Goal: Transaction & Acquisition: Purchase product/service

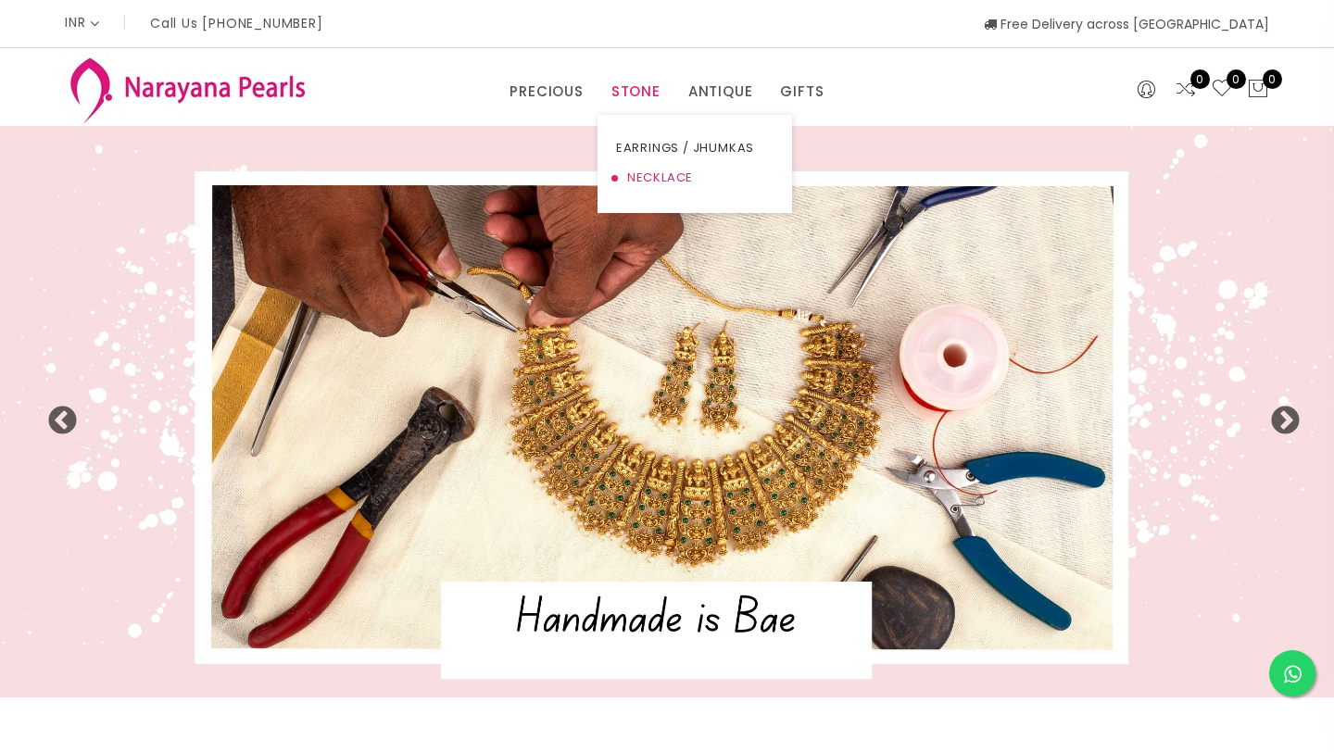
click at [643, 181] on link "NECKLACE" at bounding box center [694, 178] width 157 height 30
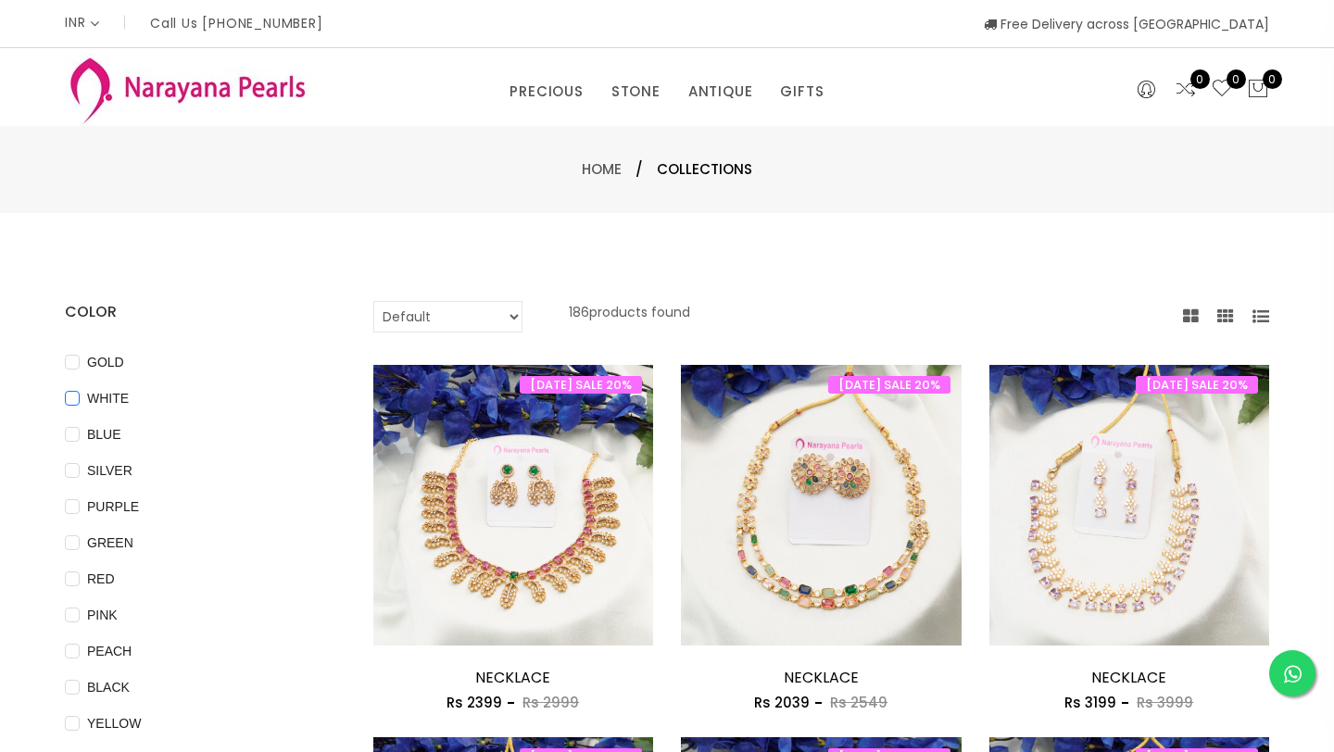
click at [70, 402] on input "WHITE" at bounding box center [72, 412] width 15 height 42
checkbox input "true"
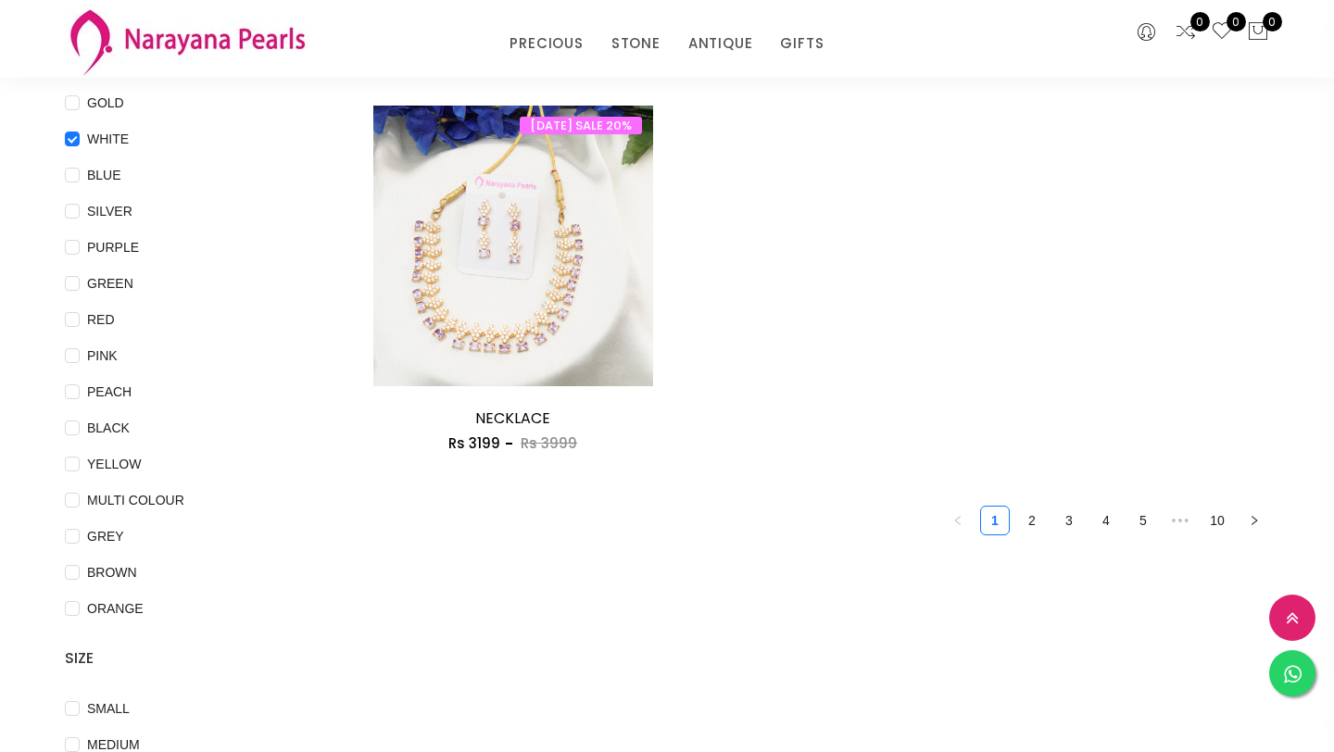
scroll to position [175, 0]
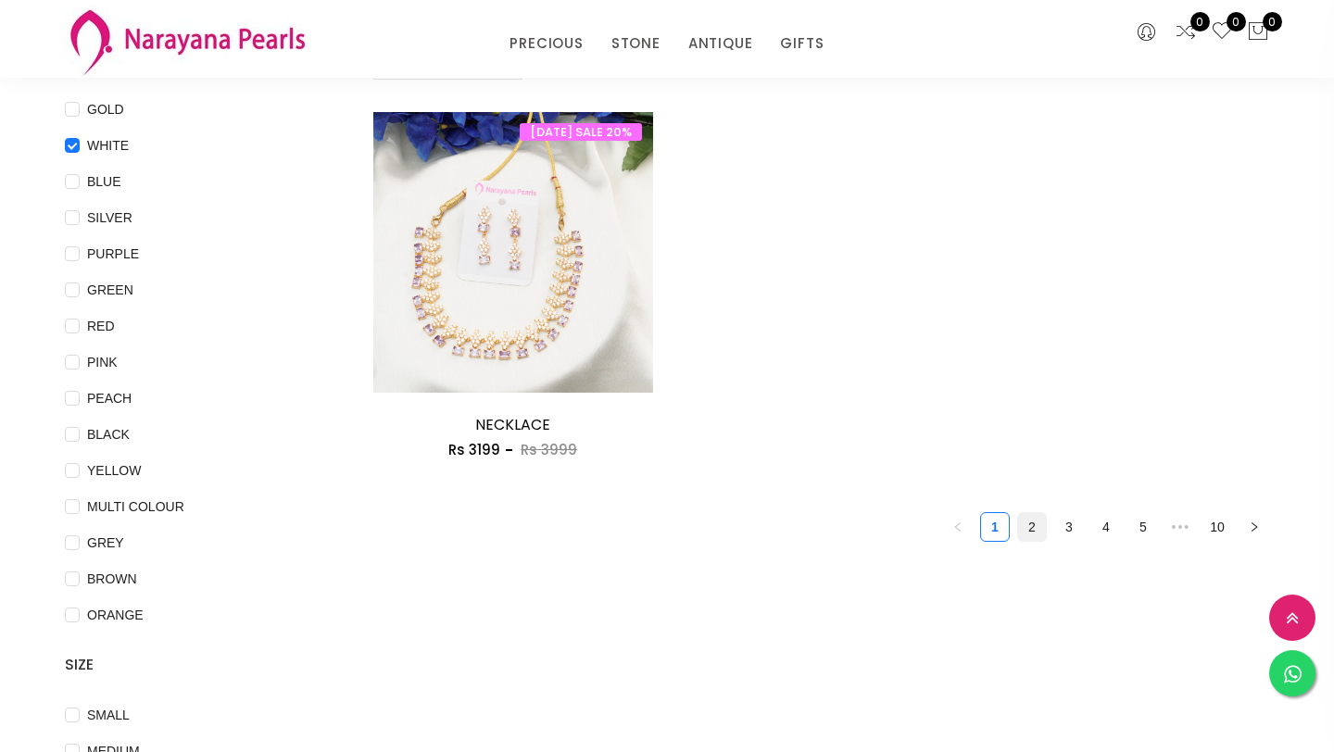
click at [1032, 527] on link "2" at bounding box center [1032, 527] width 28 height 28
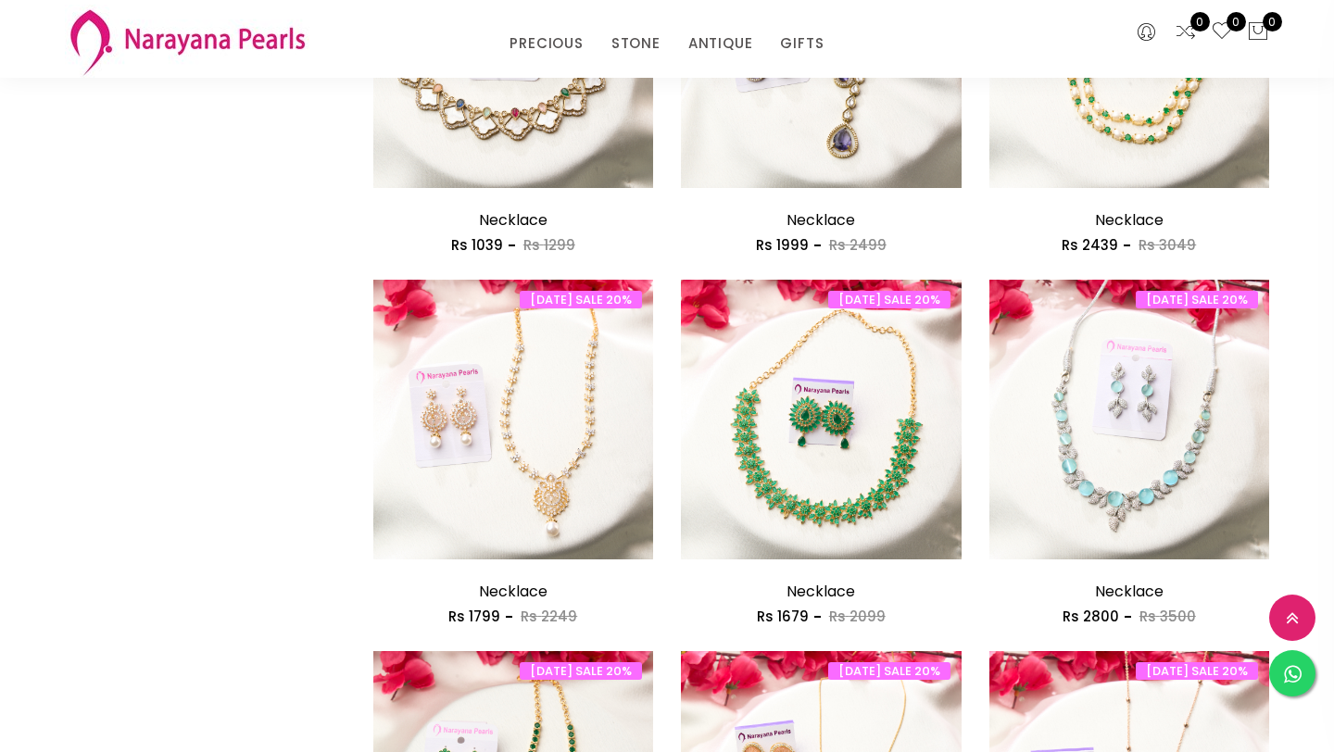
scroll to position [1126, 0]
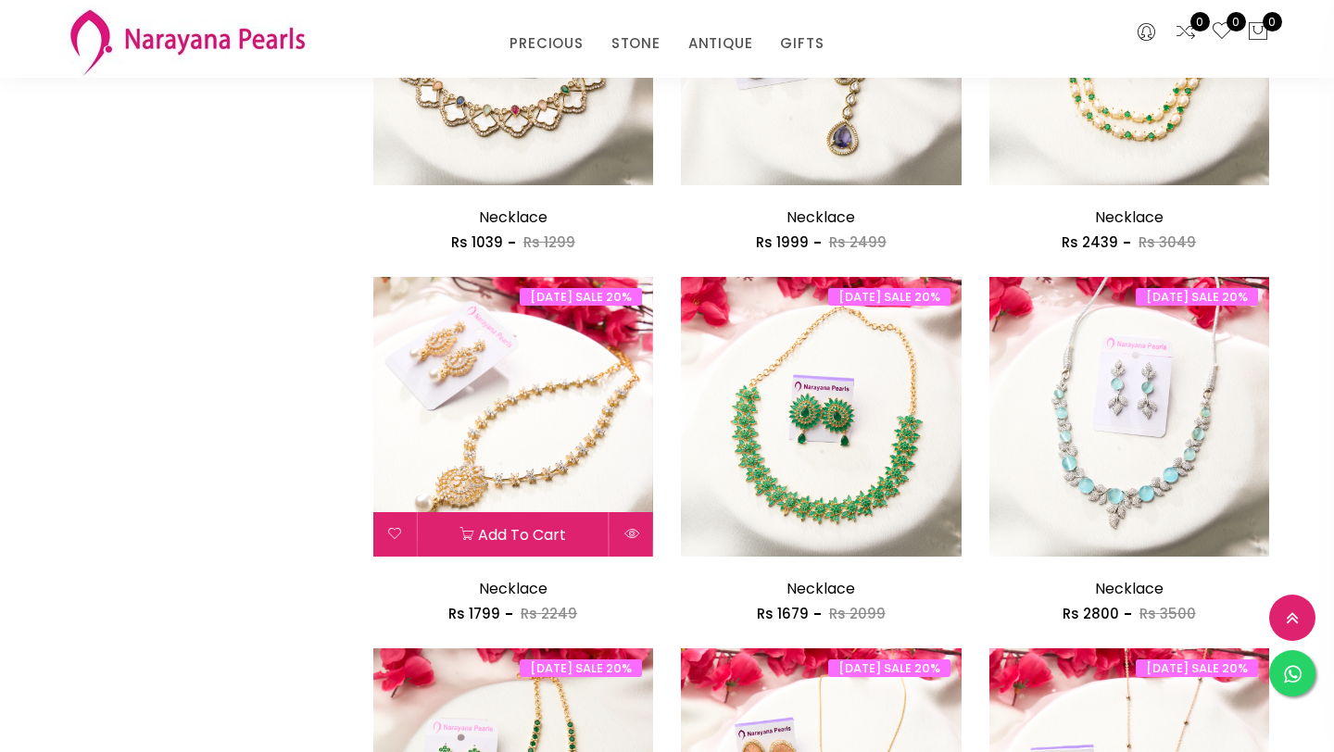
click at [535, 483] on img at bounding box center [513, 417] width 281 height 281
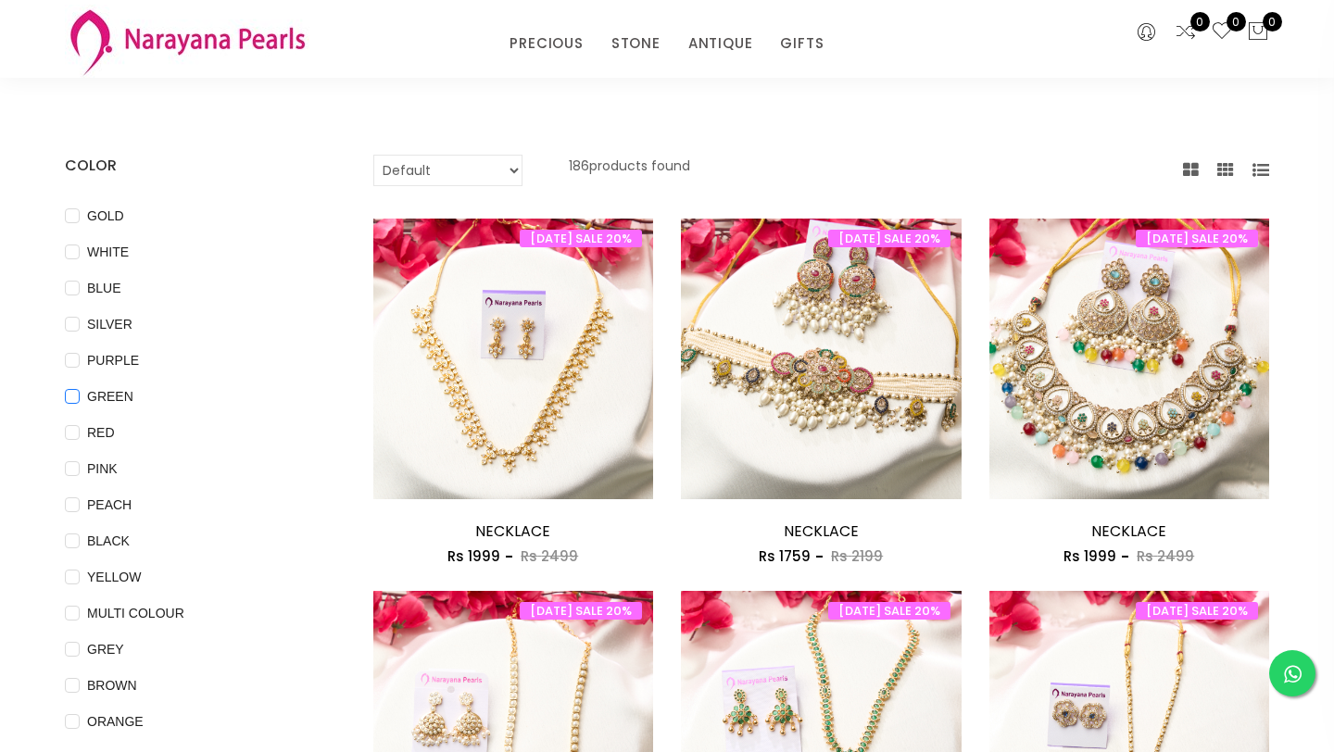
scroll to position [61, 0]
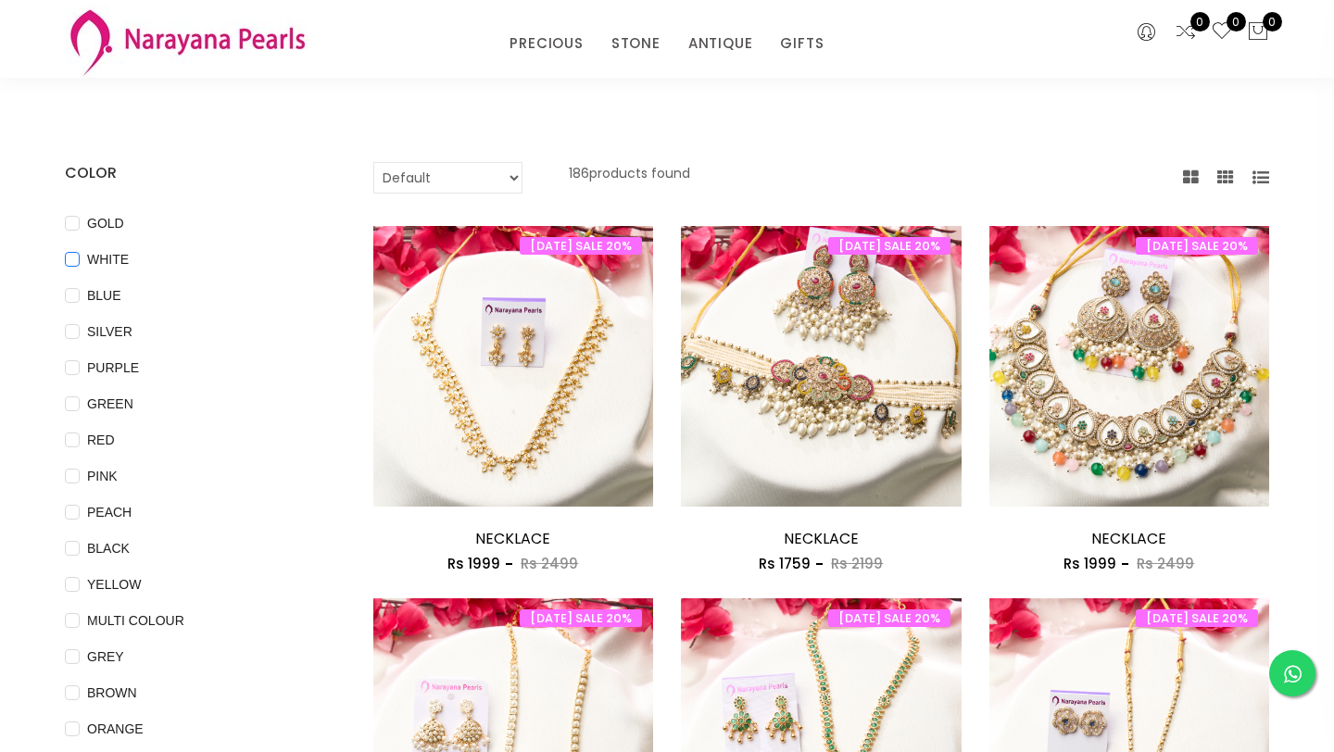
click at [69, 260] on input "WHITE" at bounding box center [72, 273] width 15 height 42
checkbox input "true"
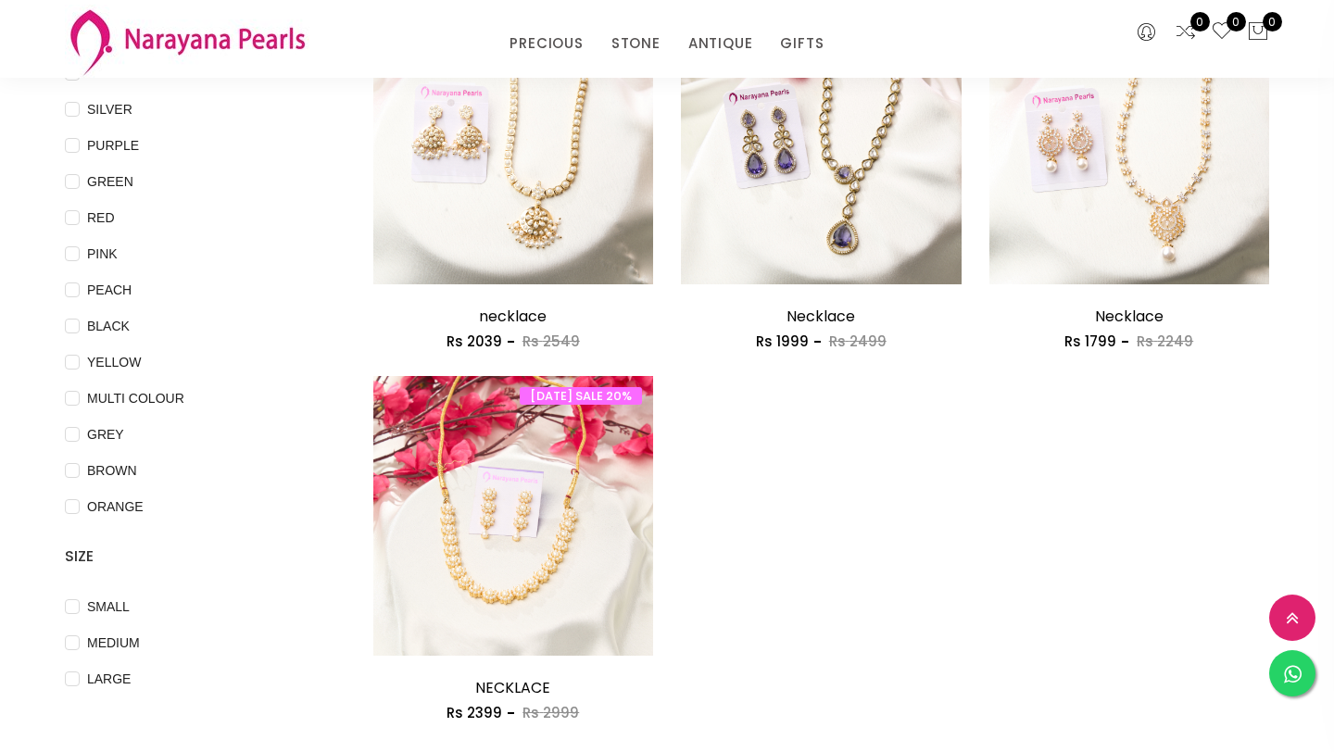
scroll to position [289, 0]
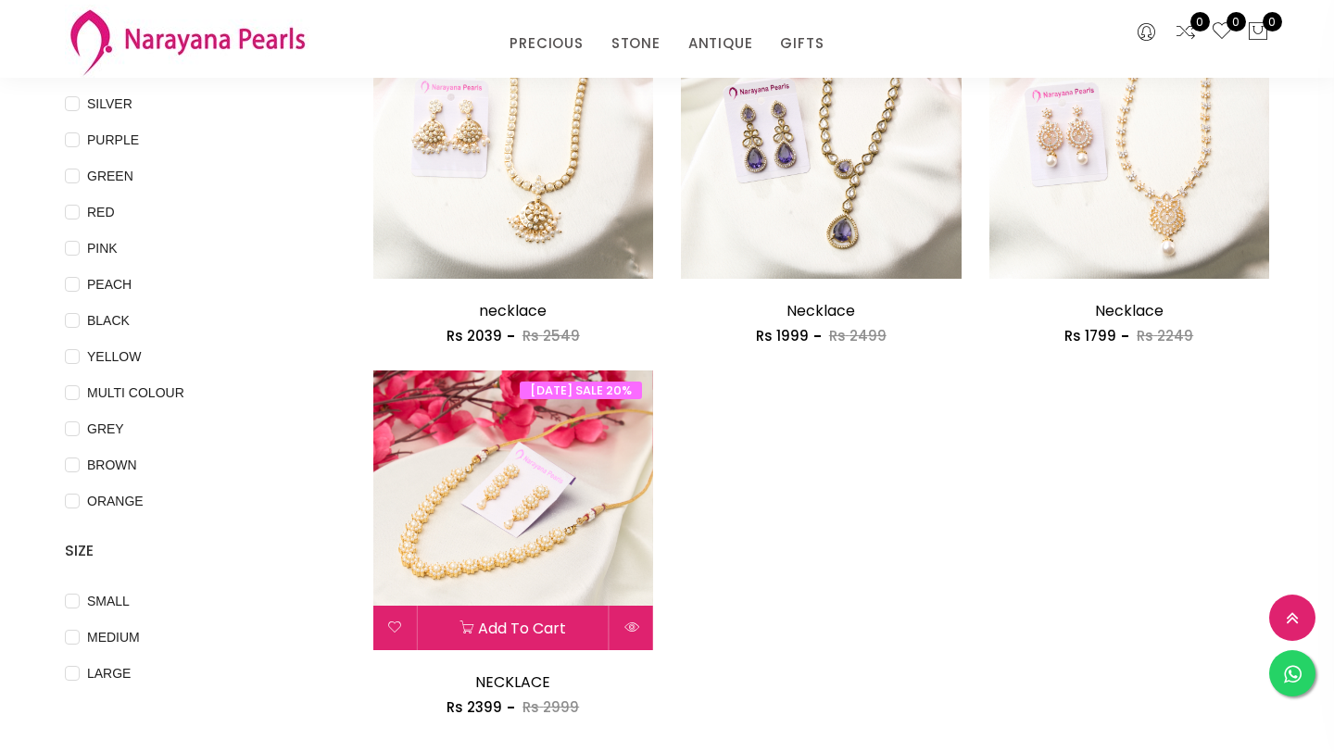
click at [573, 522] on img at bounding box center [513, 510] width 281 height 281
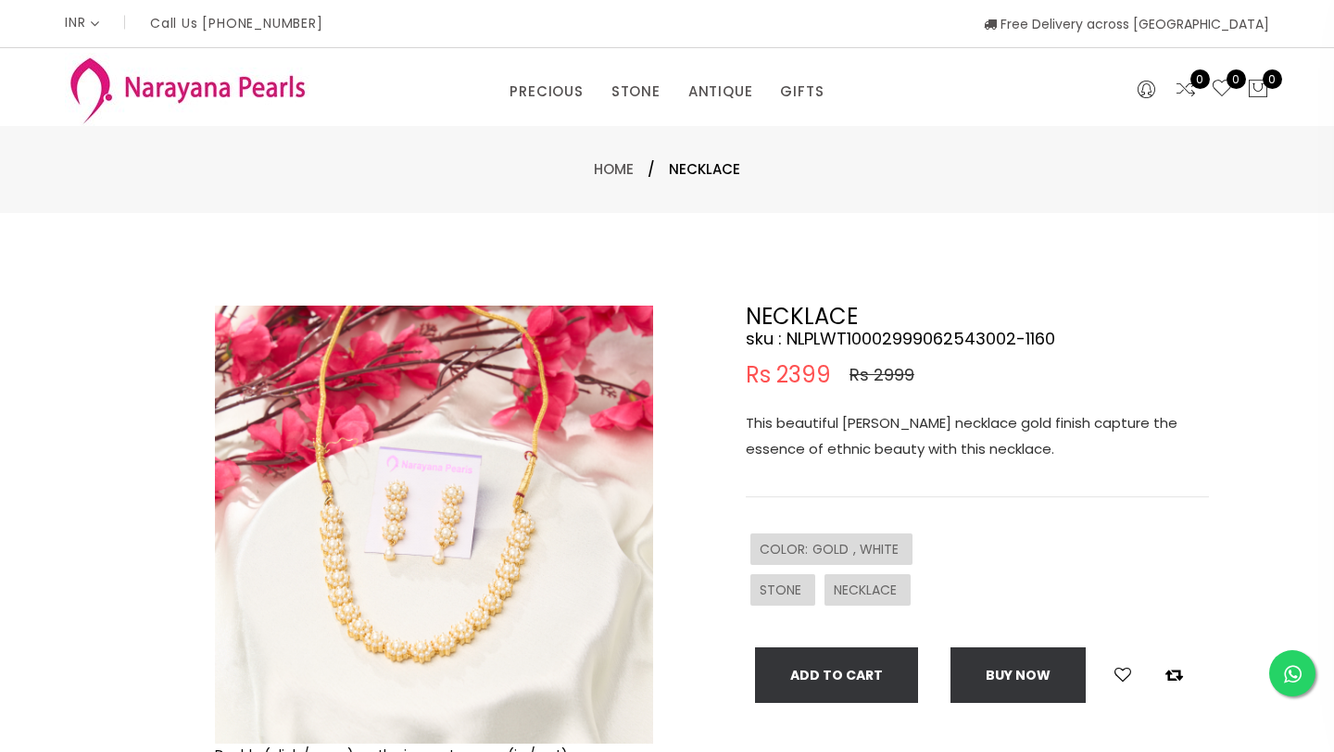
click at [464, 512] on img at bounding box center [434, 525] width 438 height 438
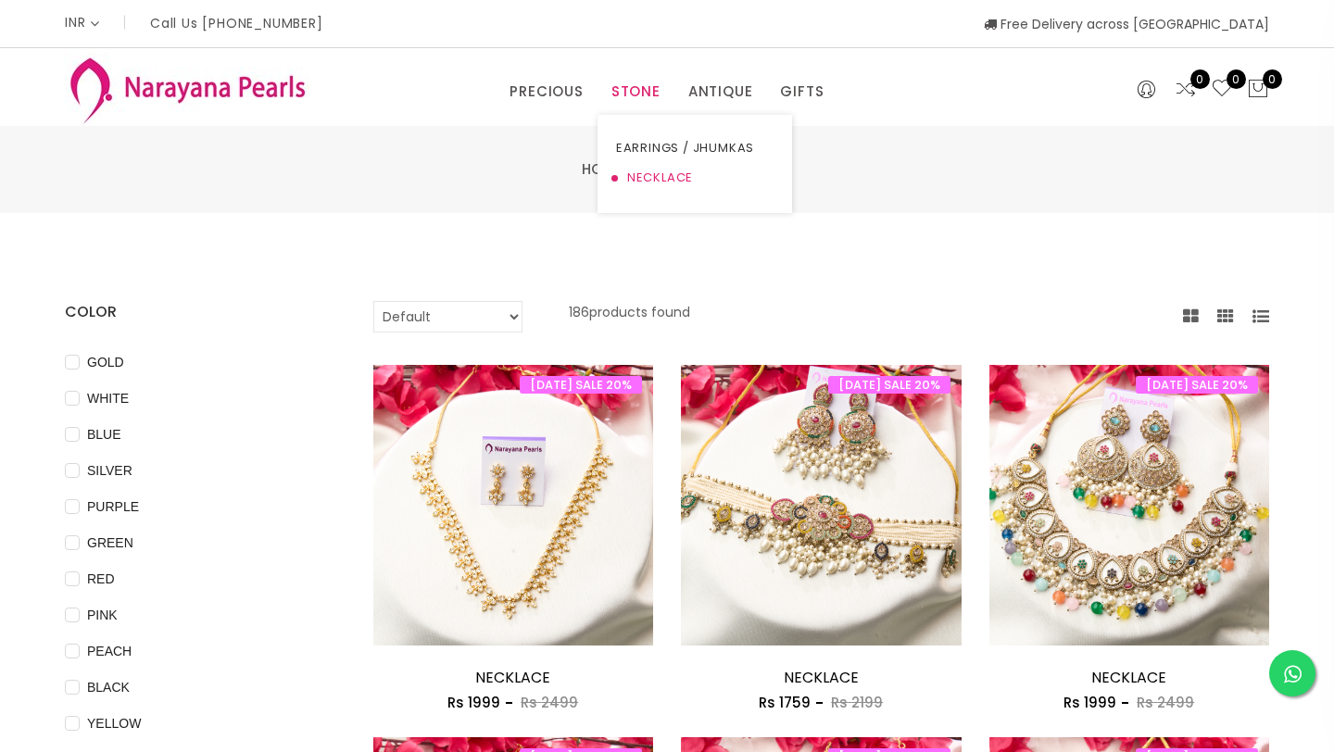
click at [648, 176] on link "NECKLACE" at bounding box center [694, 178] width 157 height 30
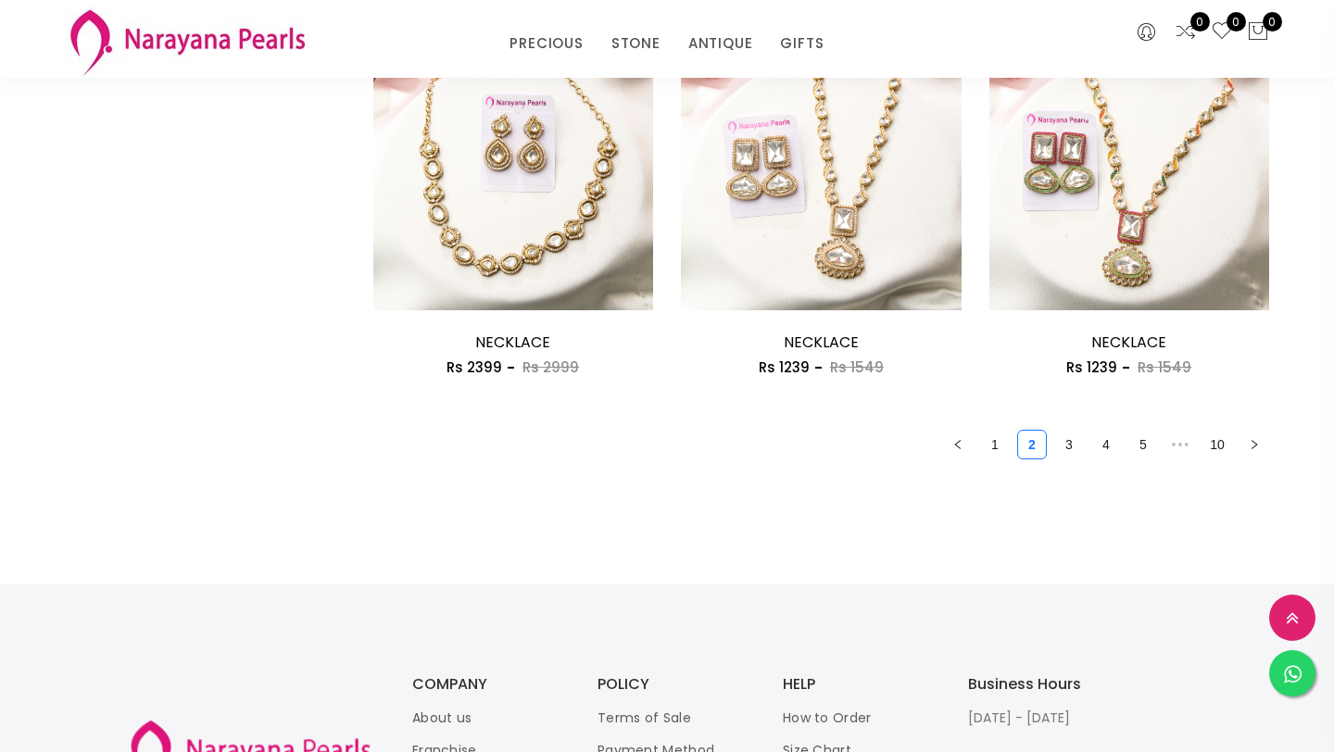
scroll to position [2463, 0]
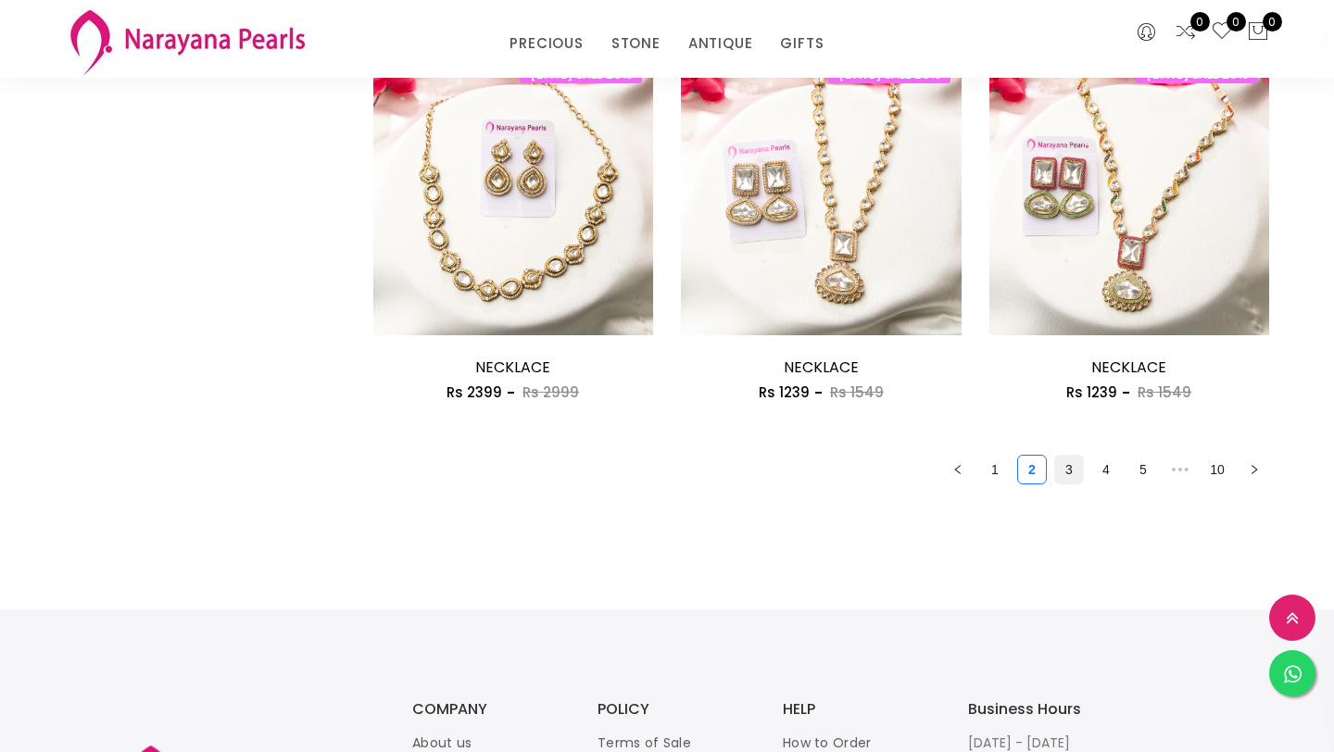
click at [1065, 476] on link "3" at bounding box center [1069, 470] width 28 height 28
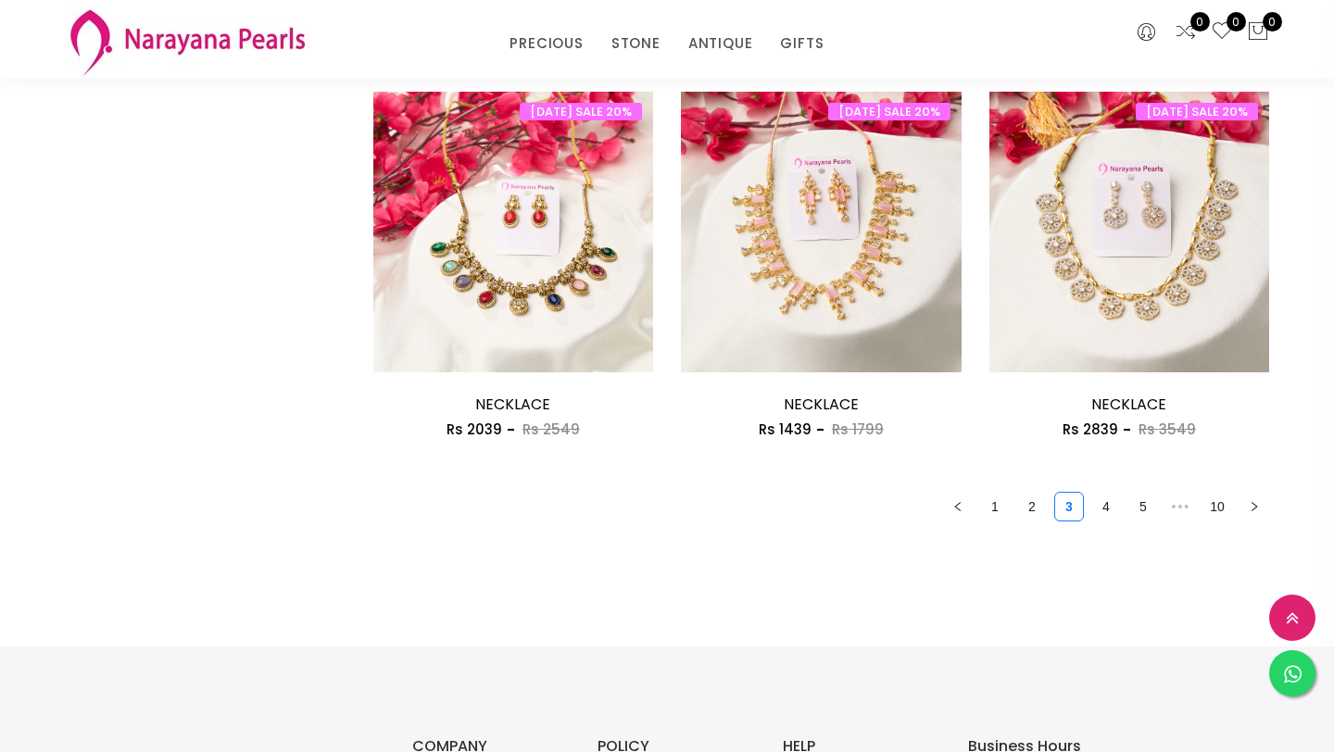
scroll to position [2440, 0]
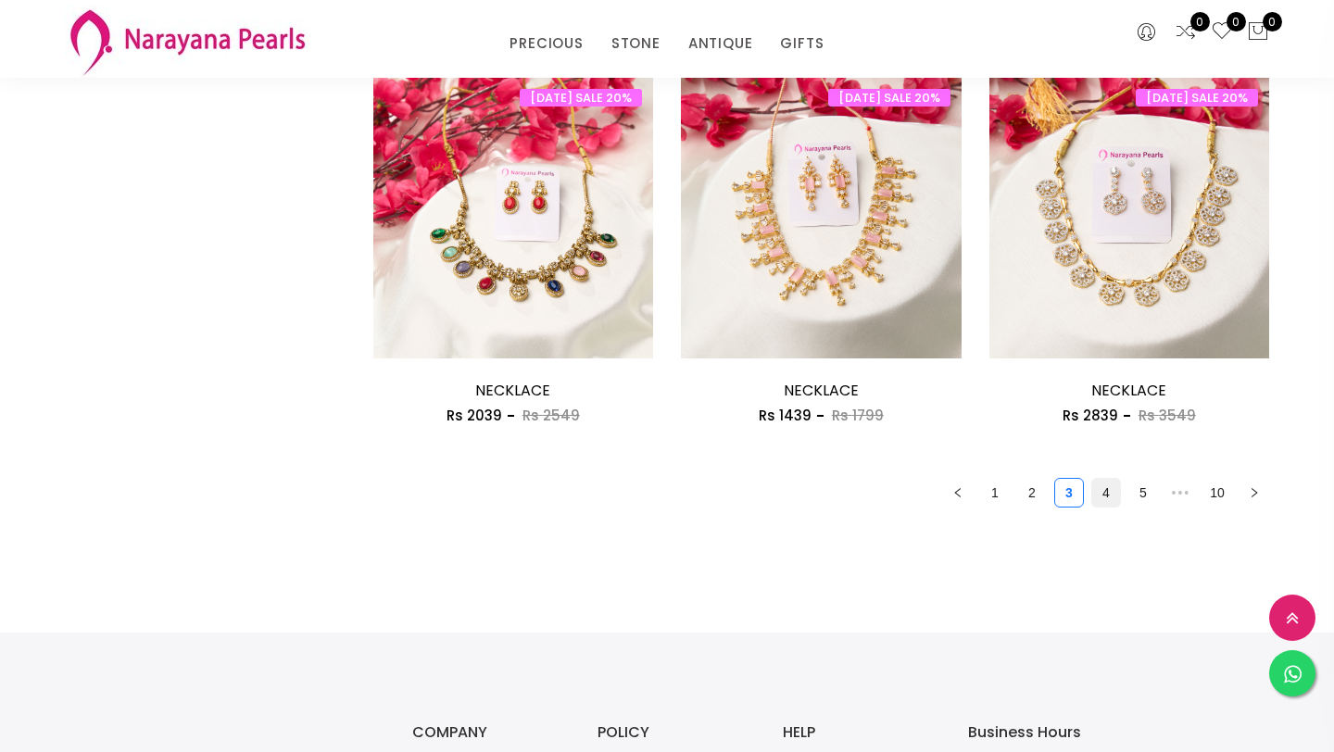
click at [1107, 495] on link "4" at bounding box center [1106, 493] width 28 height 28
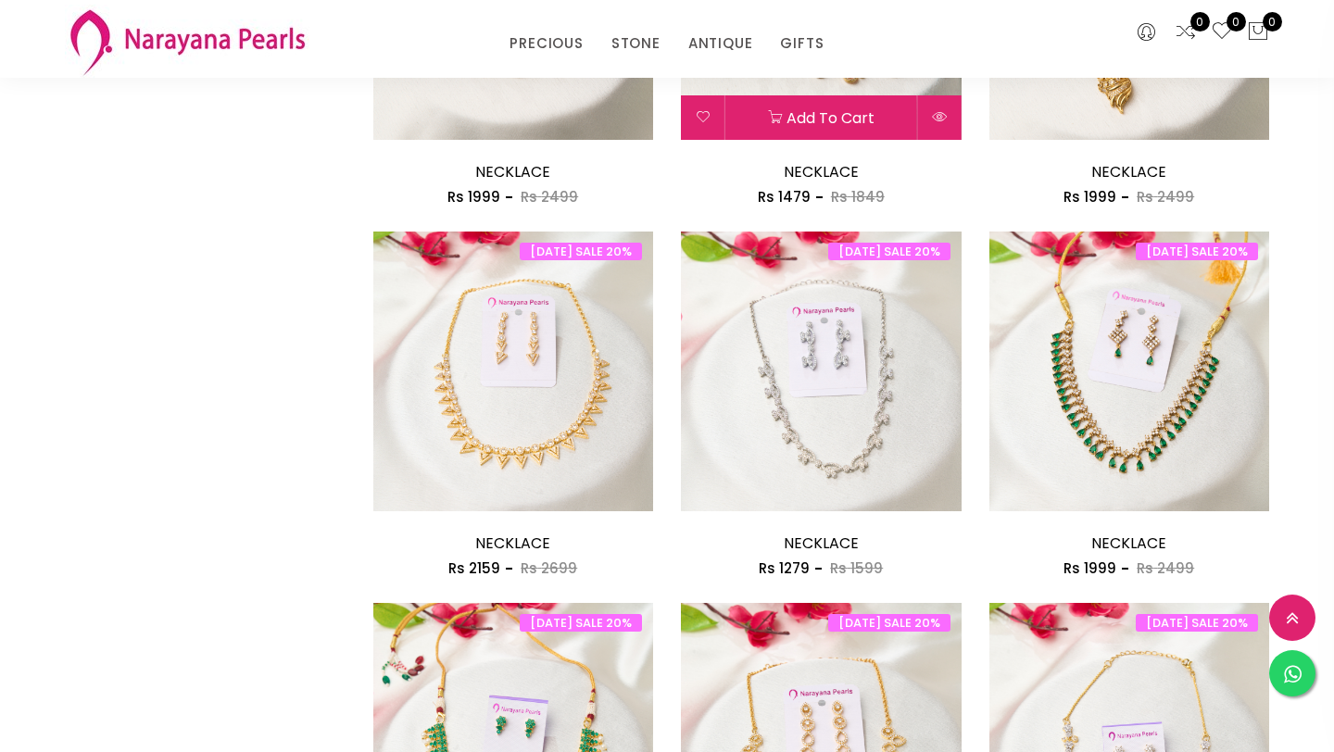
scroll to position [1173, 0]
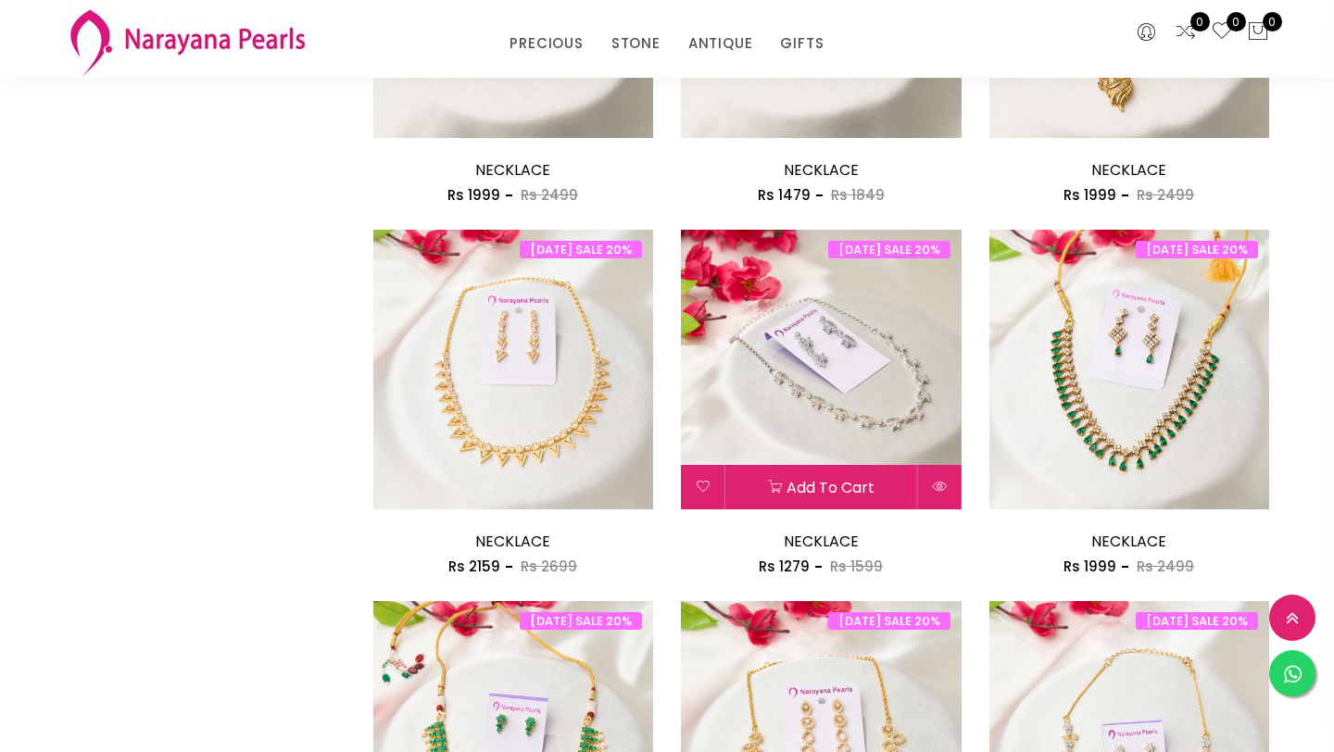
click at [845, 411] on img at bounding box center [821, 370] width 281 height 281
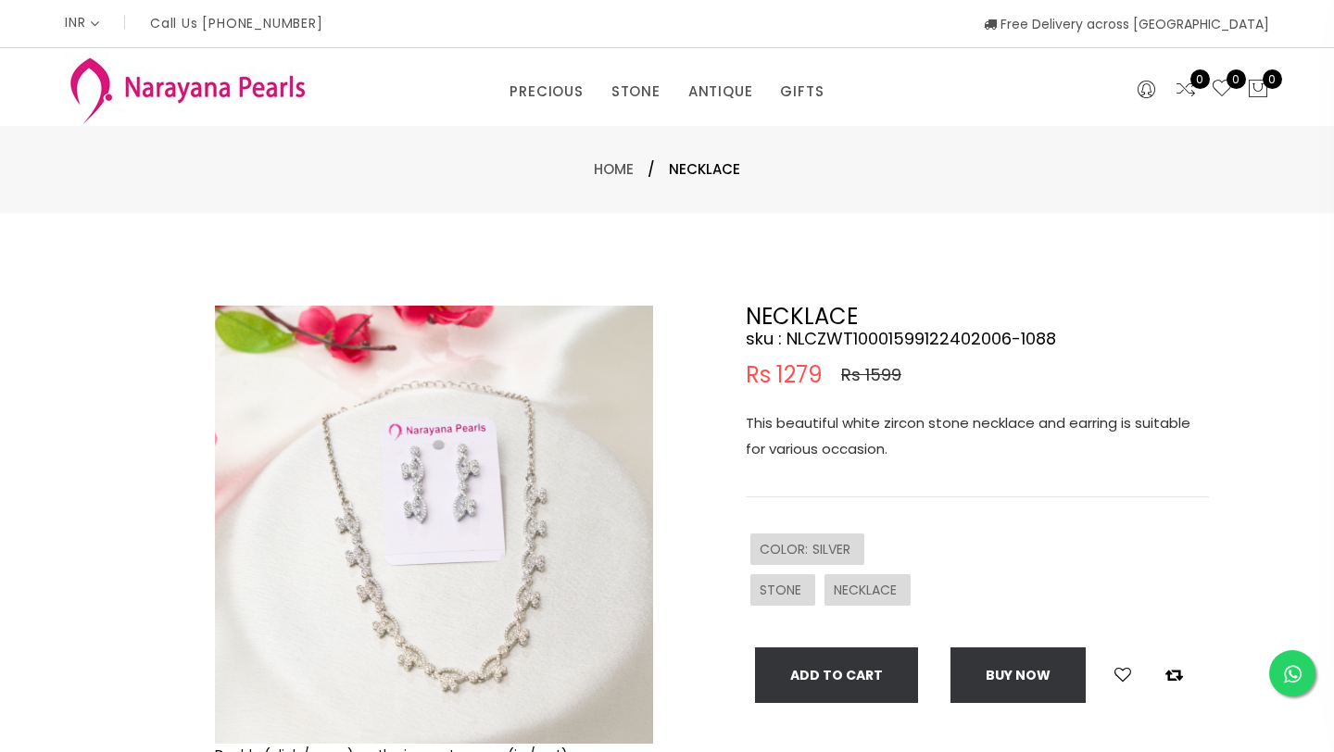
click at [470, 658] on img at bounding box center [434, 525] width 438 height 438
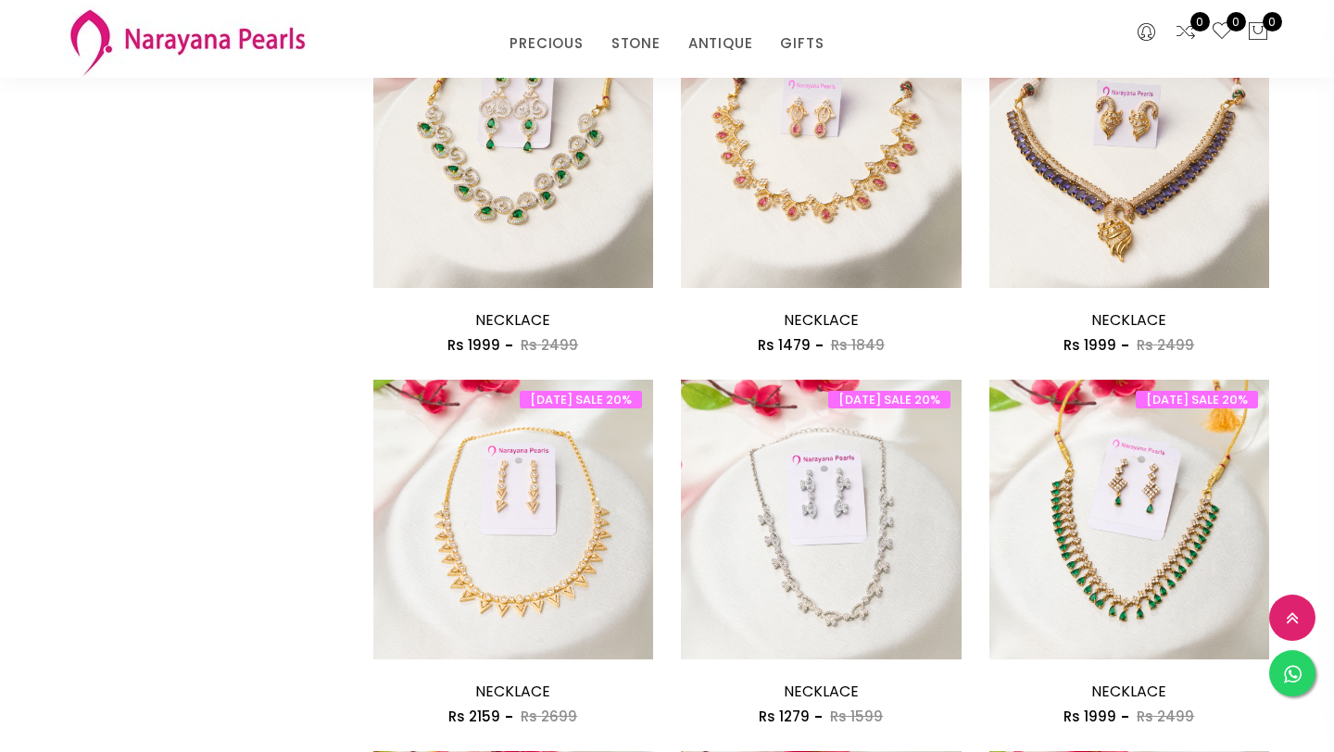
scroll to position [1045, 0]
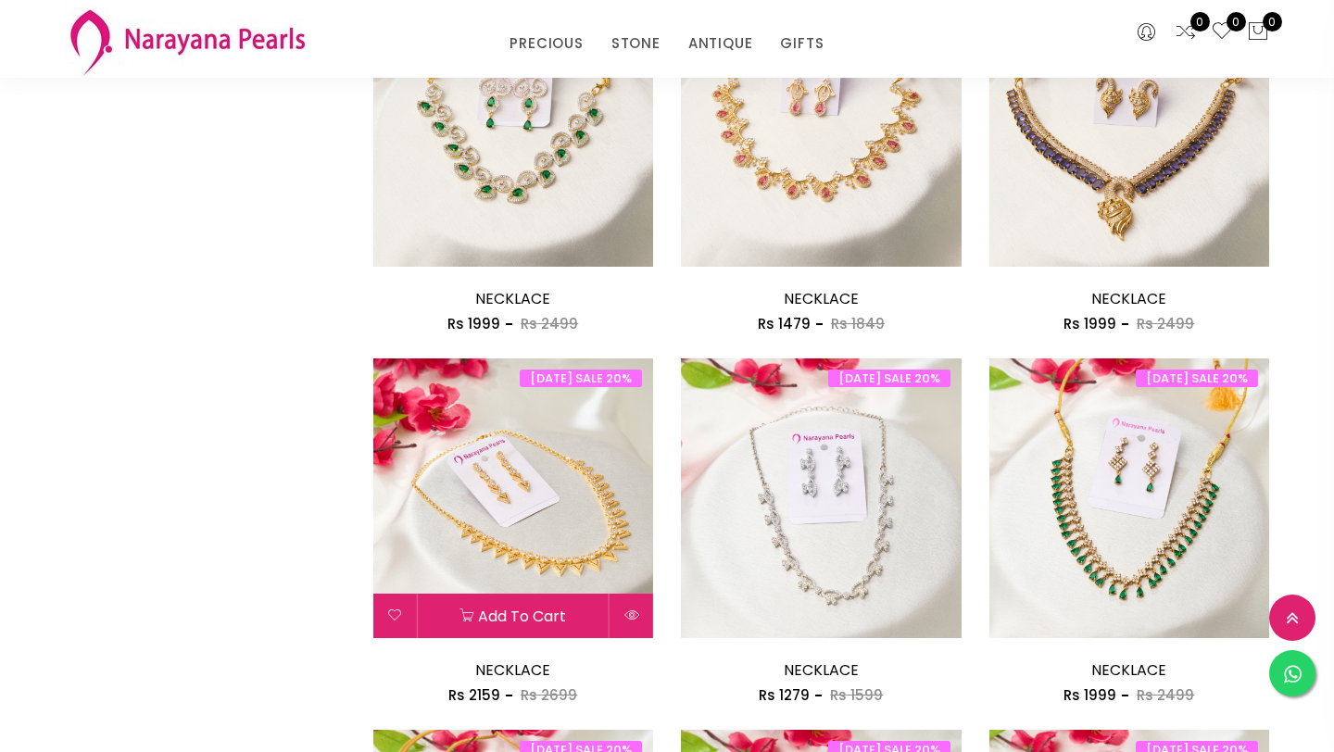
click at [550, 499] on img at bounding box center [513, 498] width 281 height 281
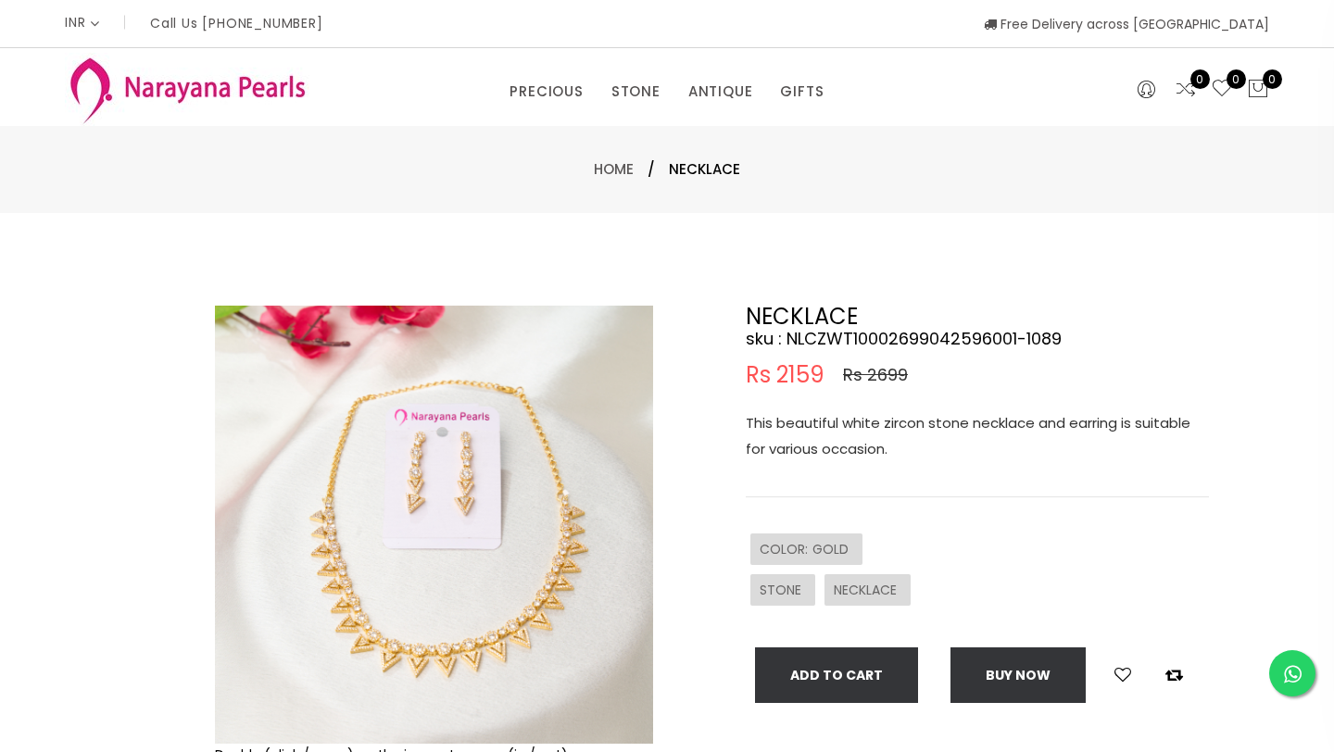
click at [558, 484] on img at bounding box center [434, 525] width 438 height 438
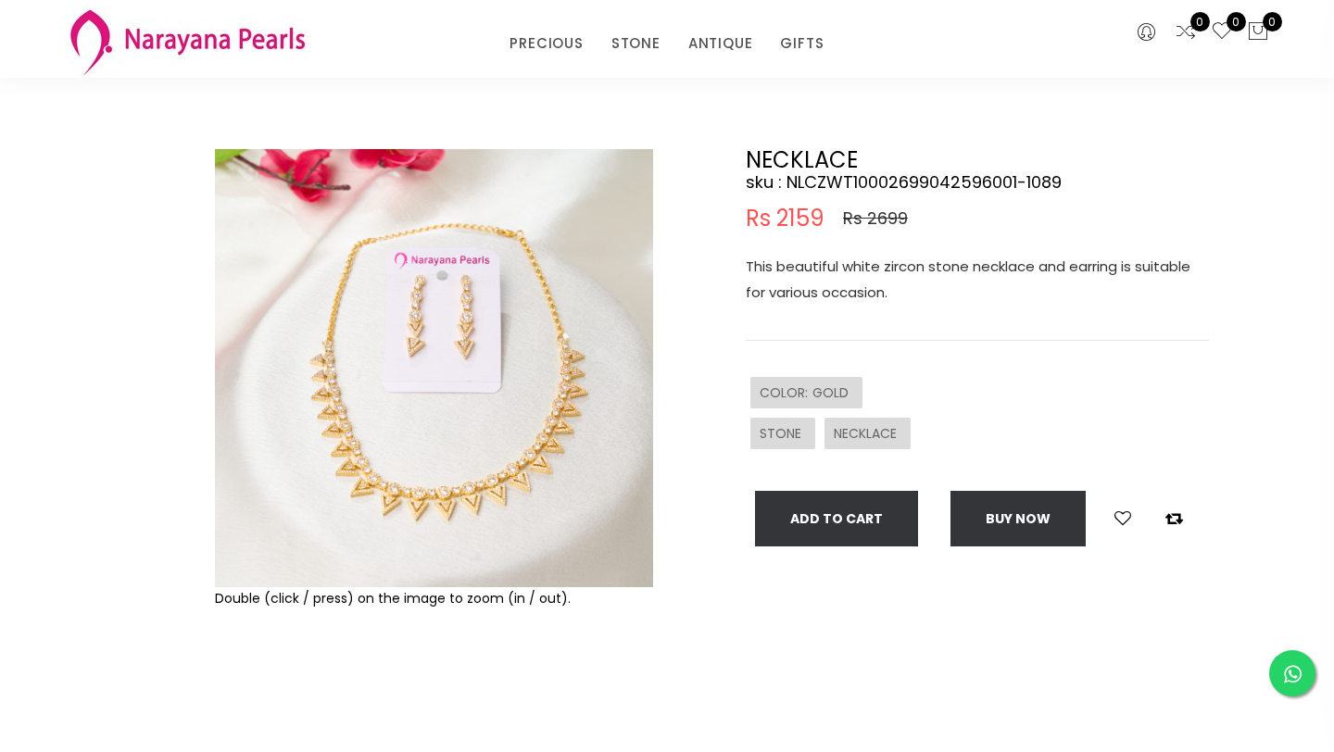
scroll to position [80, 0]
click at [417, 498] on img at bounding box center [434, 367] width 438 height 438
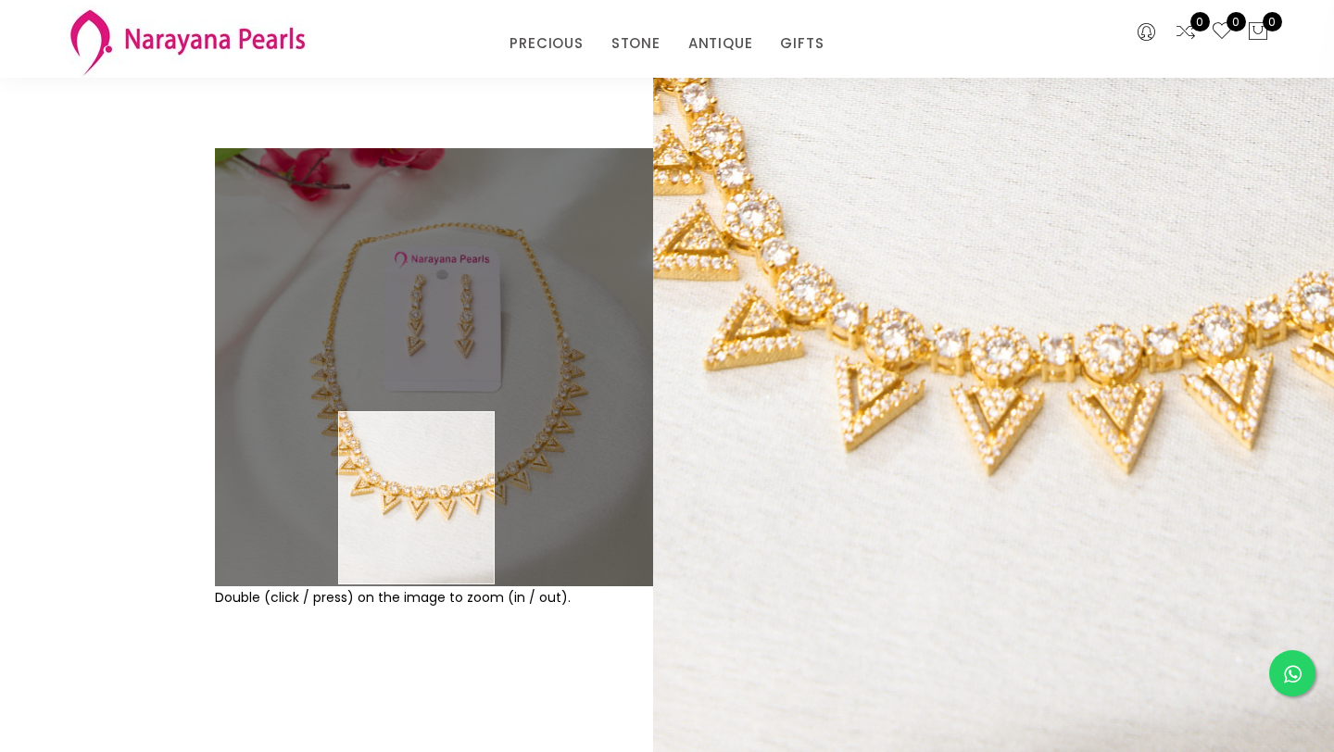
click at [417, 498] on img at bounding box center [434, 367] width 438 height 438
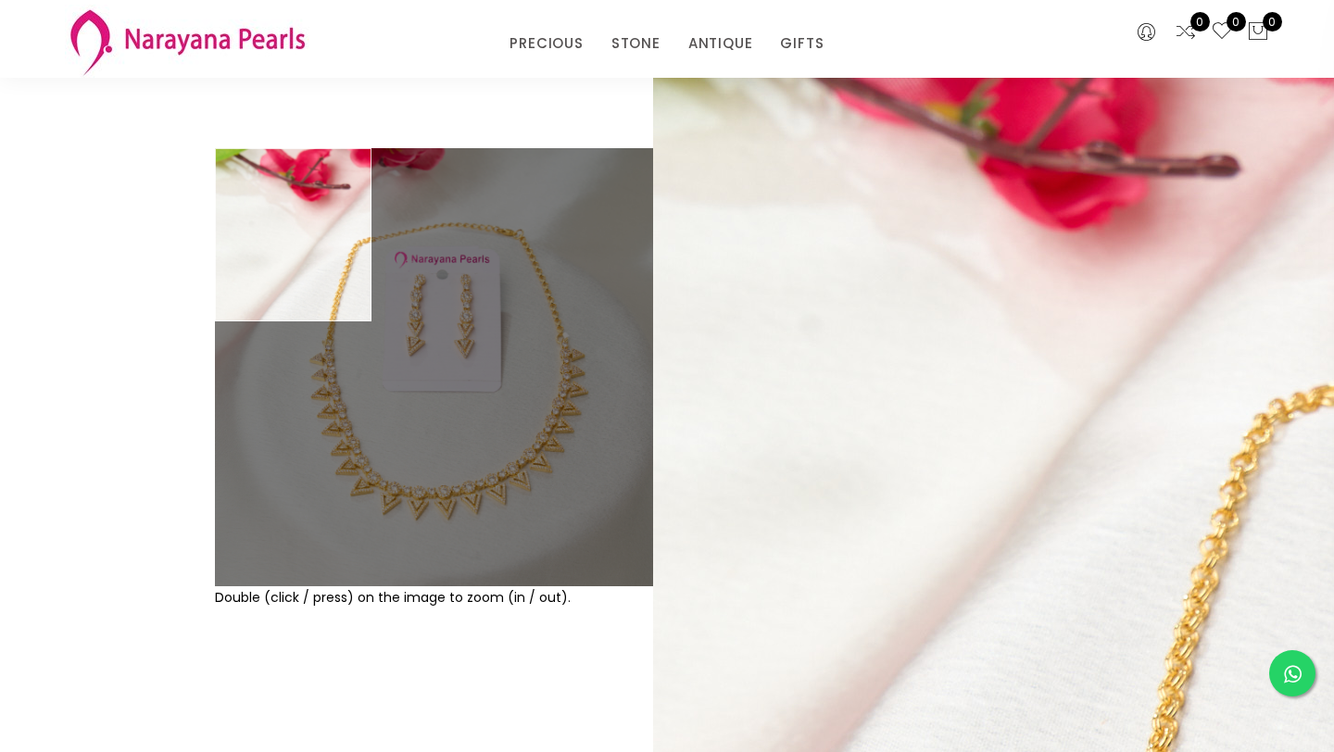
click at [95, 295] on div "Double (click / press) on the image to zoom (in / out). NECKLACE sku : NLCZWT10…" at bounding box center [667, 440] width 1334 height 769
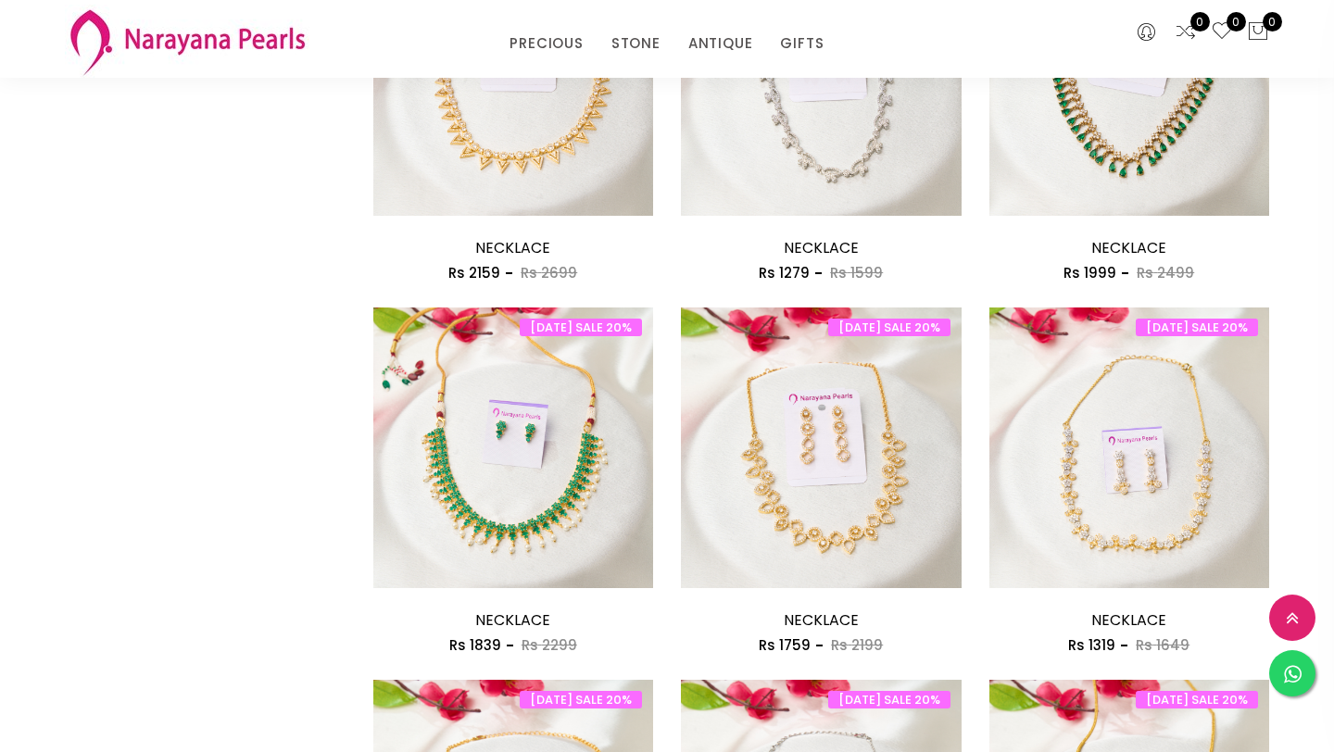
scroll to position [1470, 0]
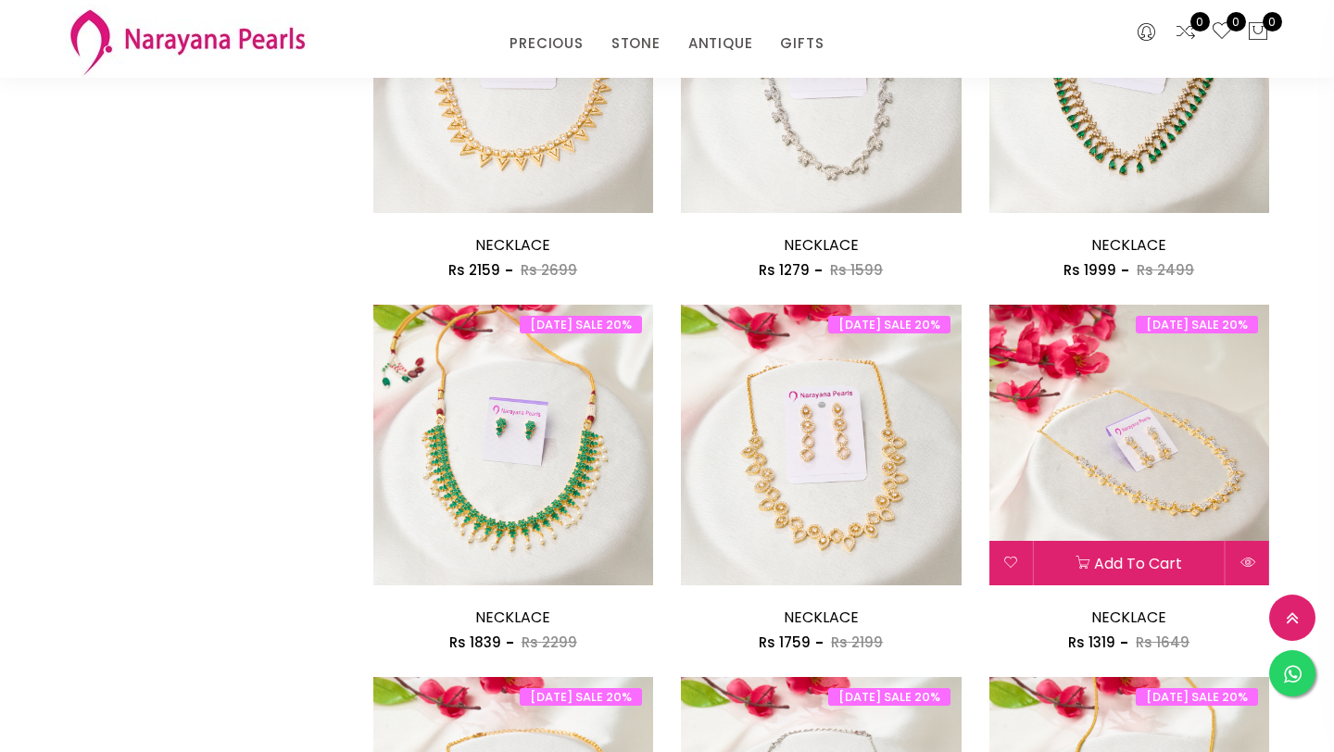
click at [1194, 472] on img at bounding box center [1129, 445] width 281 height 281
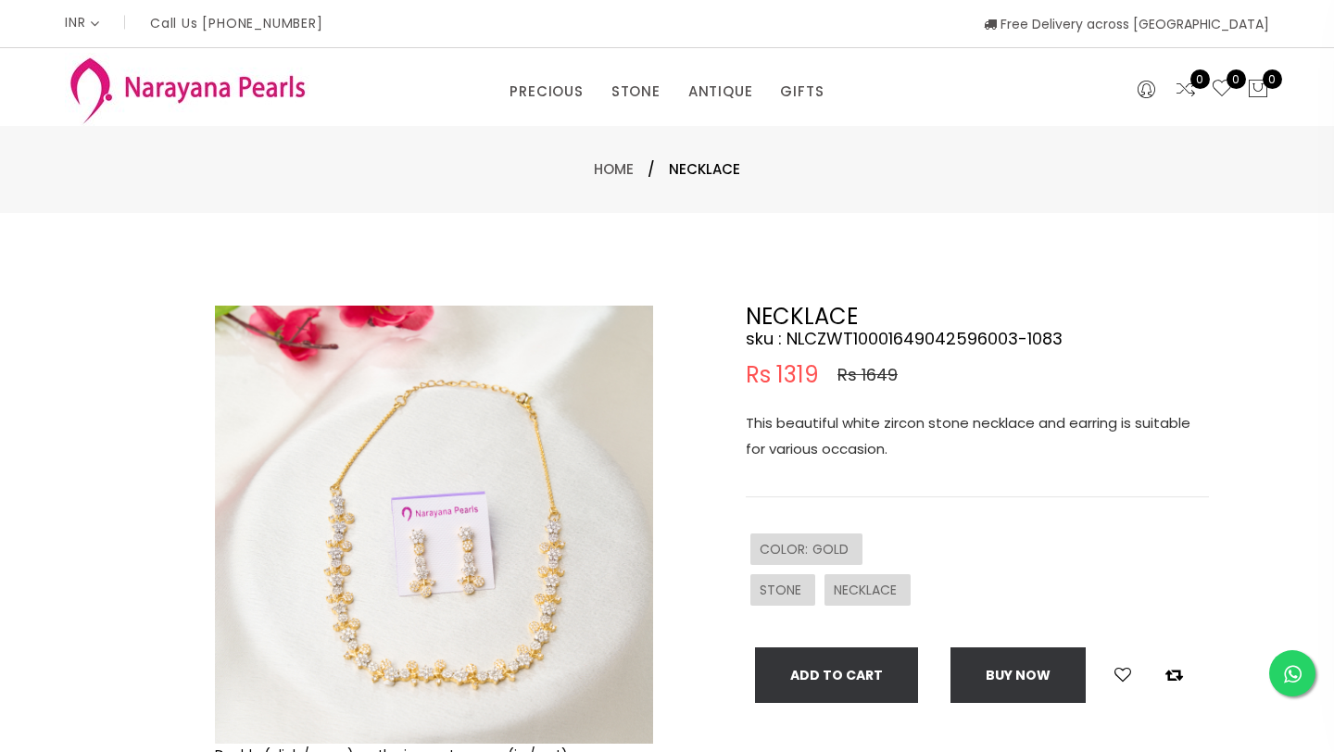
click at [621, 560] on img at bounding box center [434, 525] width 438 height 438
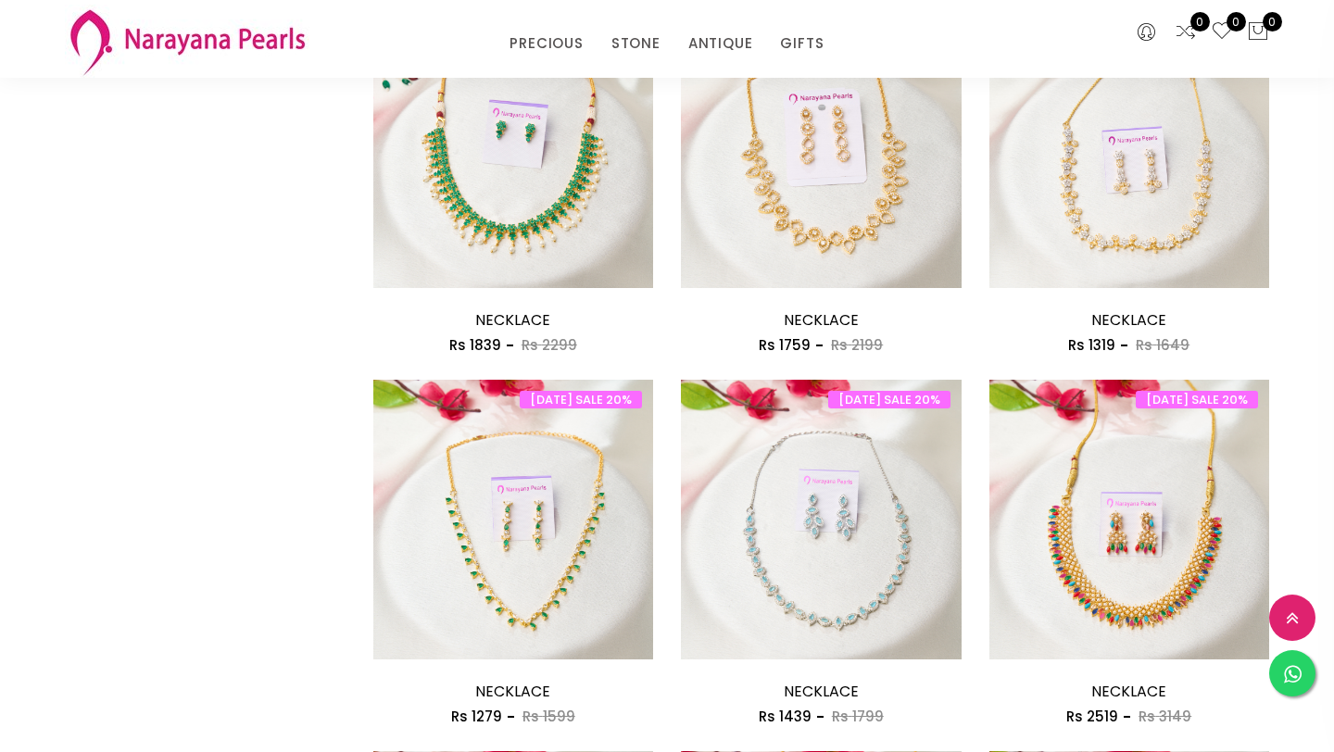
scroll to position [1777, 0]
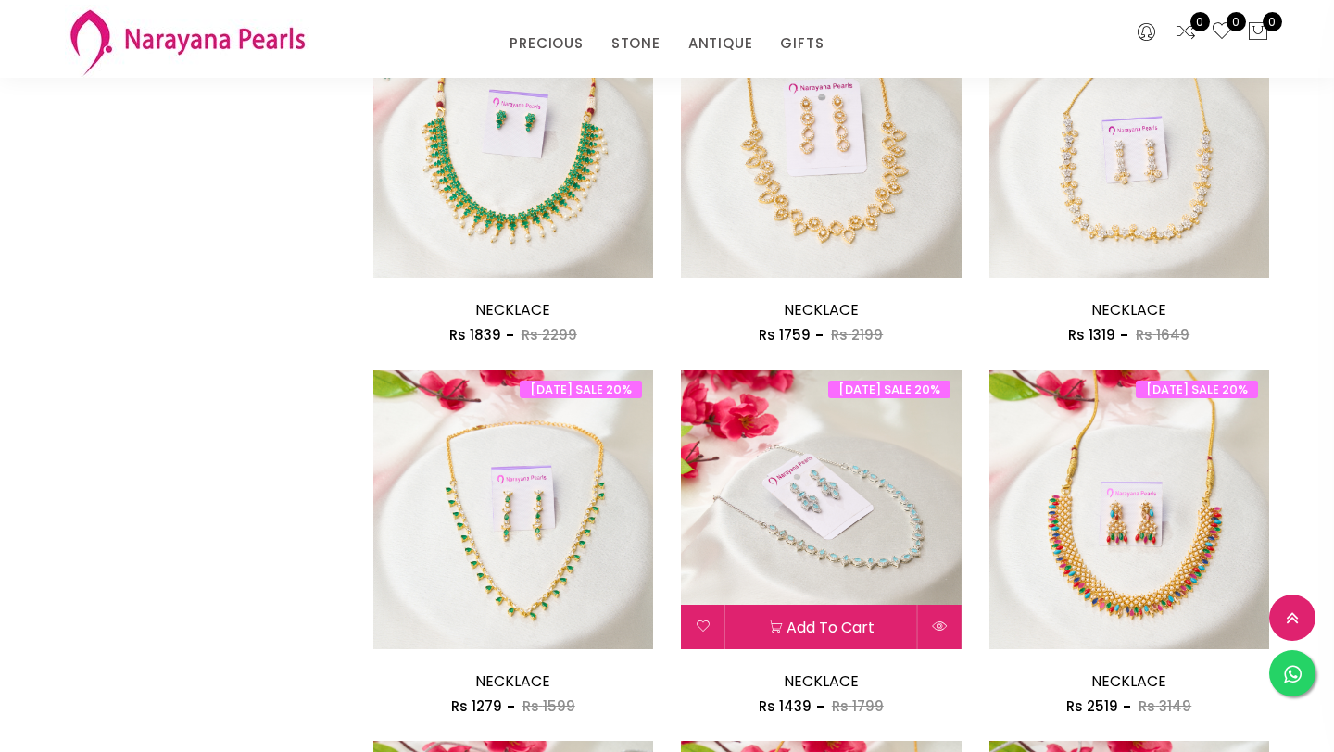
click at [879, 595] on img at bounding box center [821, 510] width 281 height 281
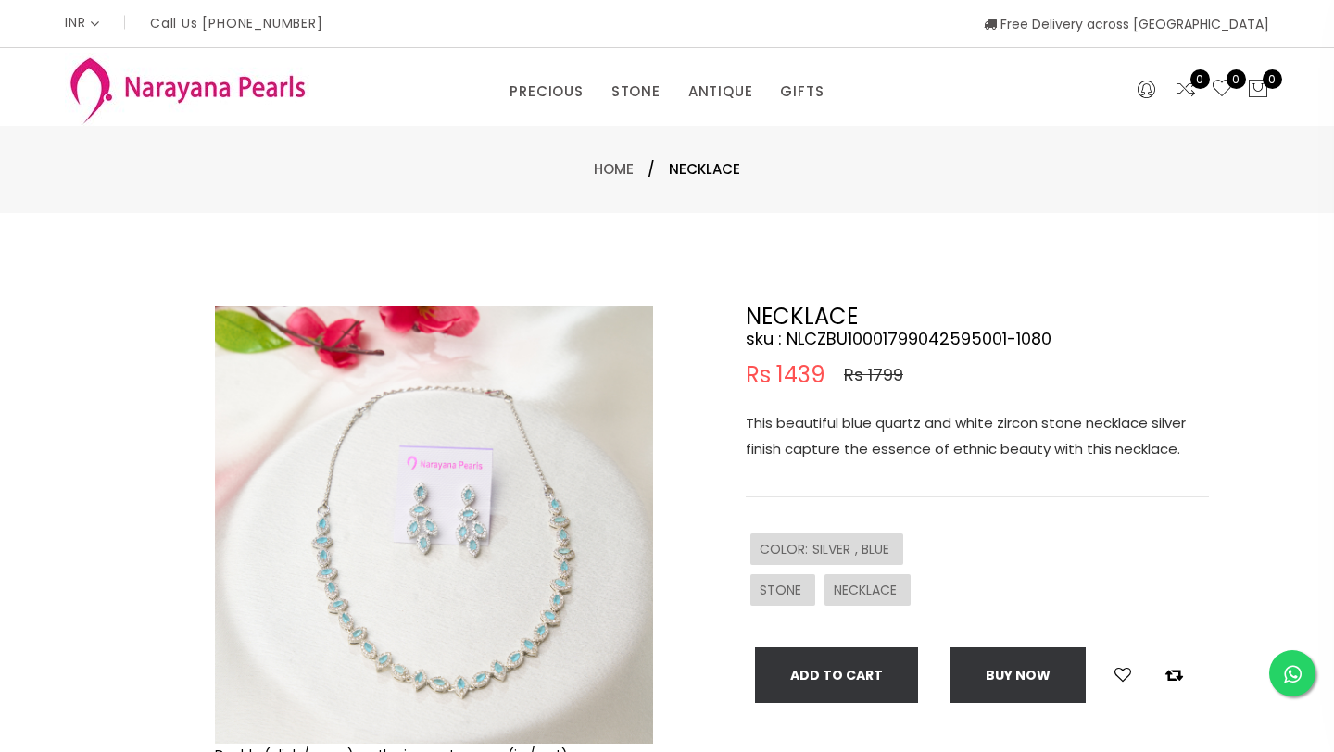
click at [557, 545] on img at bounding box center [434, 525] width 438 height 438
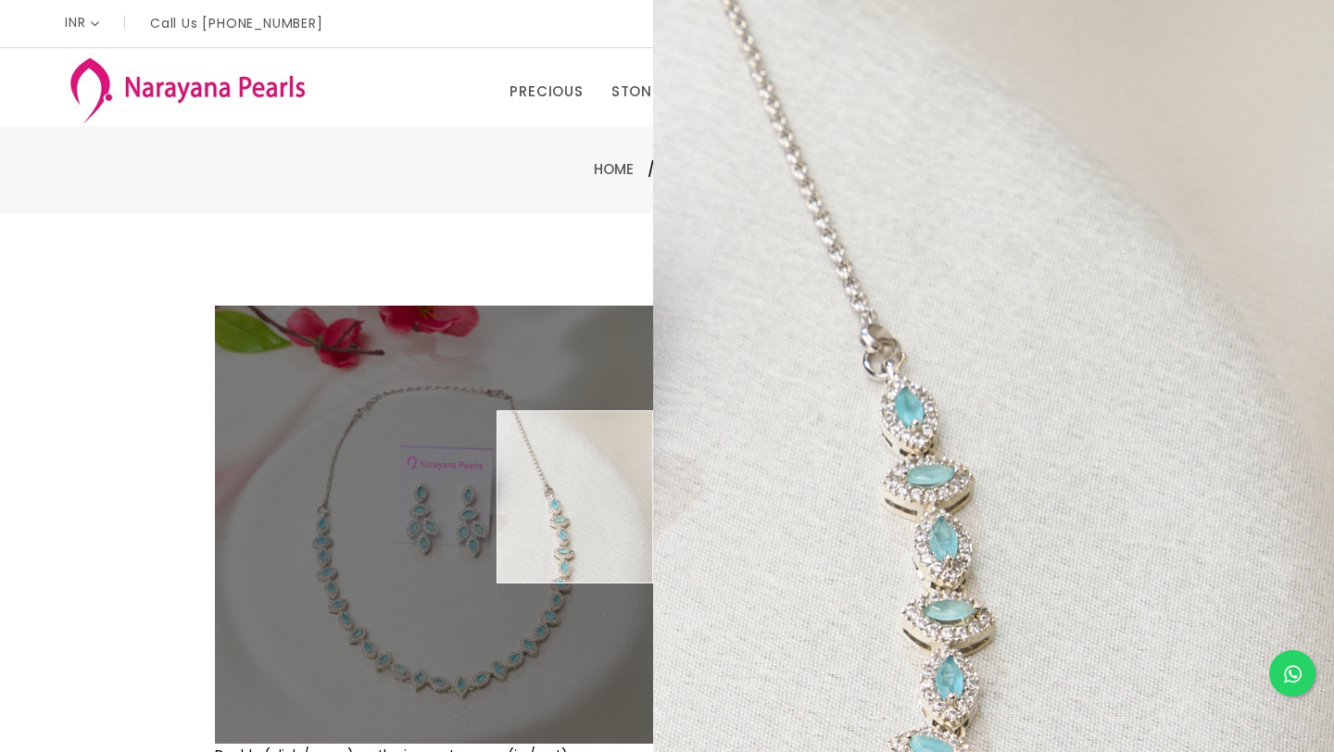
click at [1097, 617] on div "NECKLACE sku : NLCZBU10001799042595001-1080 Rs 1439 Rs 1799 This beautiful blue…" at bounding box center [977, 504] width 463 height 397
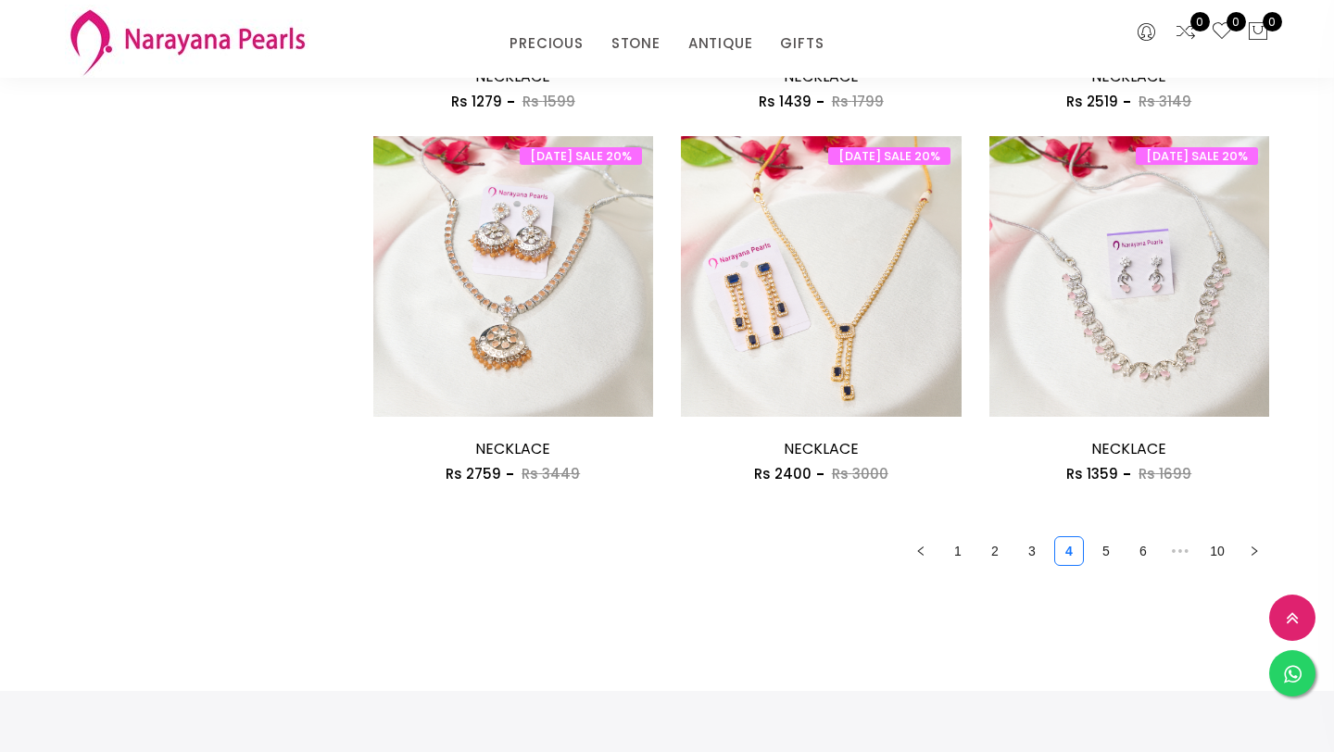
scroll to position [2383, 0]
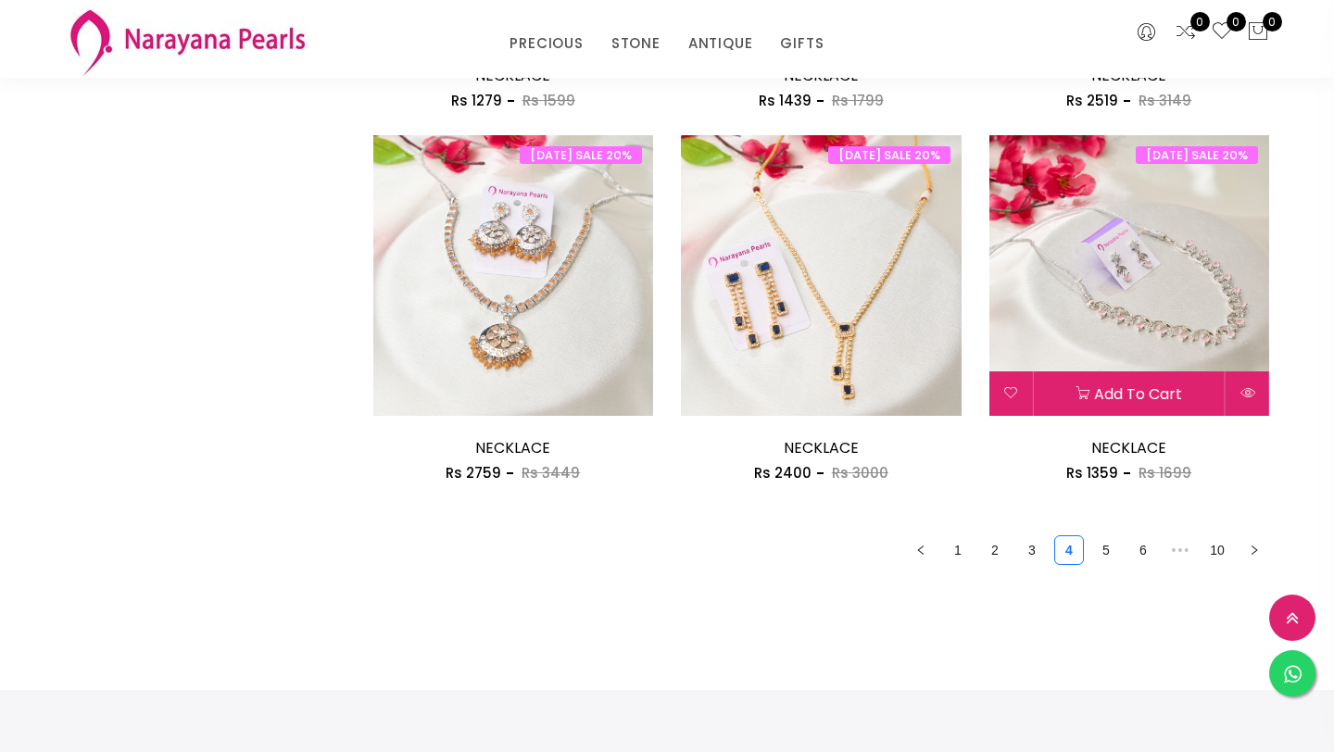
click at [1225, 335] on img at bounding box center [1129, 275] width 281 height 281
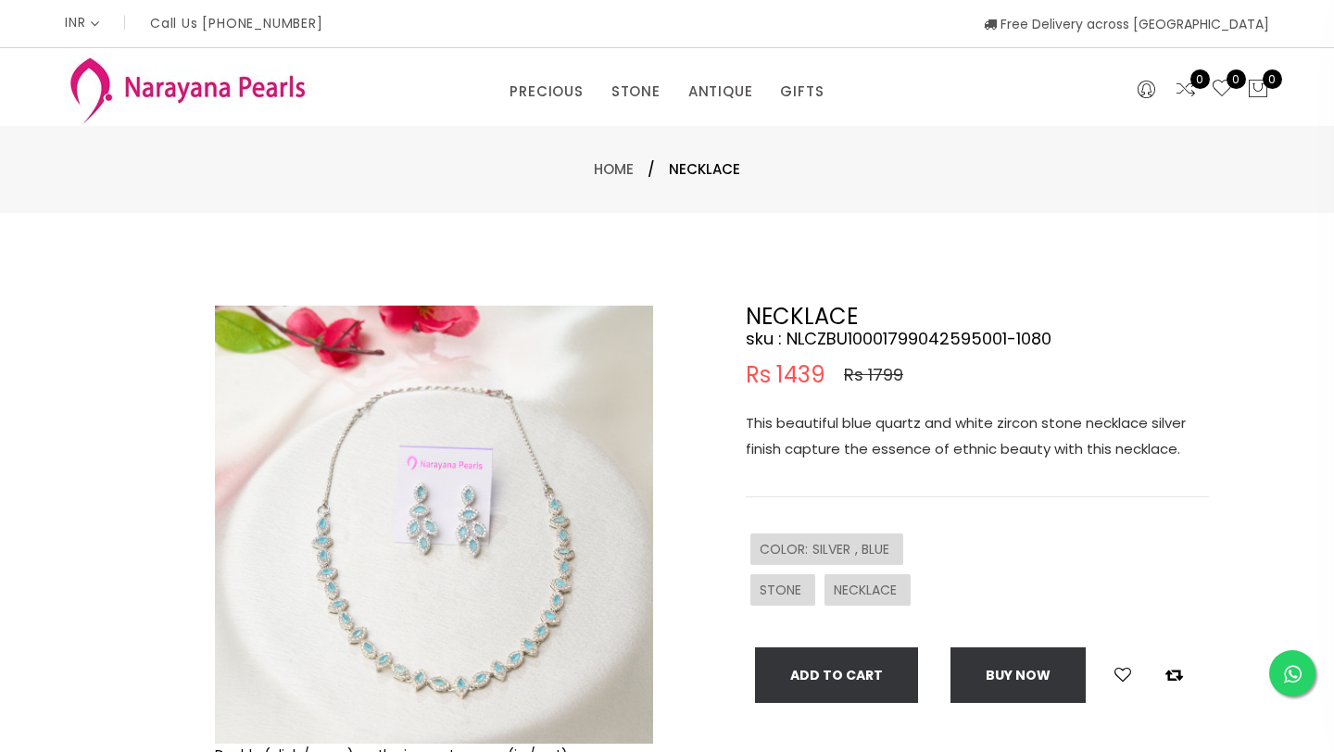
click at [1225, 335] on div "Double (click / press) on the image to zoom (in / out). NECKLACE sku : NLCZBU10…" at bounding box center [667, 597] width 1334 height 769
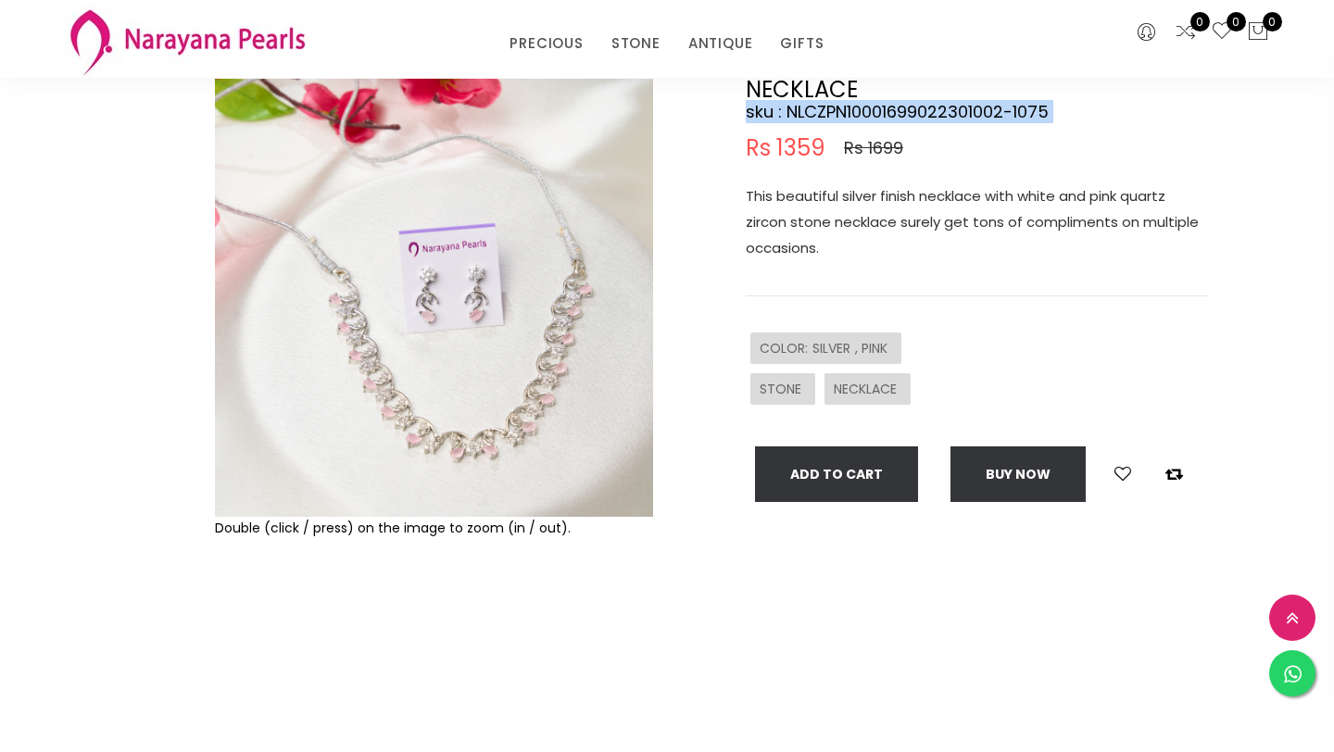
scroll to position [153, 0]
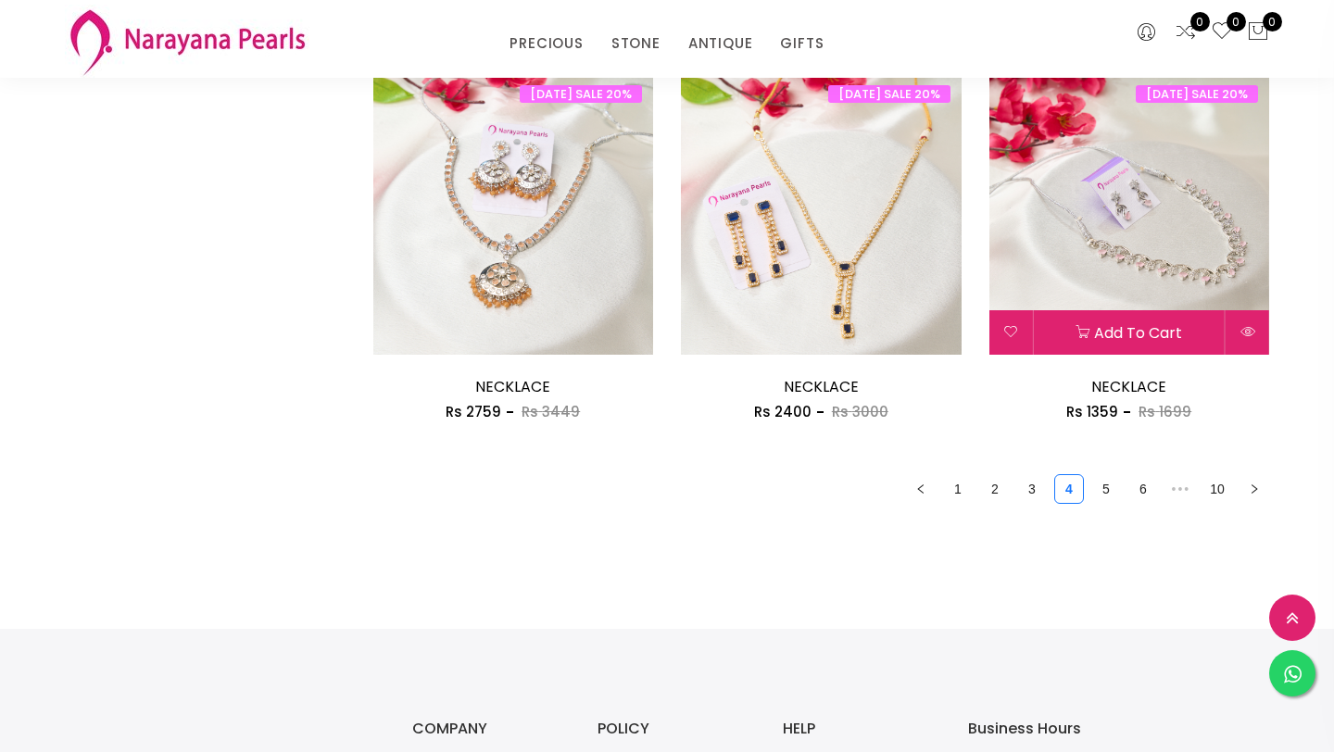
scroll to position [2450, 0]
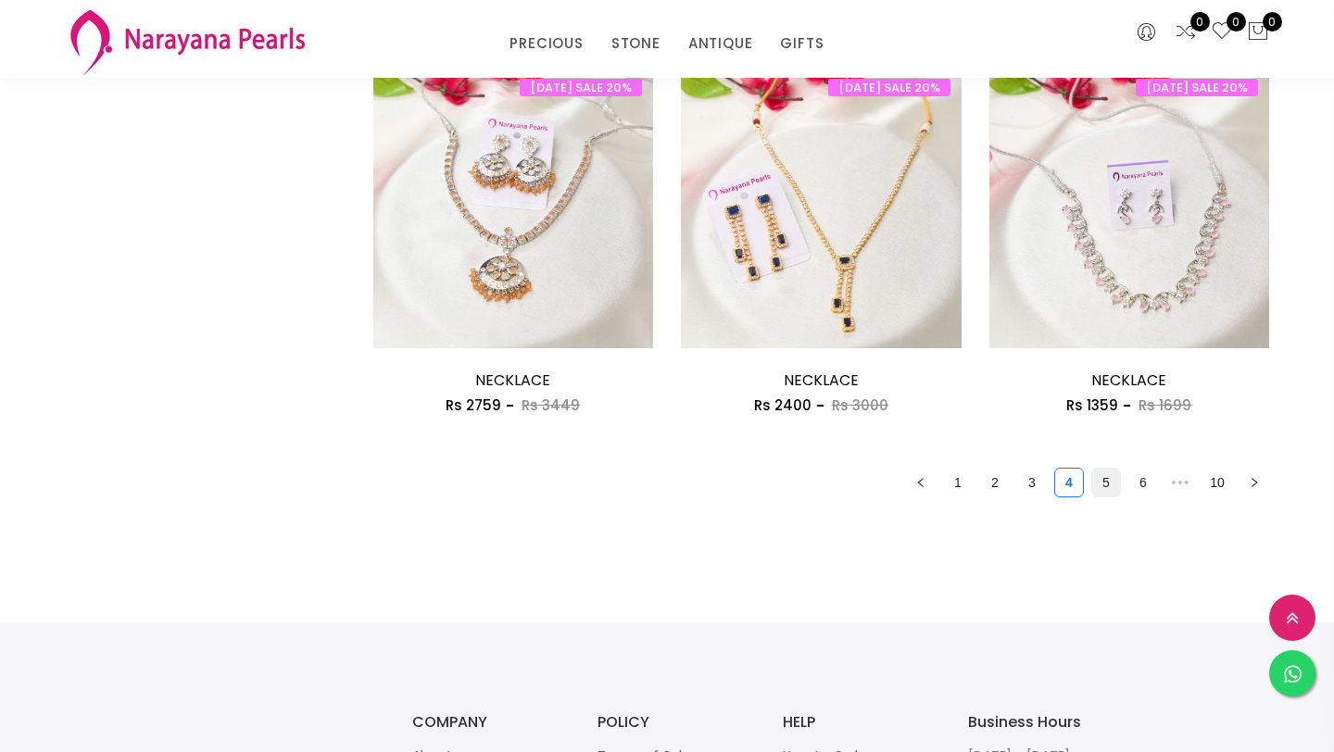
click at [1117, 484] on link "5" at bounding box center [1106, 483] width 28 height 28
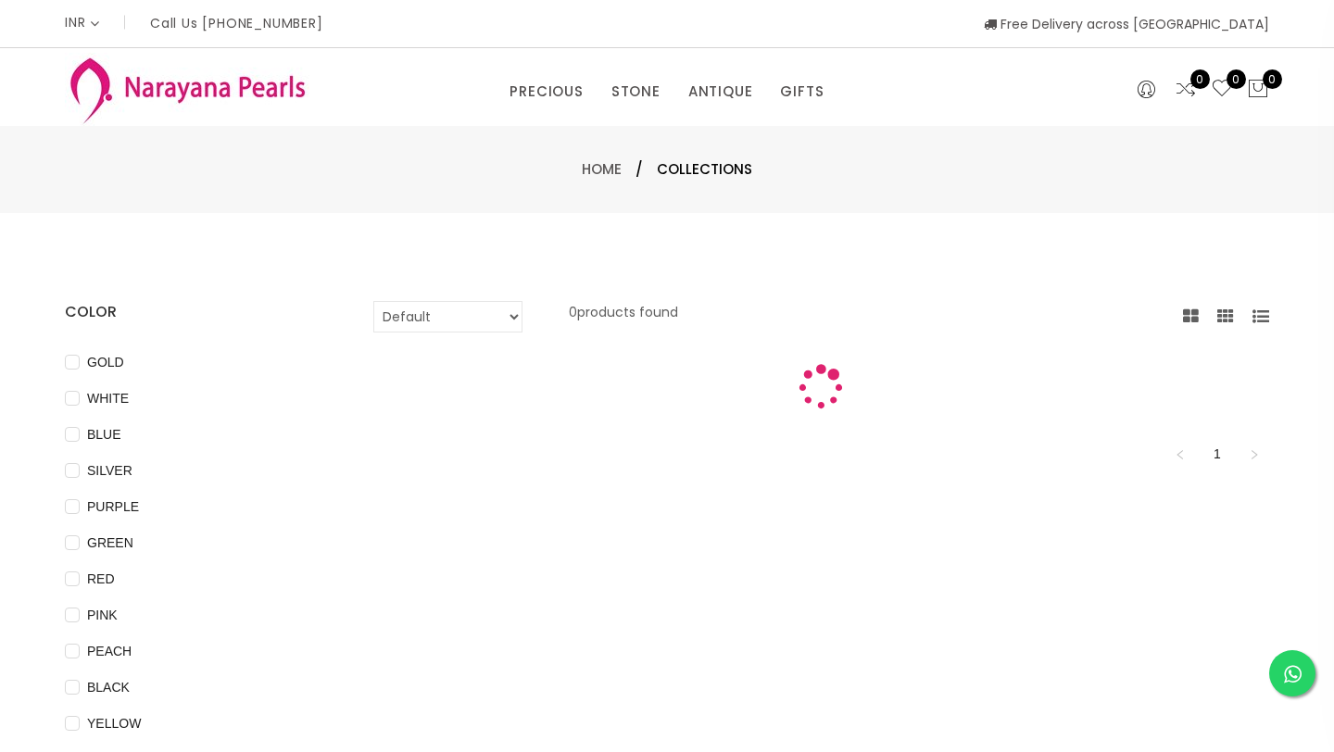
click at [1117, 484] on div "Default Price - High to Low Price - Low to High 0 products found 1" at bounding box center [821, 690] width 924 height 778
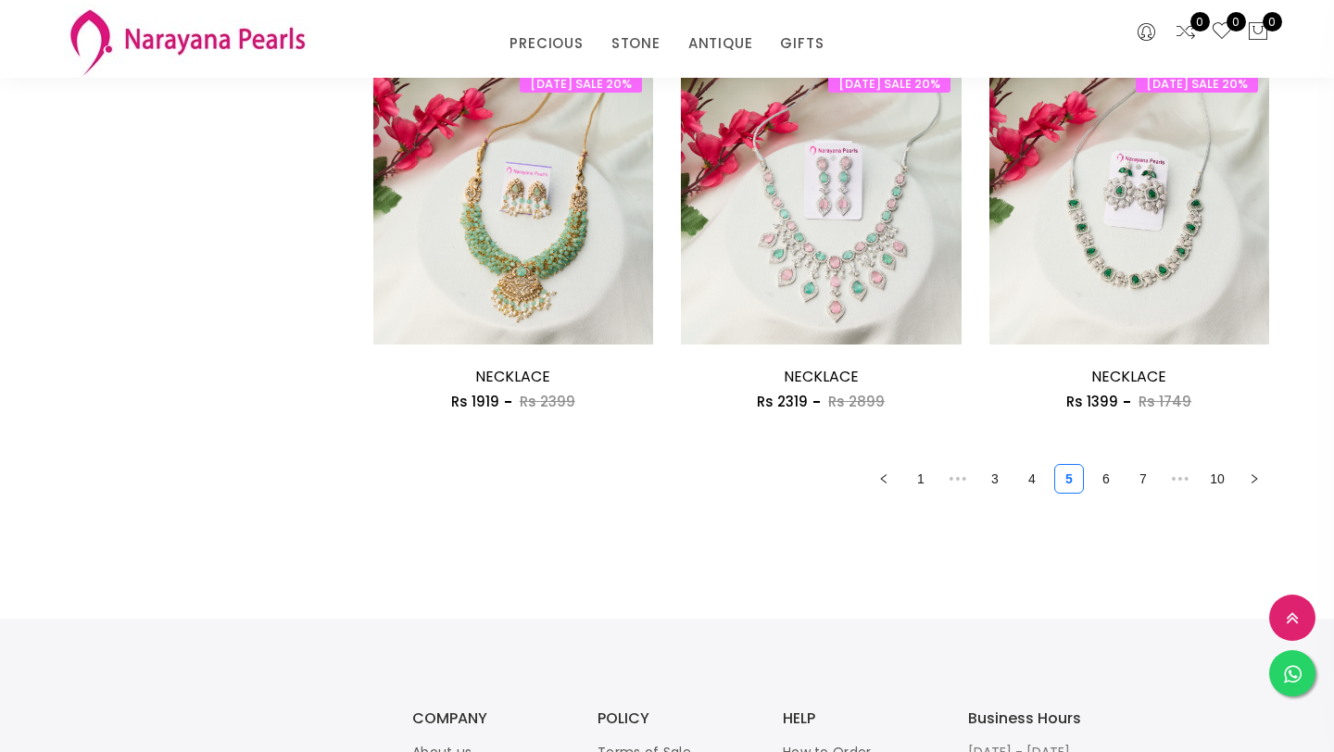
scroll to position [2455, 0]
click at [1106, 484] on link "6" at bounding box center [1106, 478] width 28 height 28
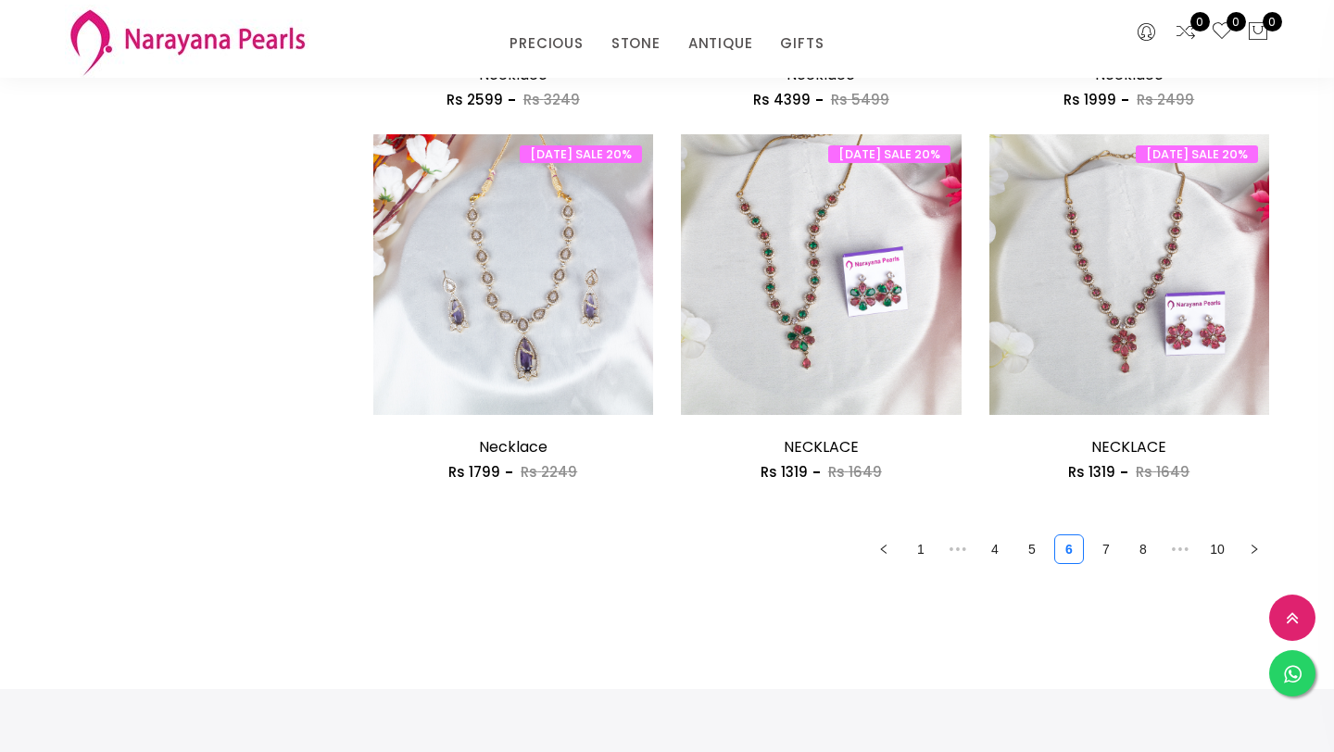
scroll to position [2387, 0]
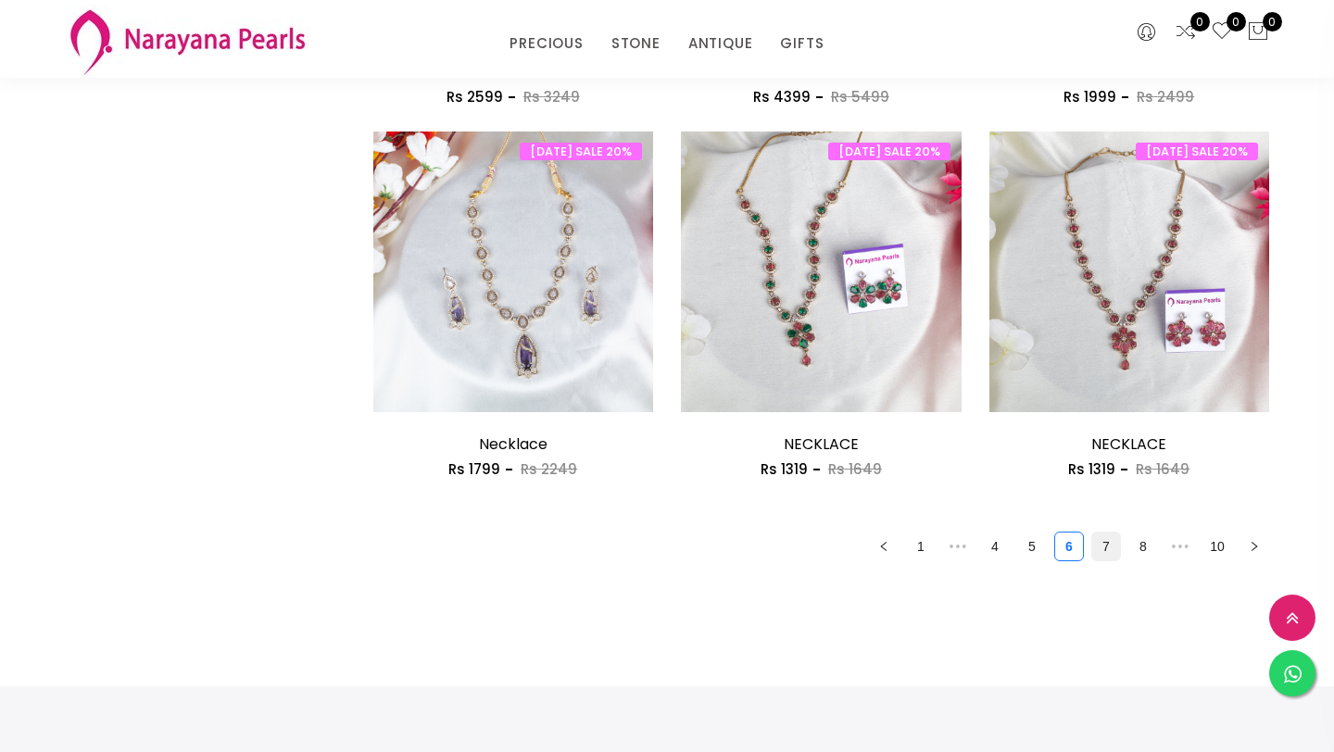
click at [1106, 553] on link "7" at bounding box center [1106, 547] width 28 height 28
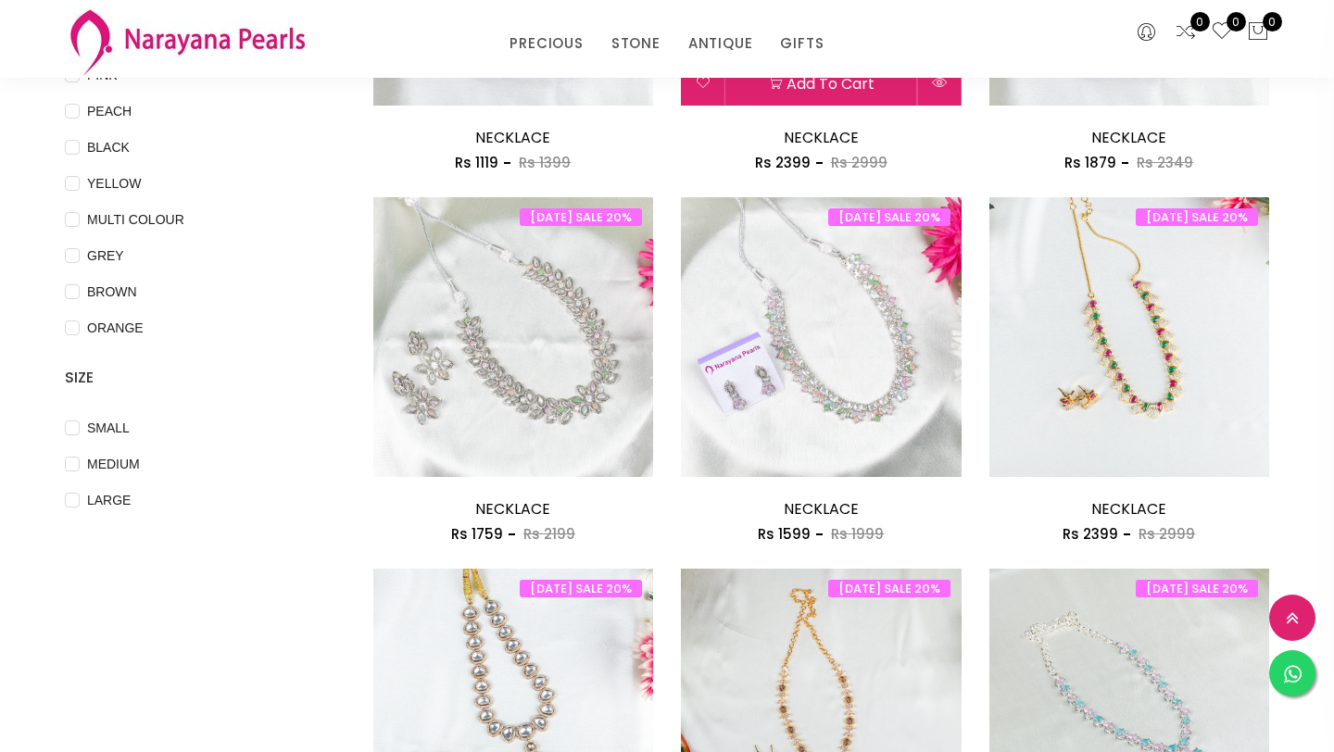
scroll to position [463, 0]
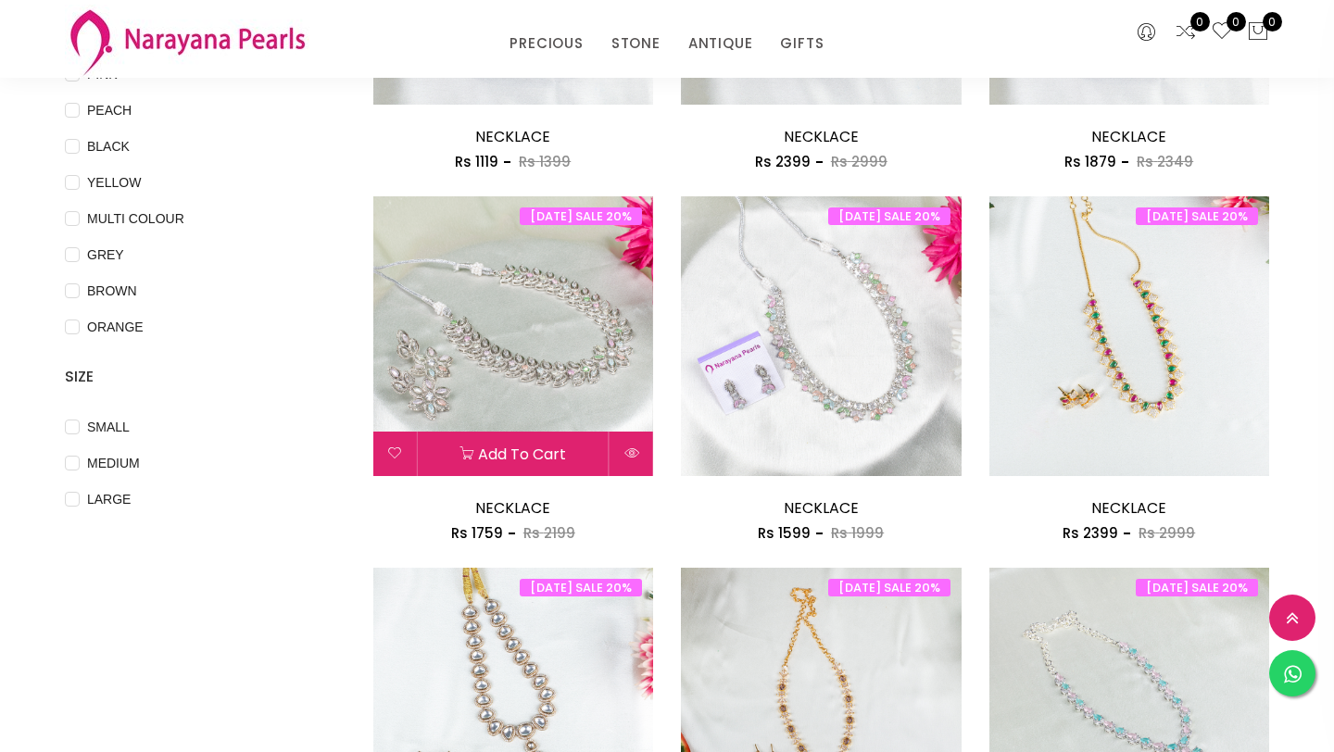
click at [596, 428] on img at bounding box center [513, 336] width 281 height 281
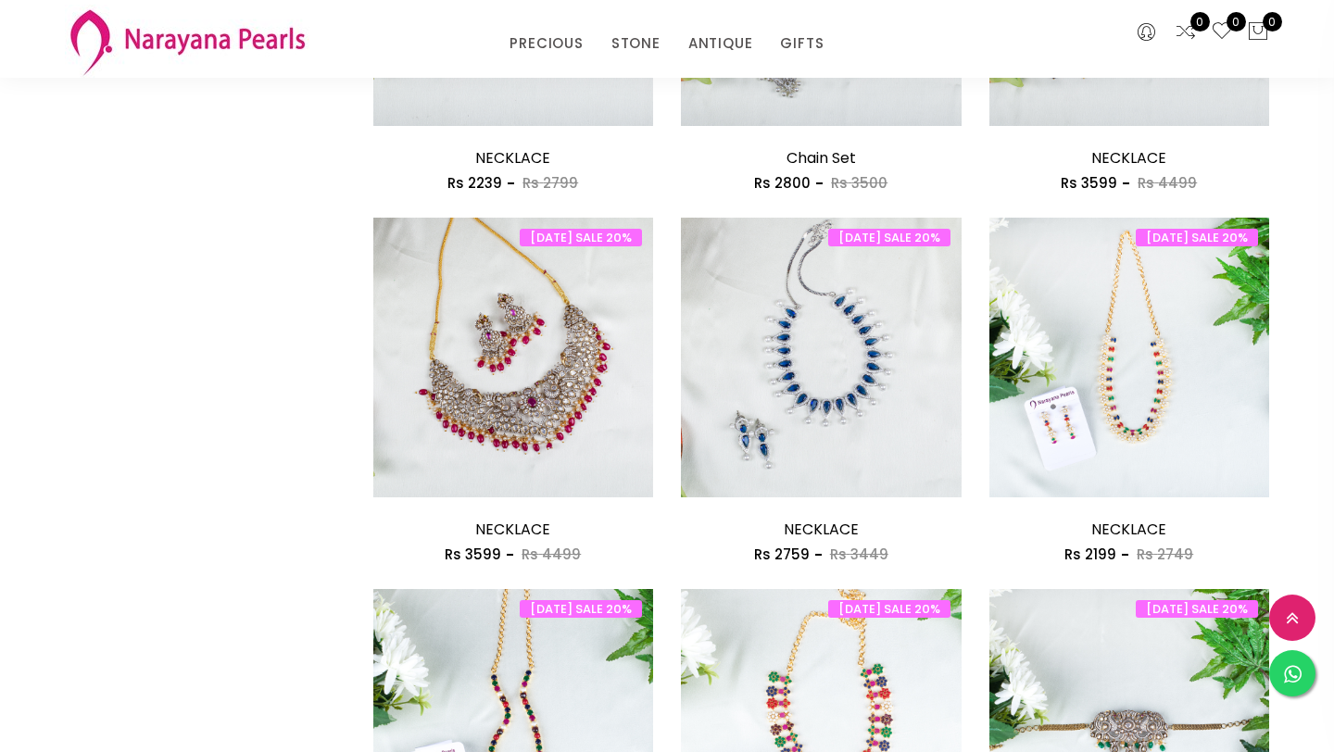
scroll to position [1930, 0]
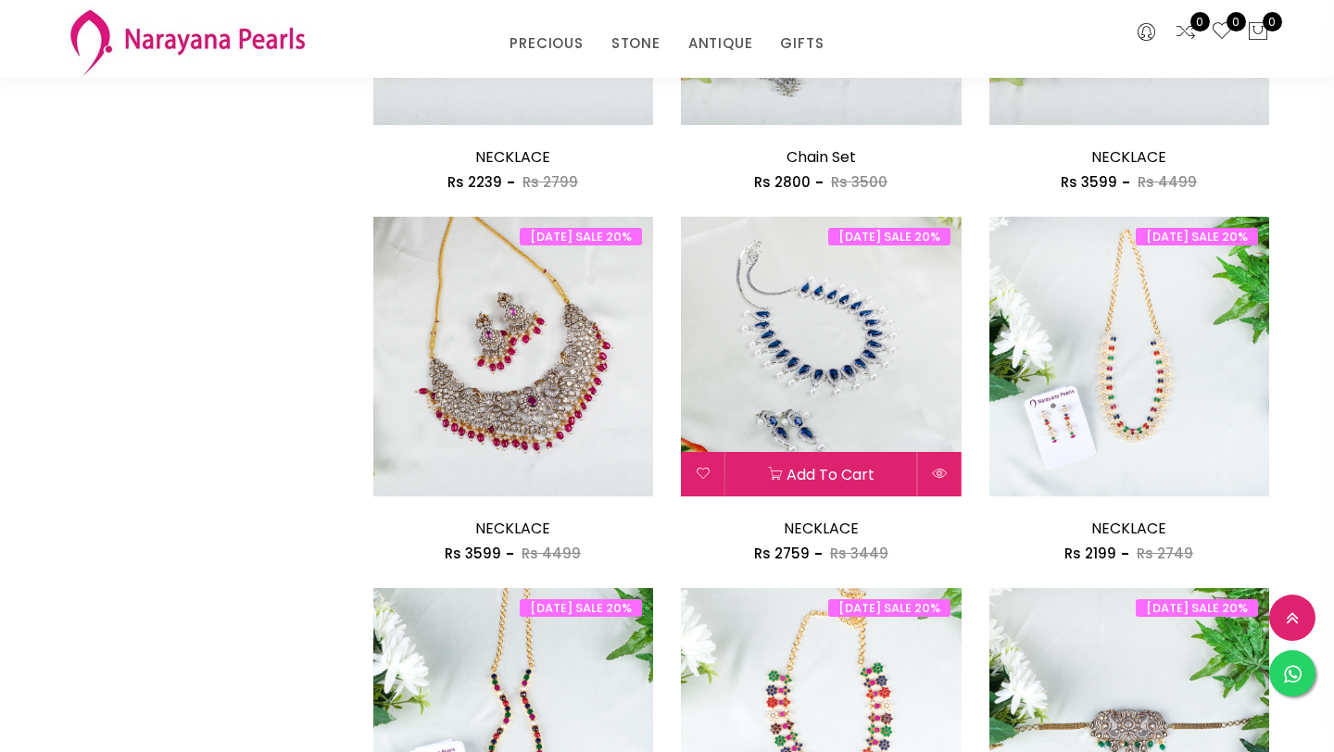
click at [829, 379] on img at bounding box center [821, 357] width 281 height 281
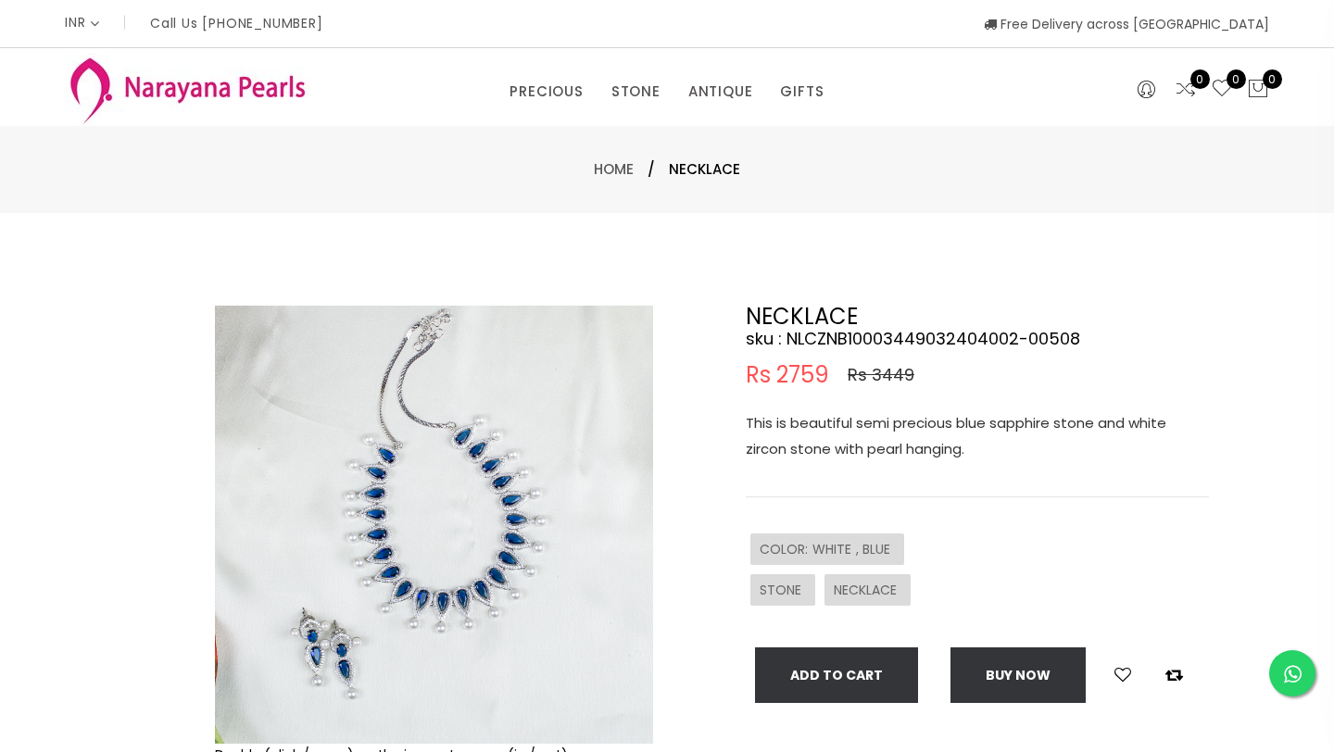
click at [472, 531] on img at bounding box center [434, 525] width 438 height 438
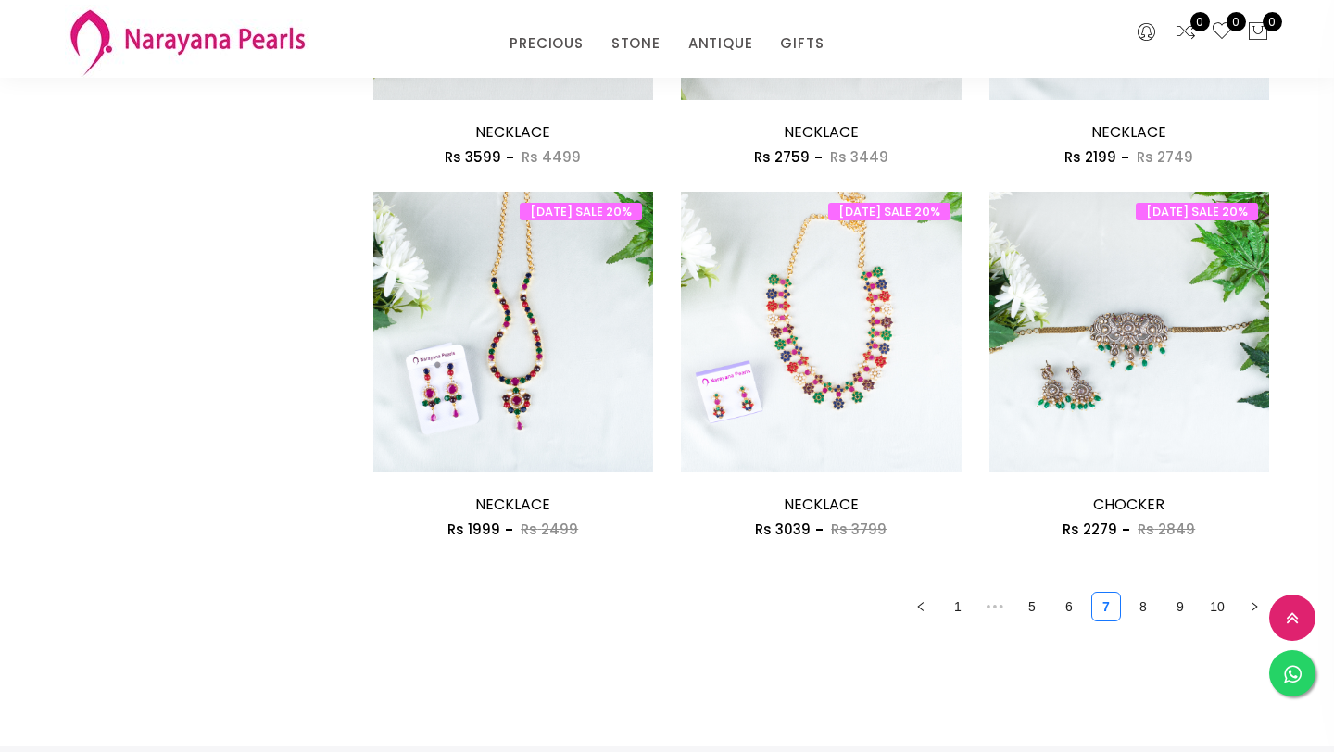
scroll to position [2327, 0]
click at [1144, 611] on link "8" at bounding box center [1143, 606] width 28 height 28
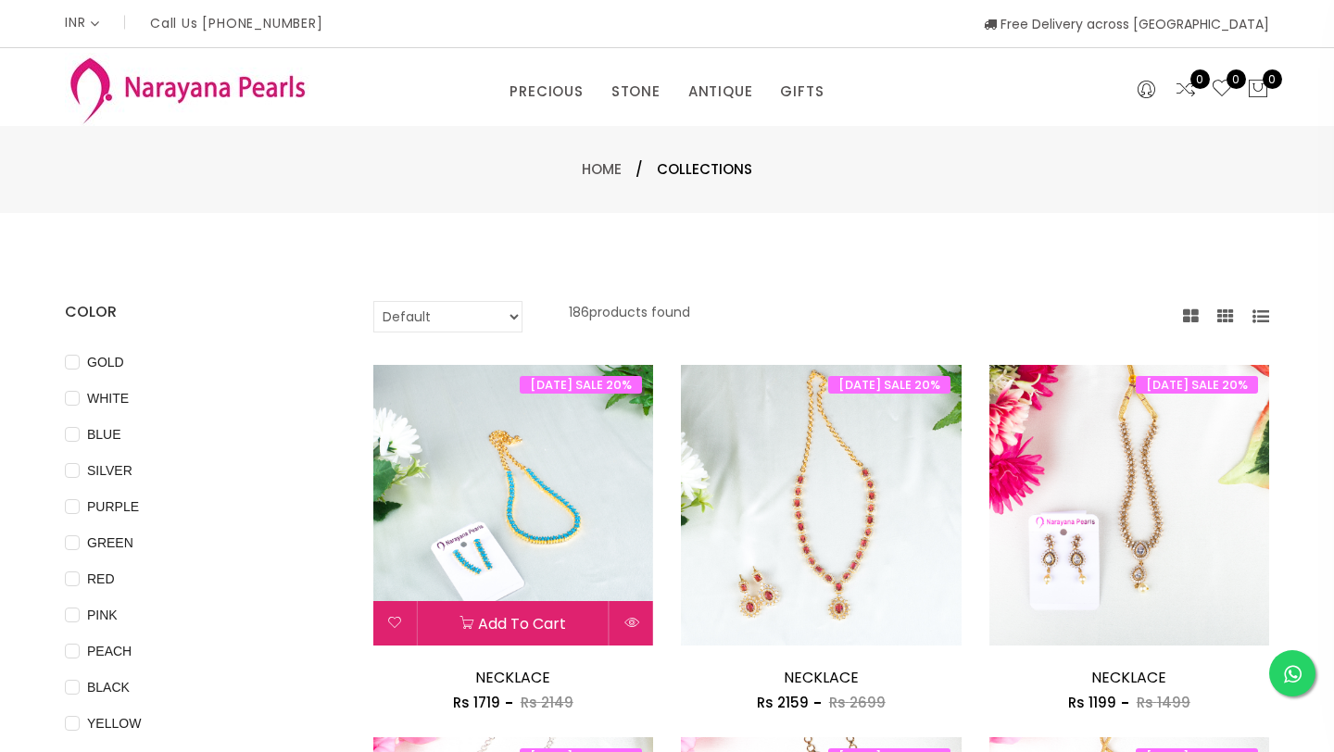
click at [521, 526] on img at bounding box center [513, 505] width 281 height 281
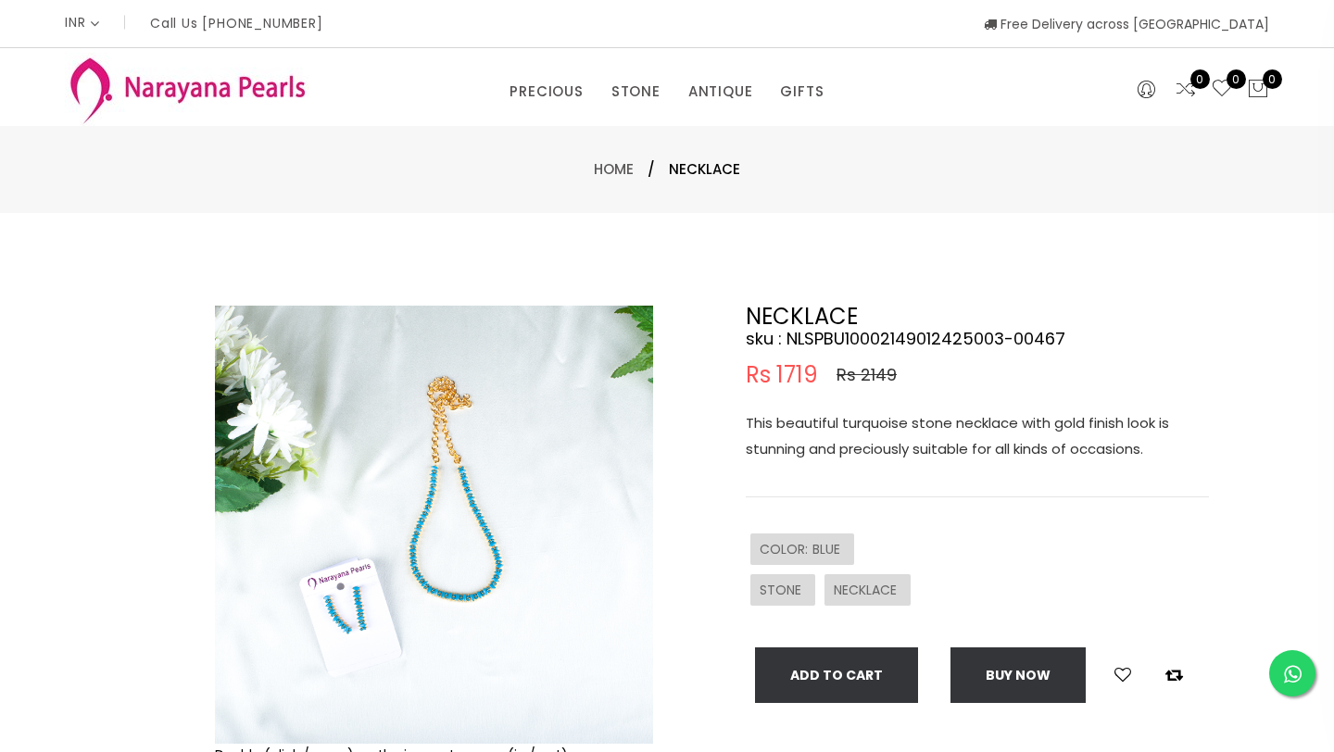
click at [466, 542] on img at bounding box center [434, 525] width 438 height 438
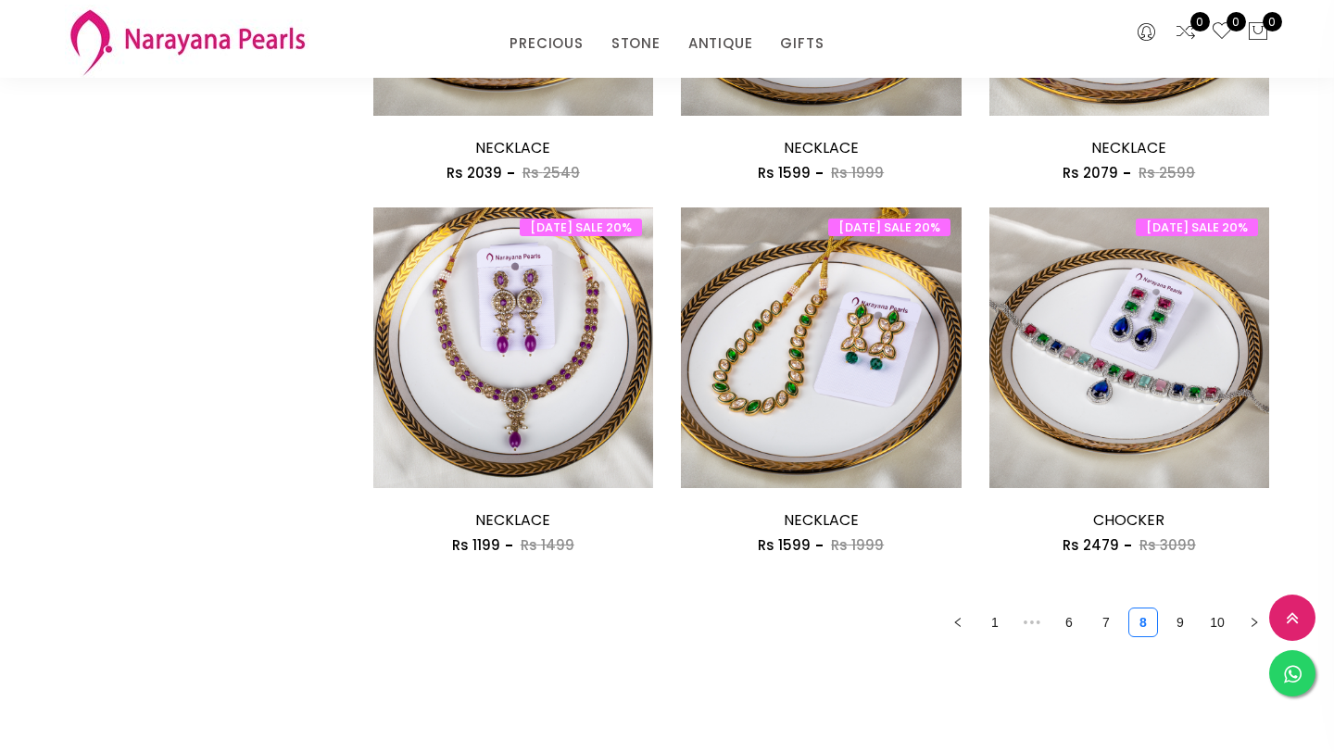
scroll to position [2325, 0]
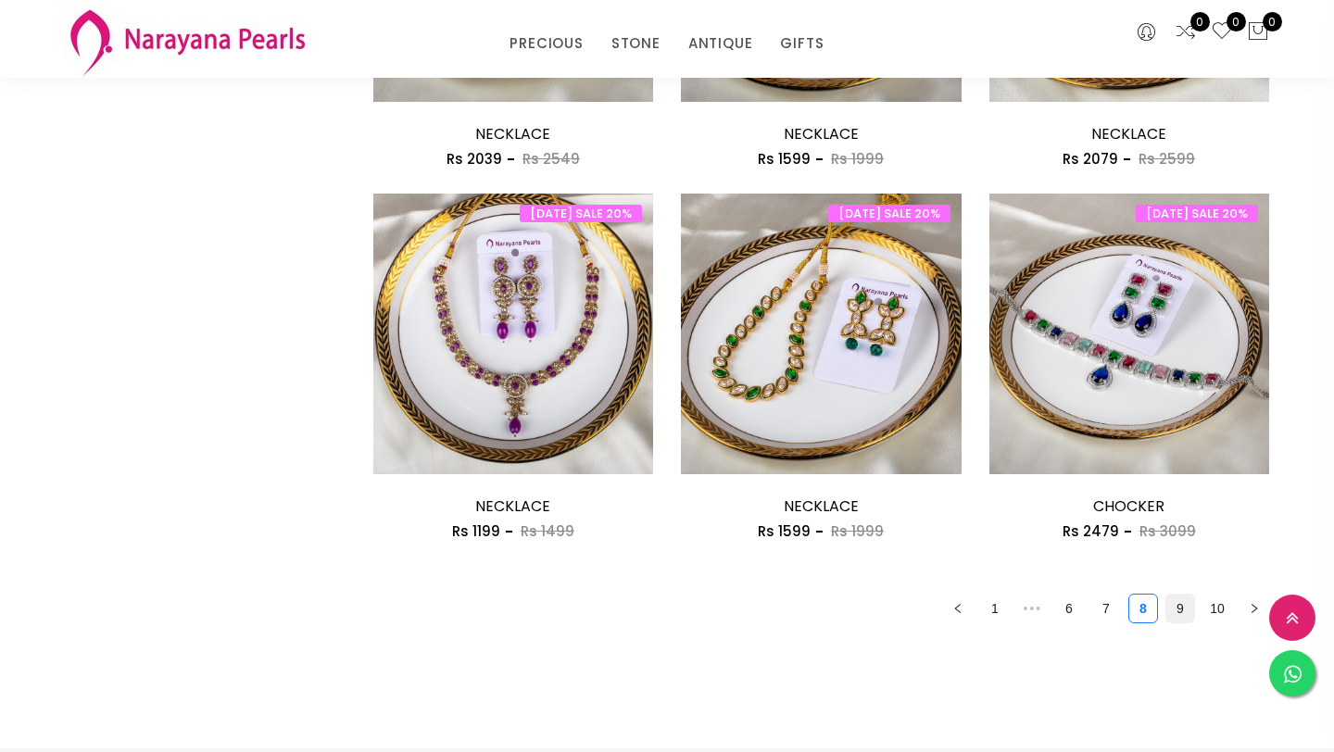
click at [1176, 606] on link "9" at bounding box center [1180, 609] width 28 height 28
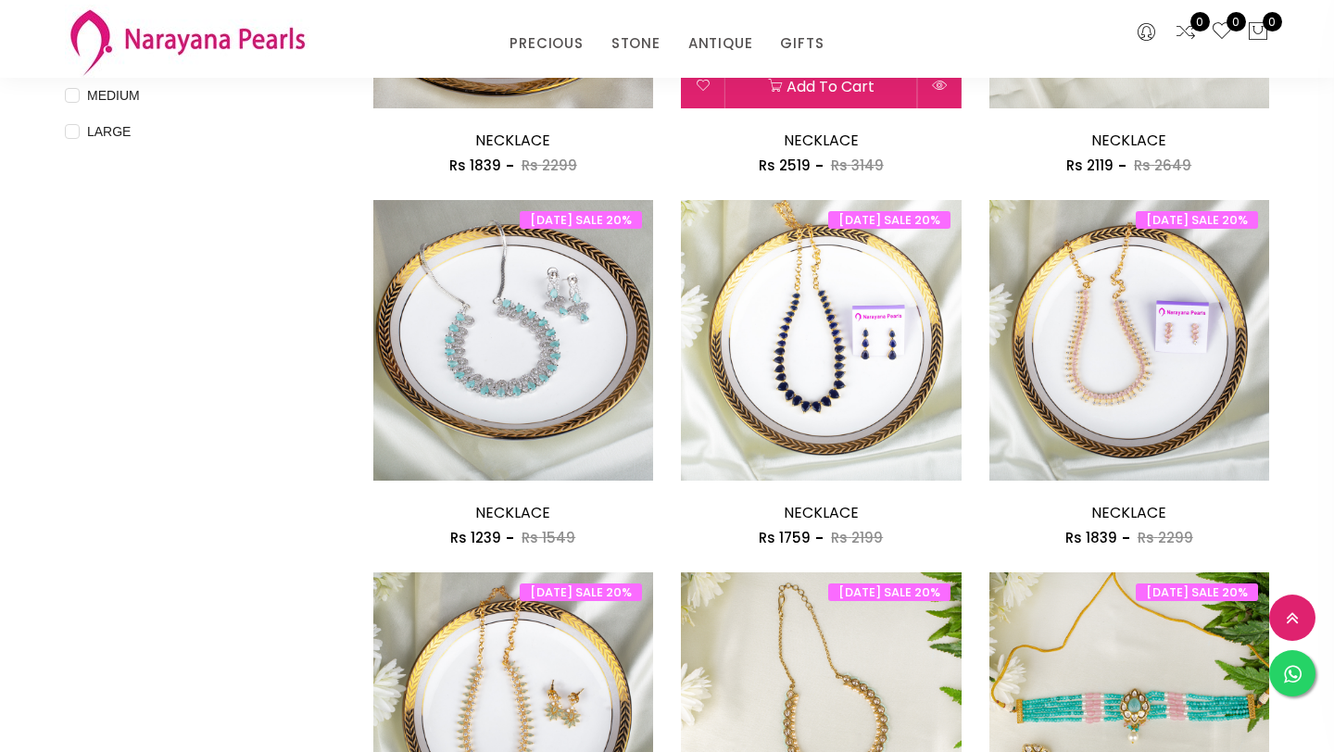
scroll to position [844, 0]
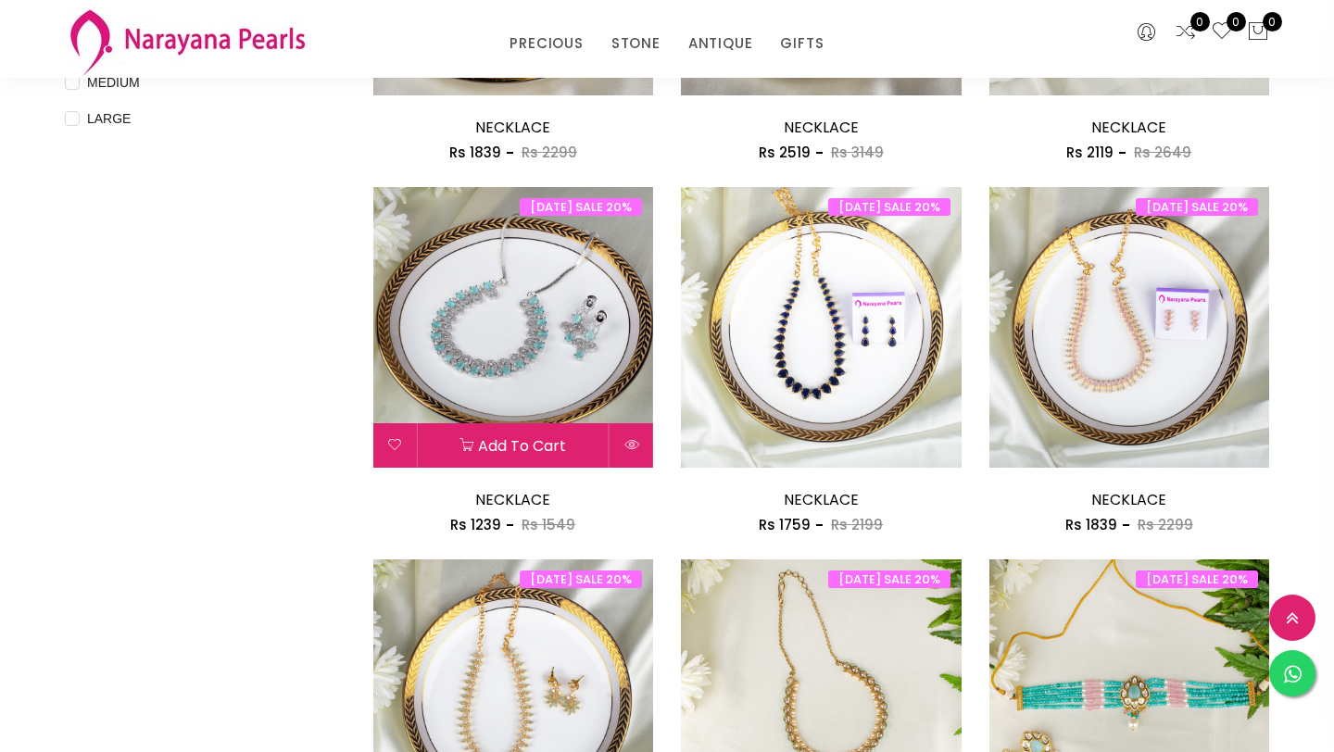
click at [531, 330] on img at bounding box center [513, 327] width 281 height 281
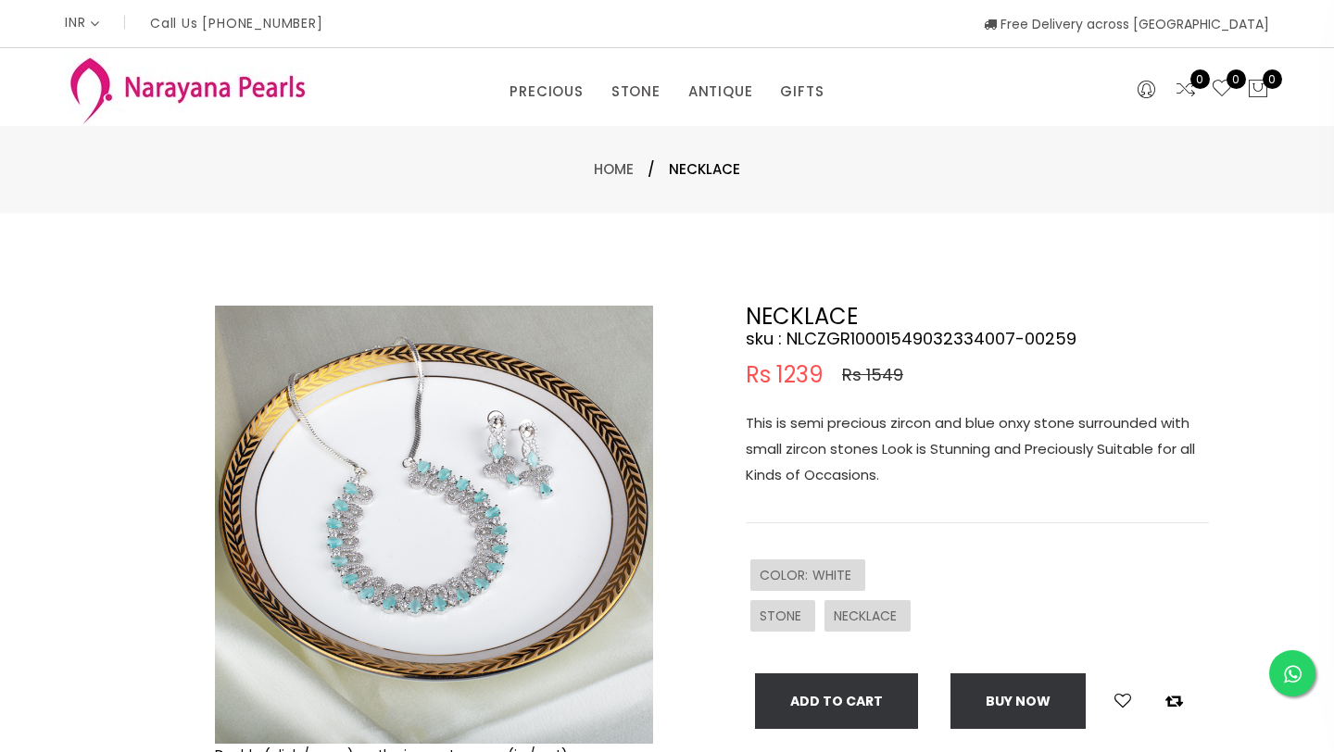
click at [554, 547] on img at bounding box center [434, 525] width 438 height 438
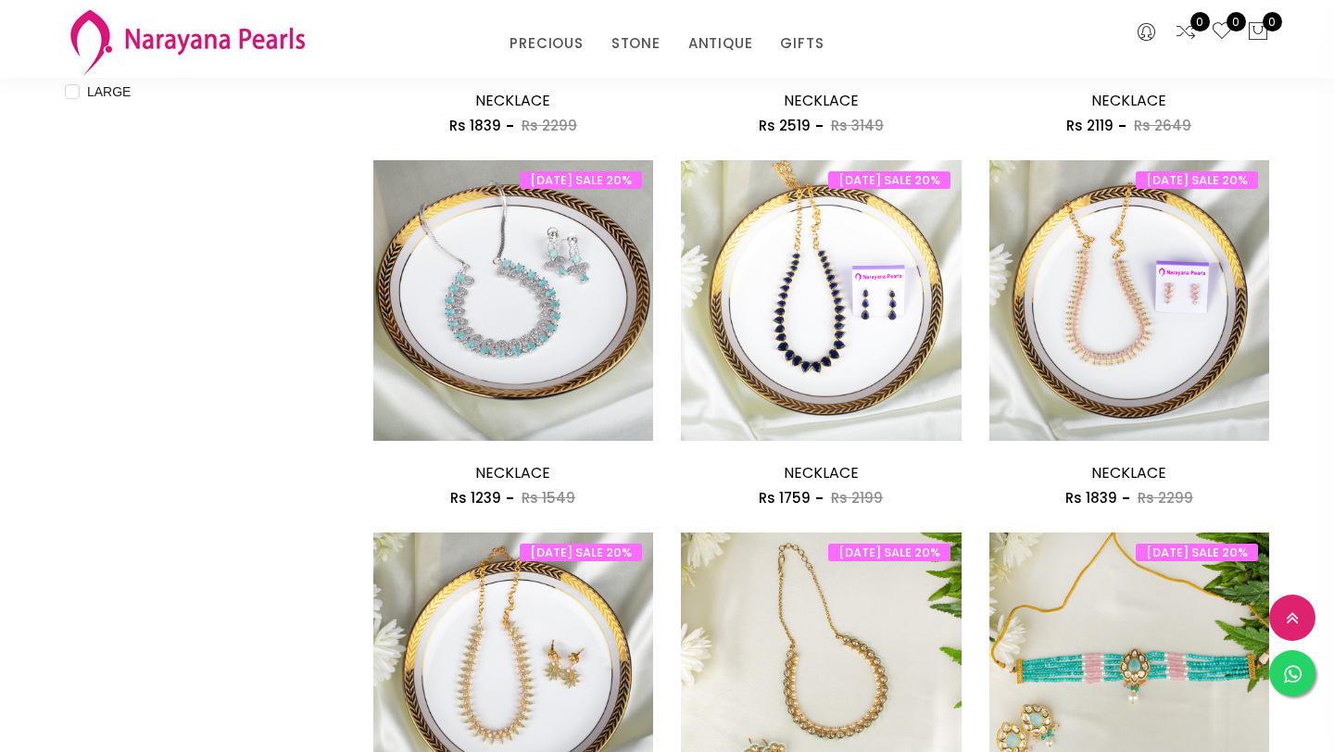
scroll to position [876, 0]
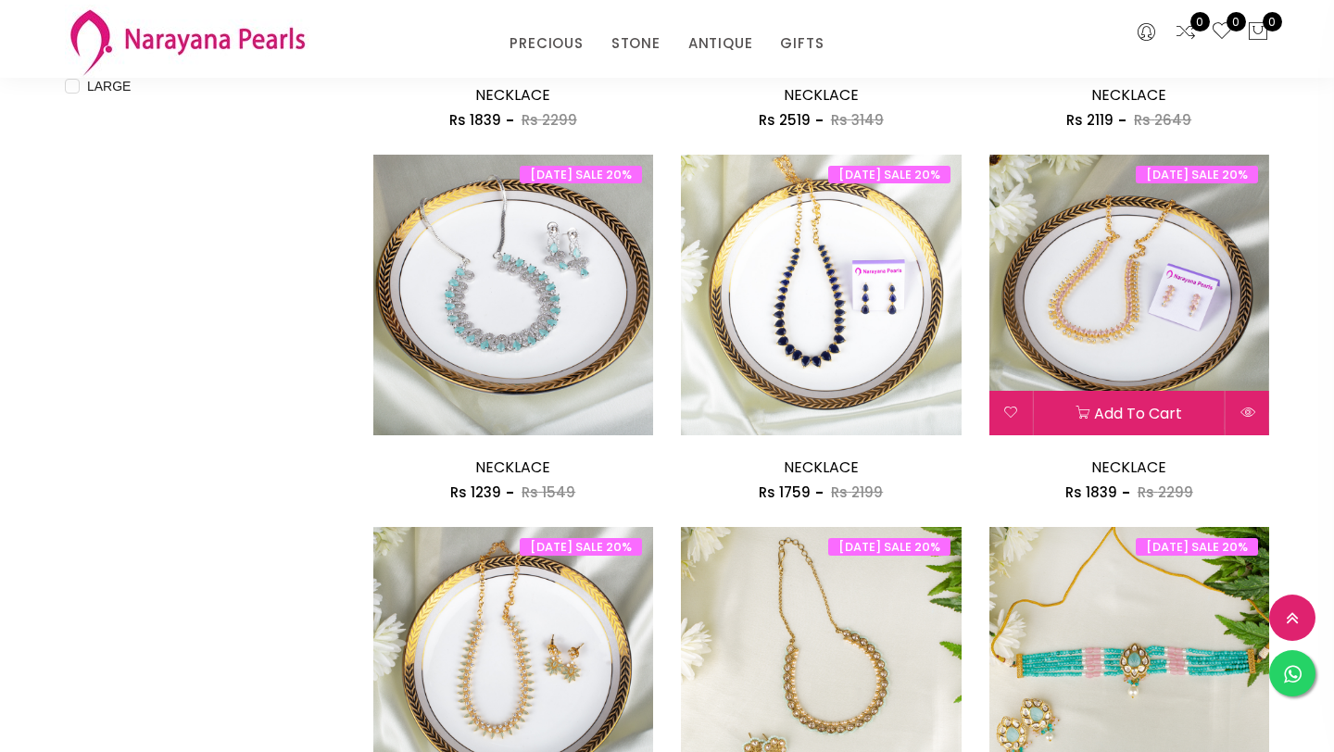
click at [1136, 345] on img at bounding box center [1129, 295] width 281 height 281
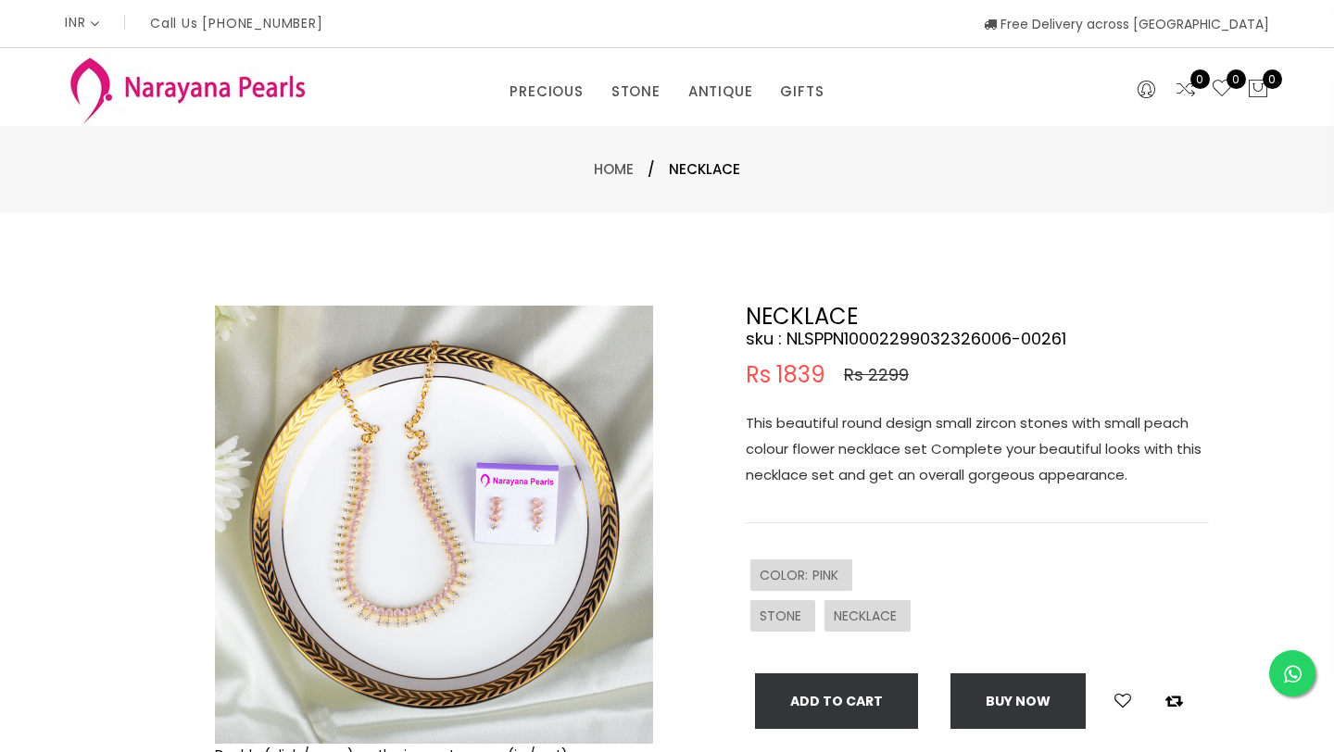
click at [502, 575] on img at bounding box center [434, 525] width 438 height 438
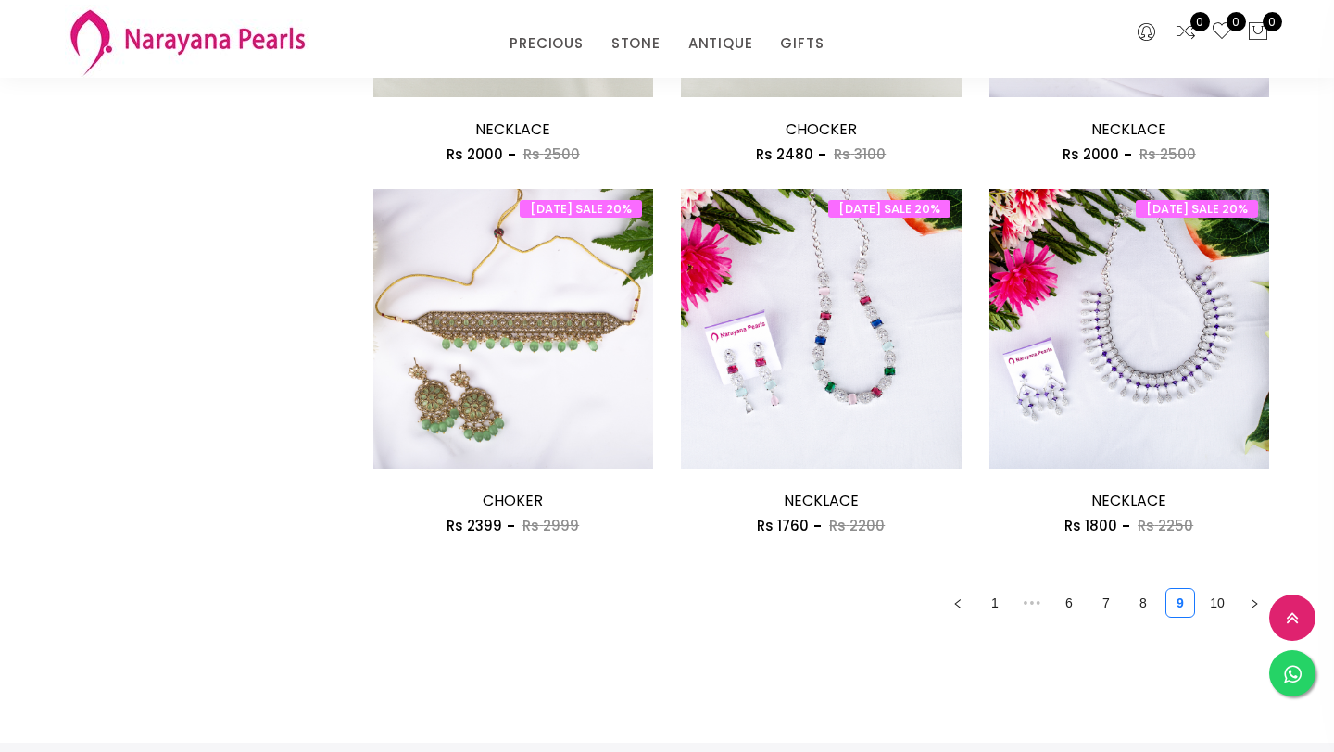
scroll to position [1961, 0]
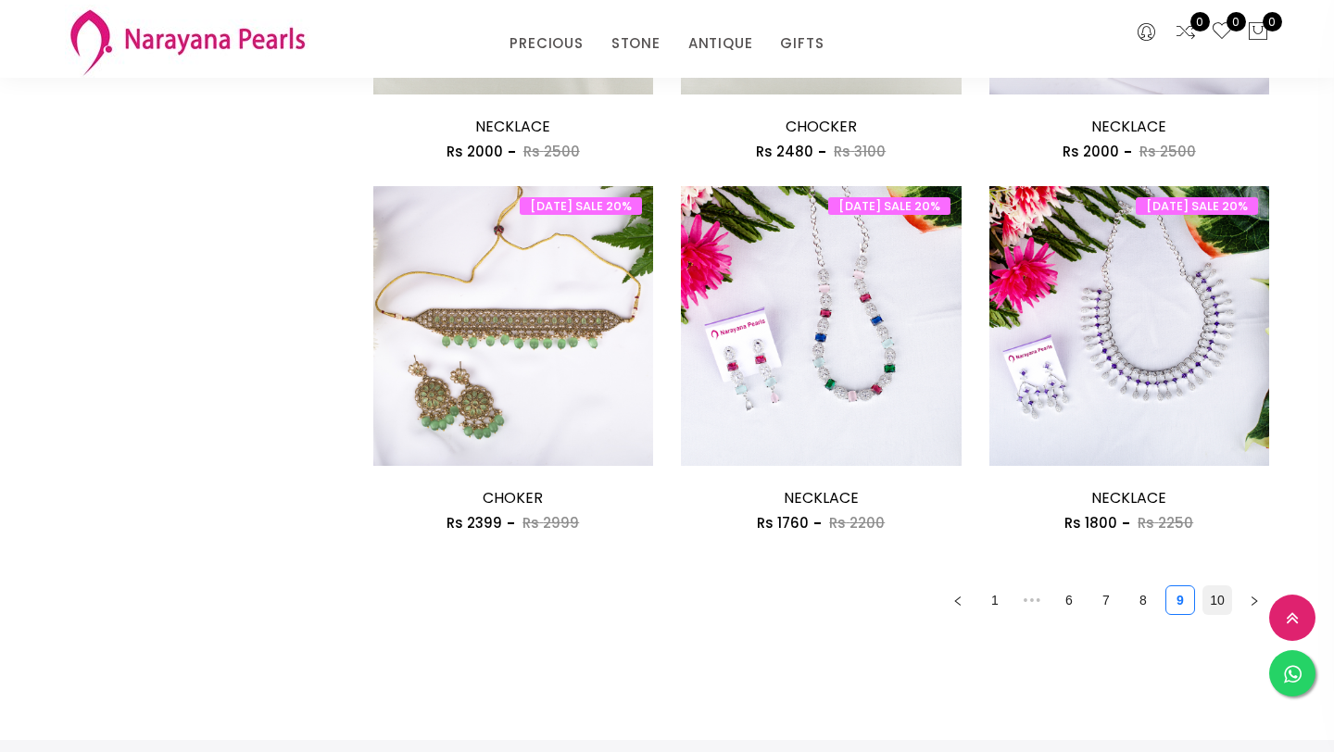
click at [1218, 603] on link "10" at bounding box center [1217, 600] width 28 height 28
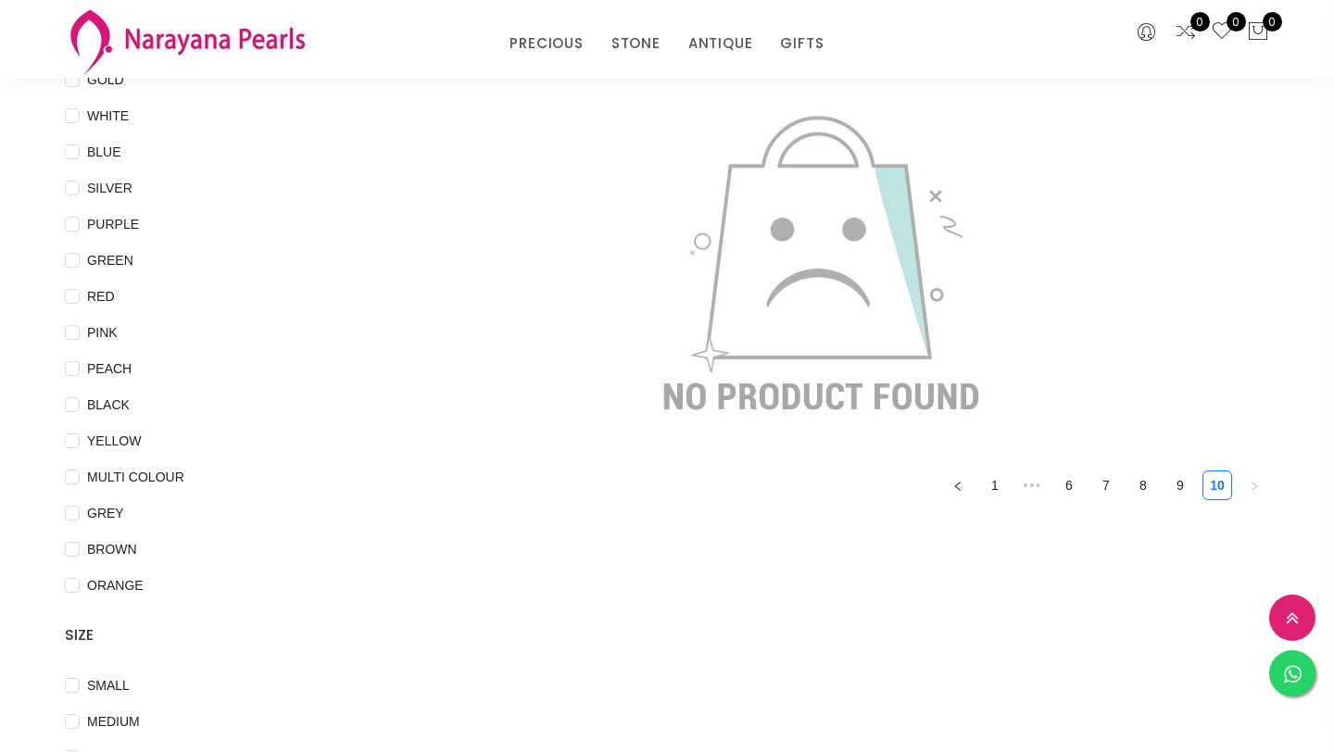
scroll to position [213, 0]
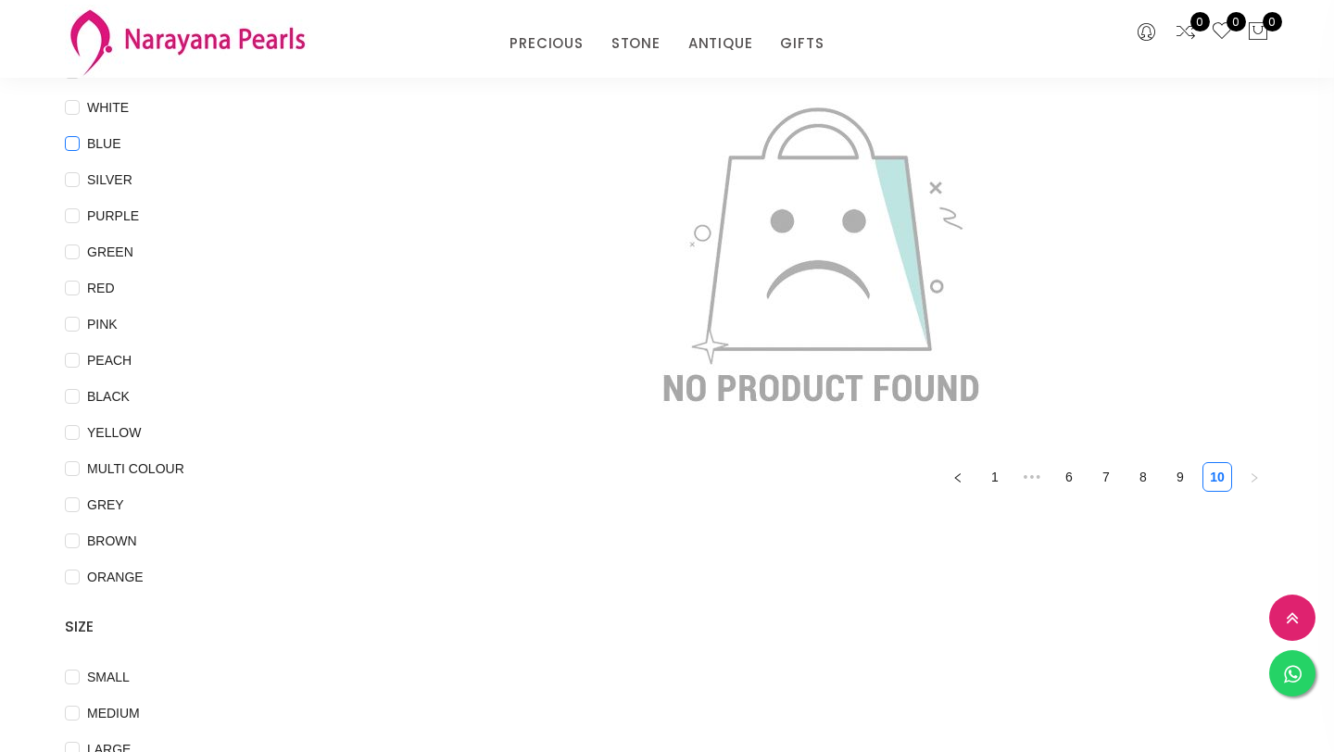
click at [78, 143] on input "BLUE" at bounding box center [72, 157] width 15 height 42
checkbox input "true"
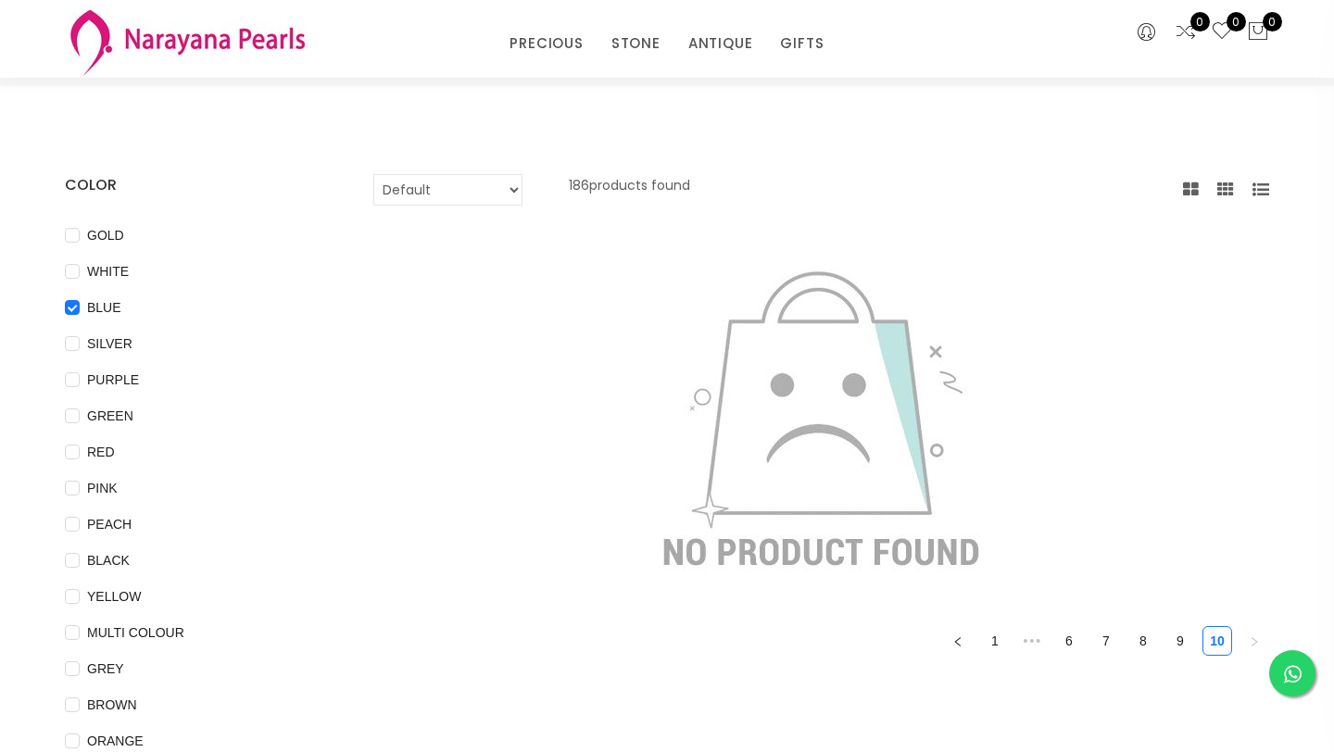
scroll to position [0, 0]
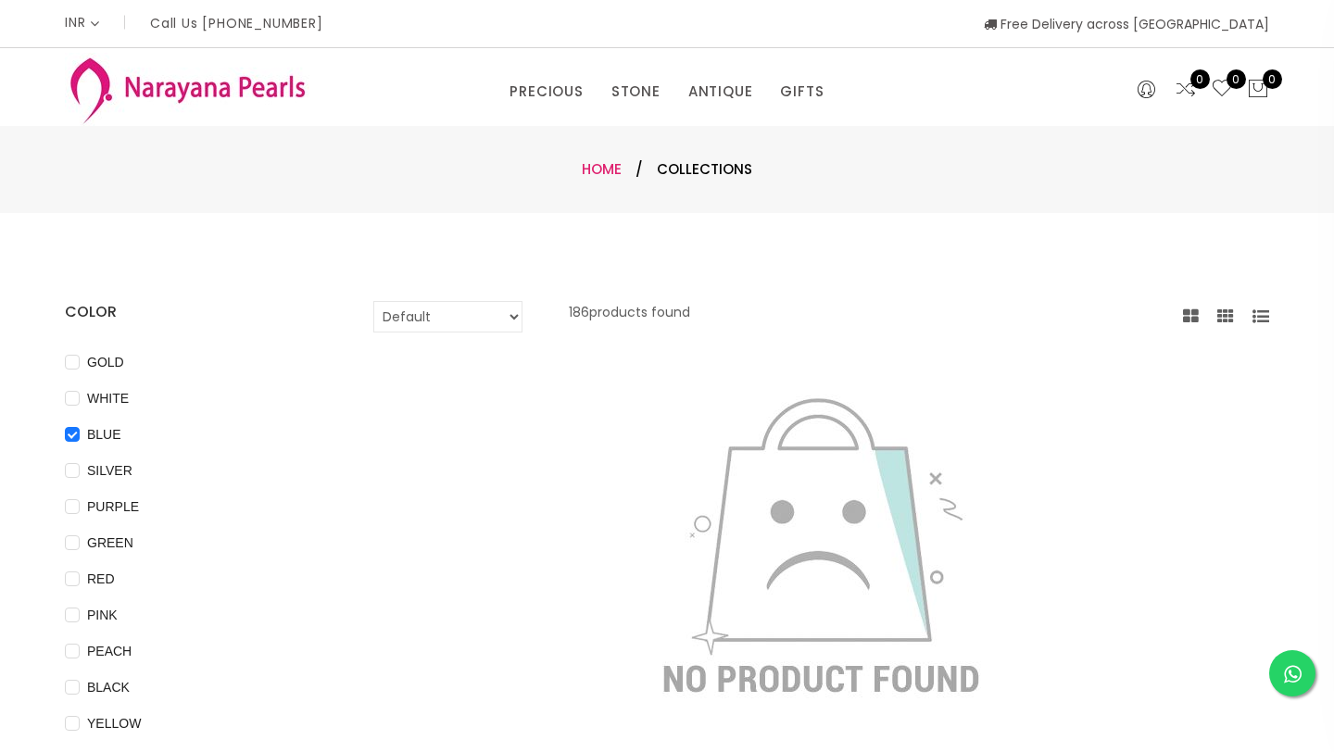
click at [608, 168] on link "Home" at bounding box center [602, 168] width 40 height 19
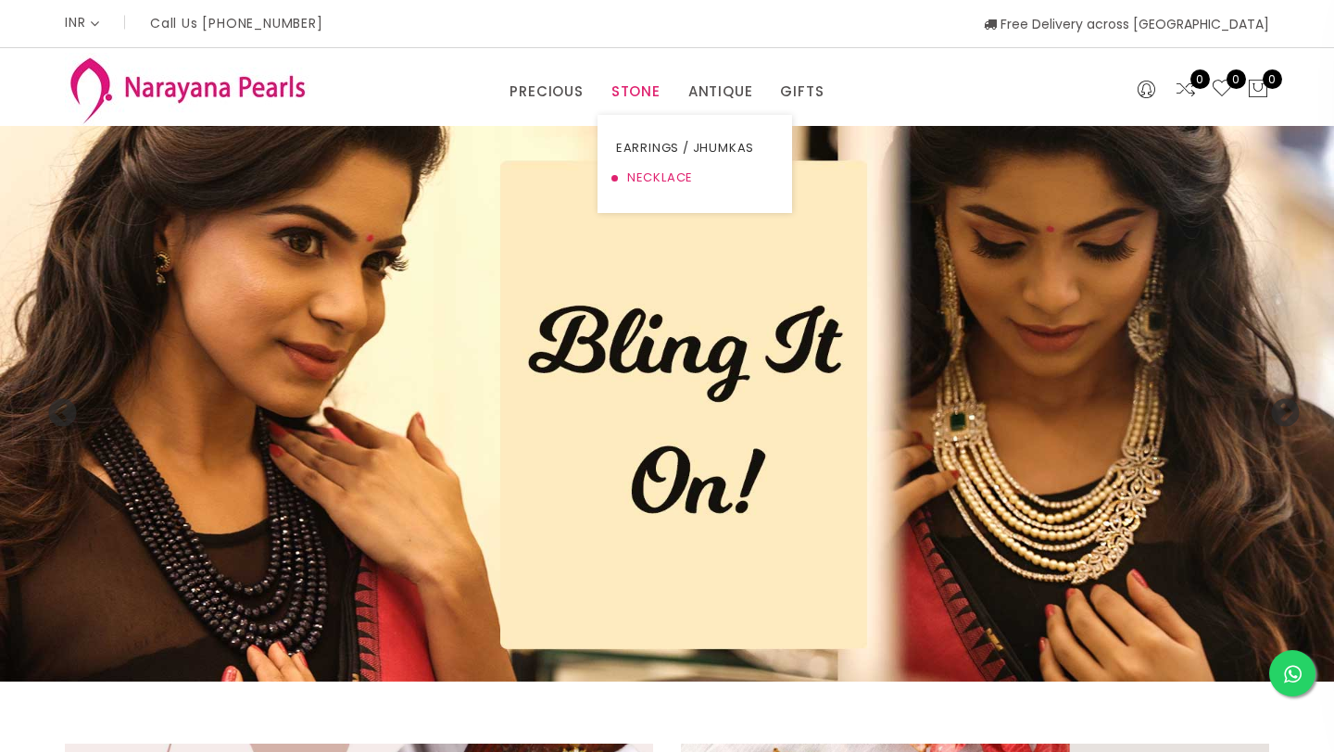
click at [645, 176] on link "NECKLACE" at bounding box center [694, 178] width 157 height 30
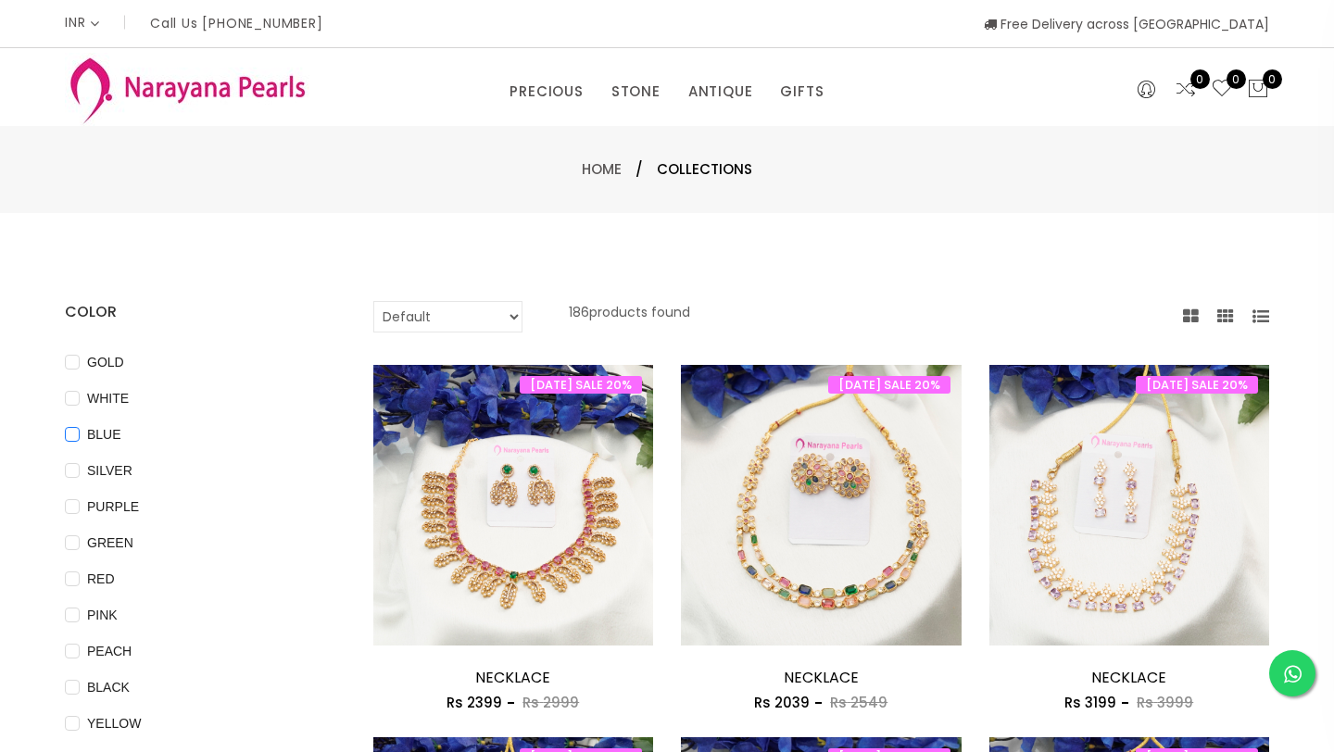
click at [74, 432] on input "BLUE" at bounding box center [72, 448] width 15 height 42
checkbox input "true"
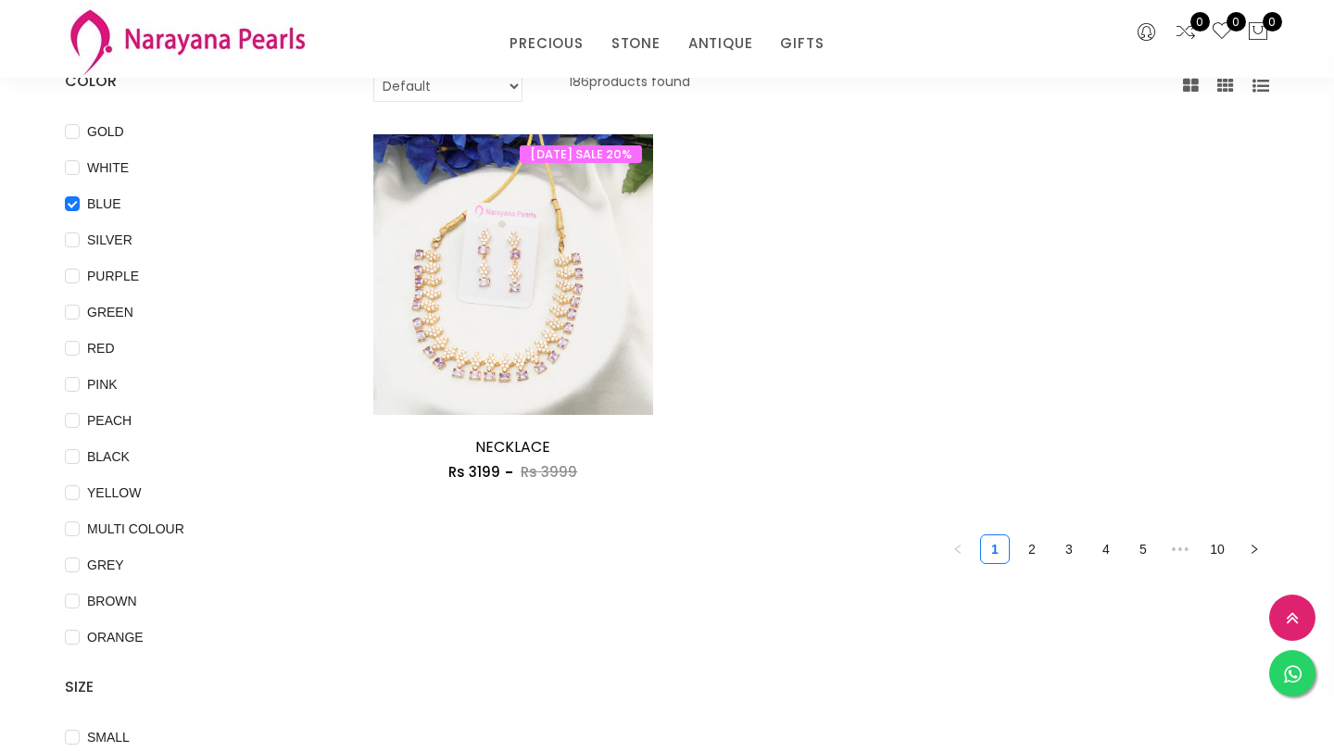
scroll to position [150, 0]
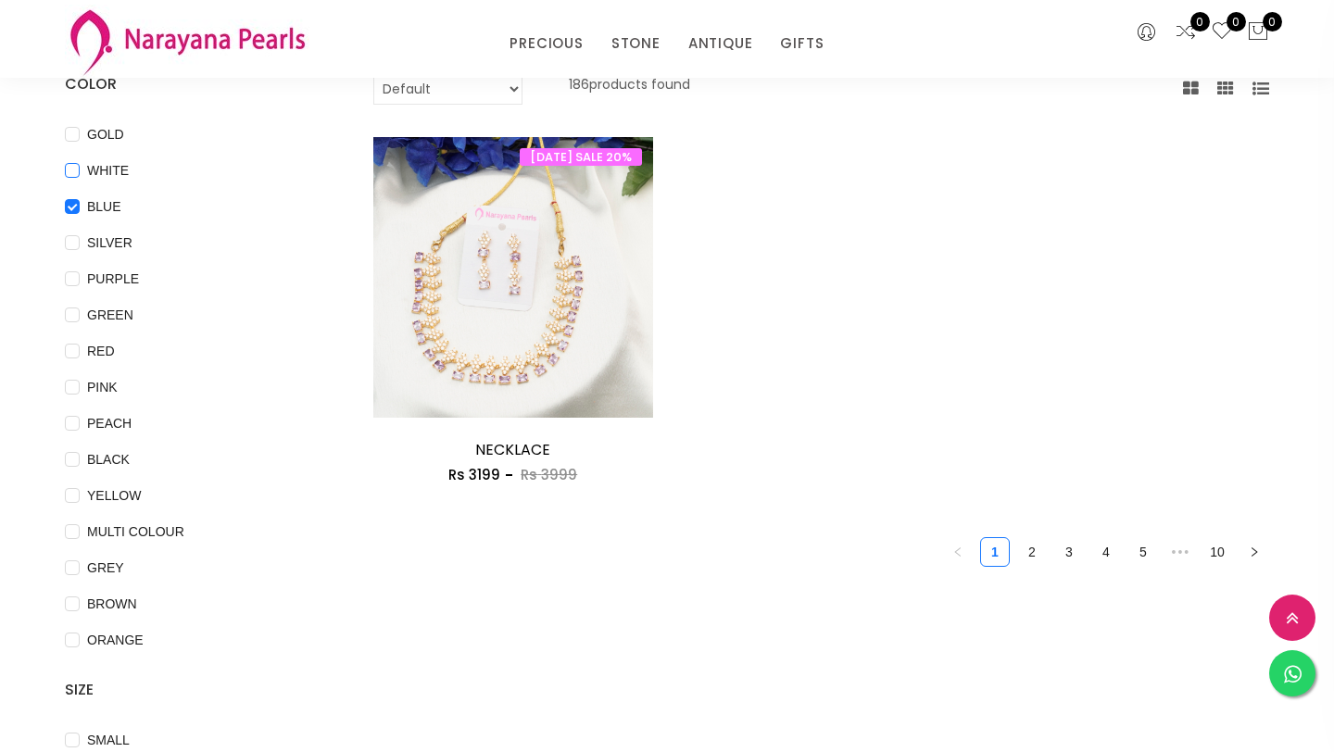
click at [75, 172] on input "WHITE" at bounding box center [72, 184] width 15 height 42
checkbox input "true"
click at [1034, 555] on link "2" at bounding box center [1032, 552] width 28 height 28
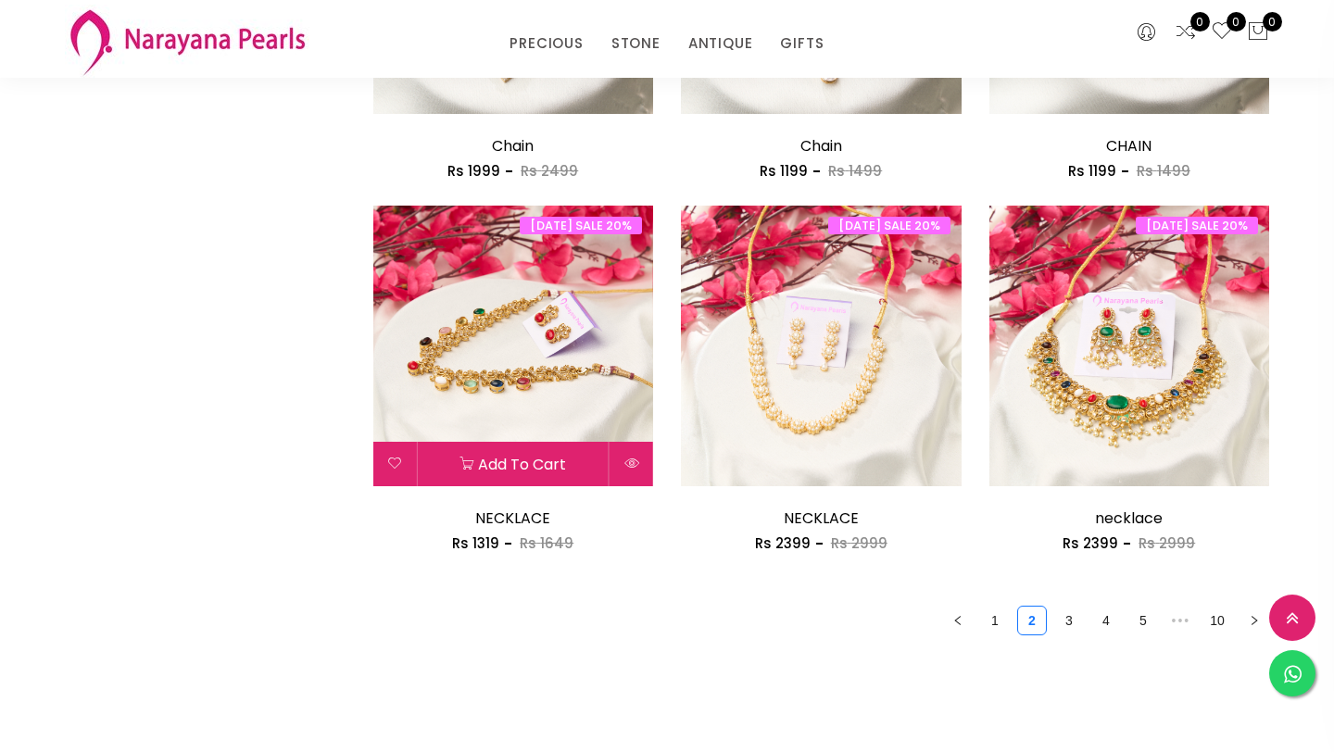
scroll to position [2317, 0]
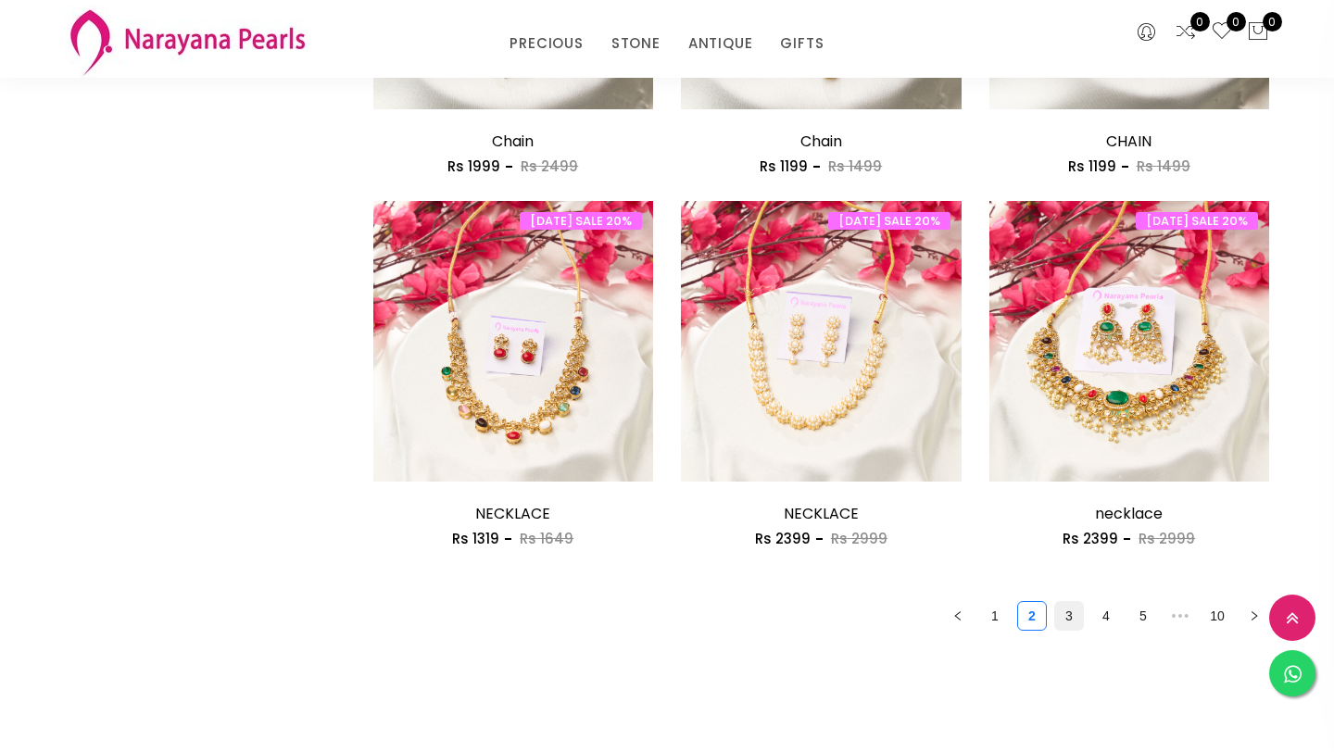
click at [1065, 620] on link "3" at bounding box center [1069, 616] width 28 height 28
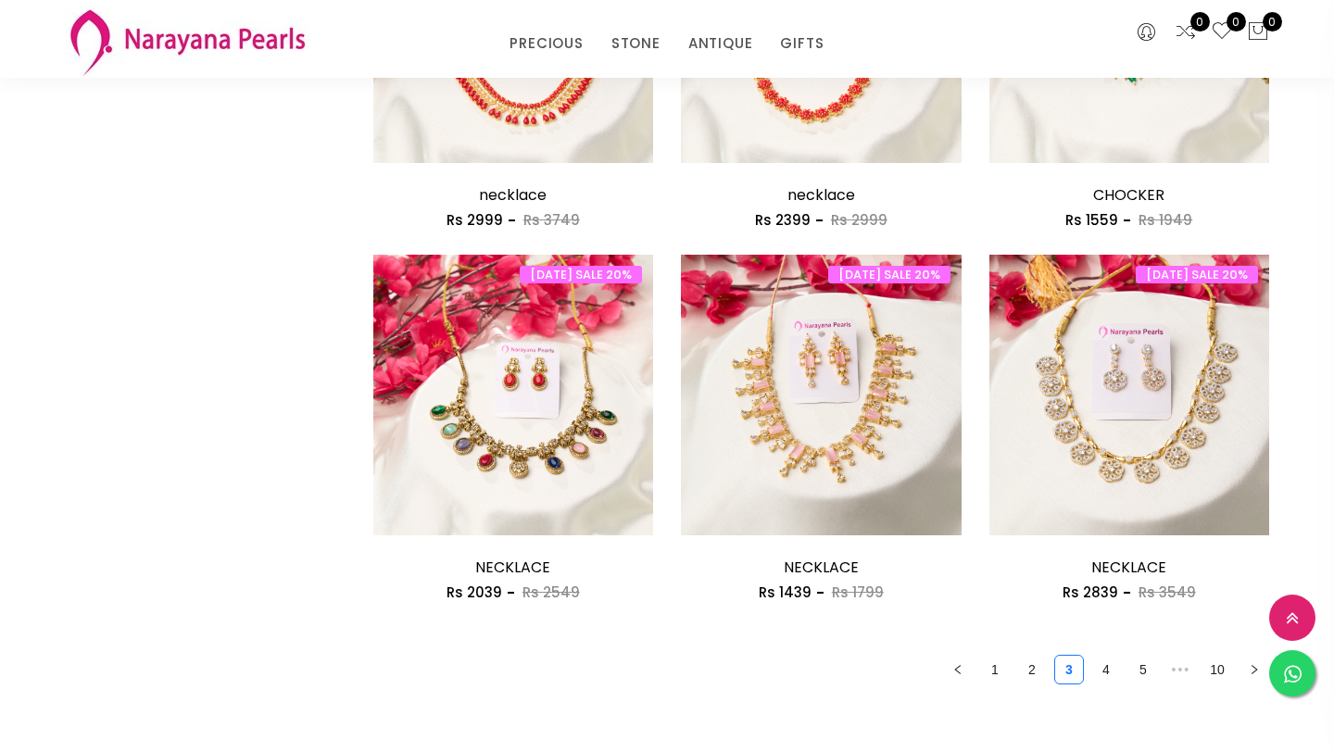
scroll to position [2268, 0]
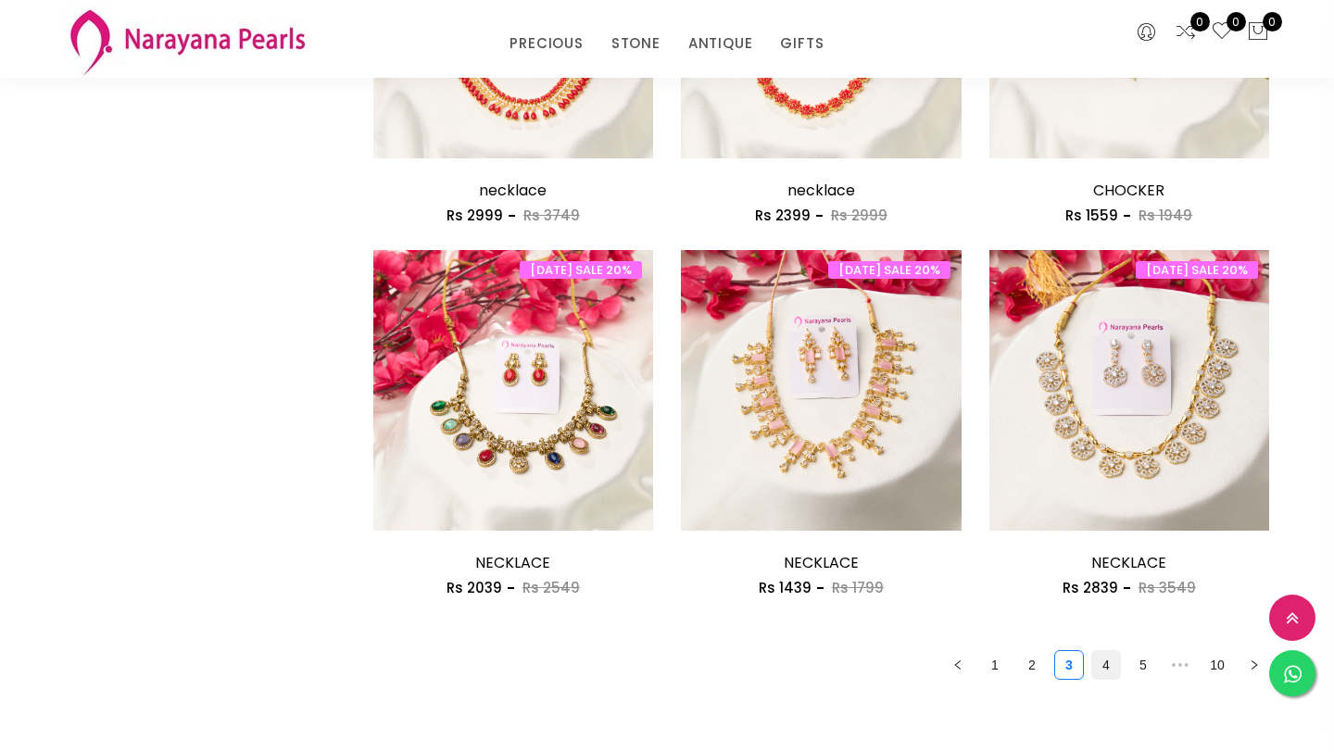
click at [1106, 673] on link "4" at bounding box center [1106, 665] width 28 height 28
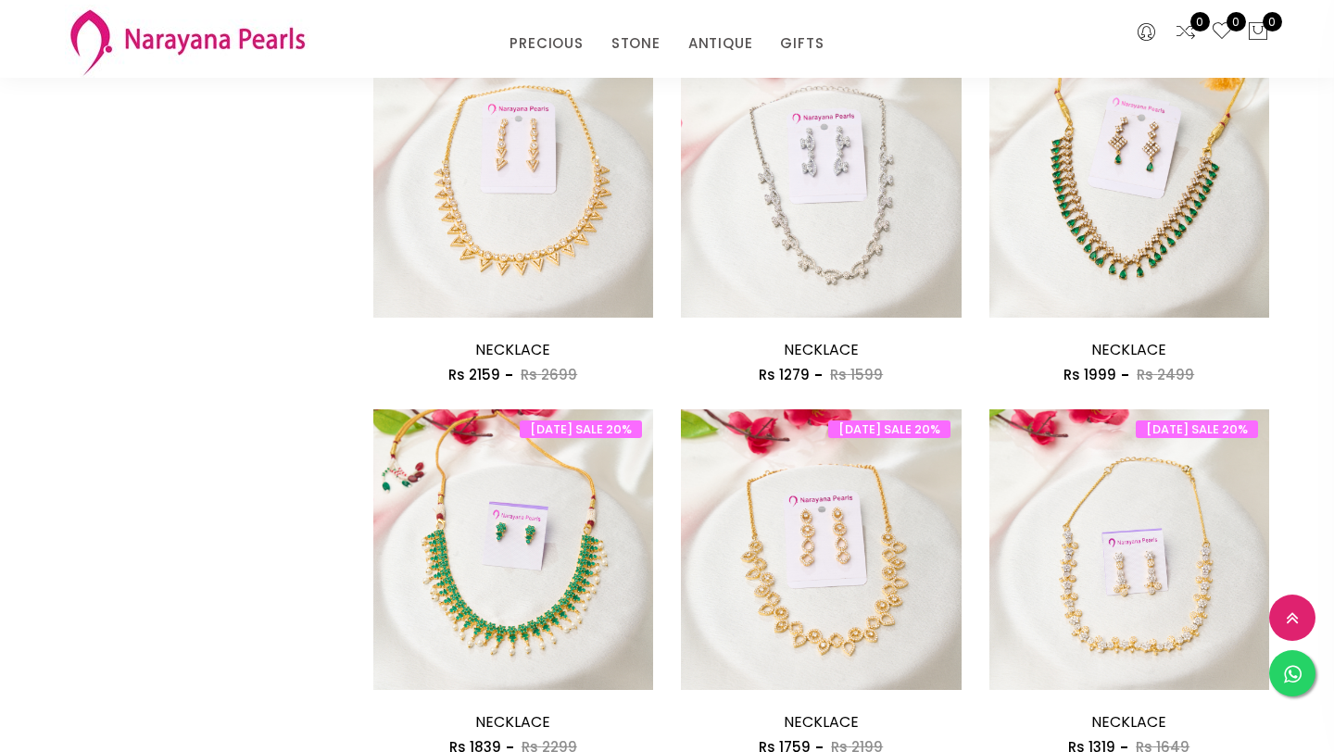
scroll to position [1370, 0]
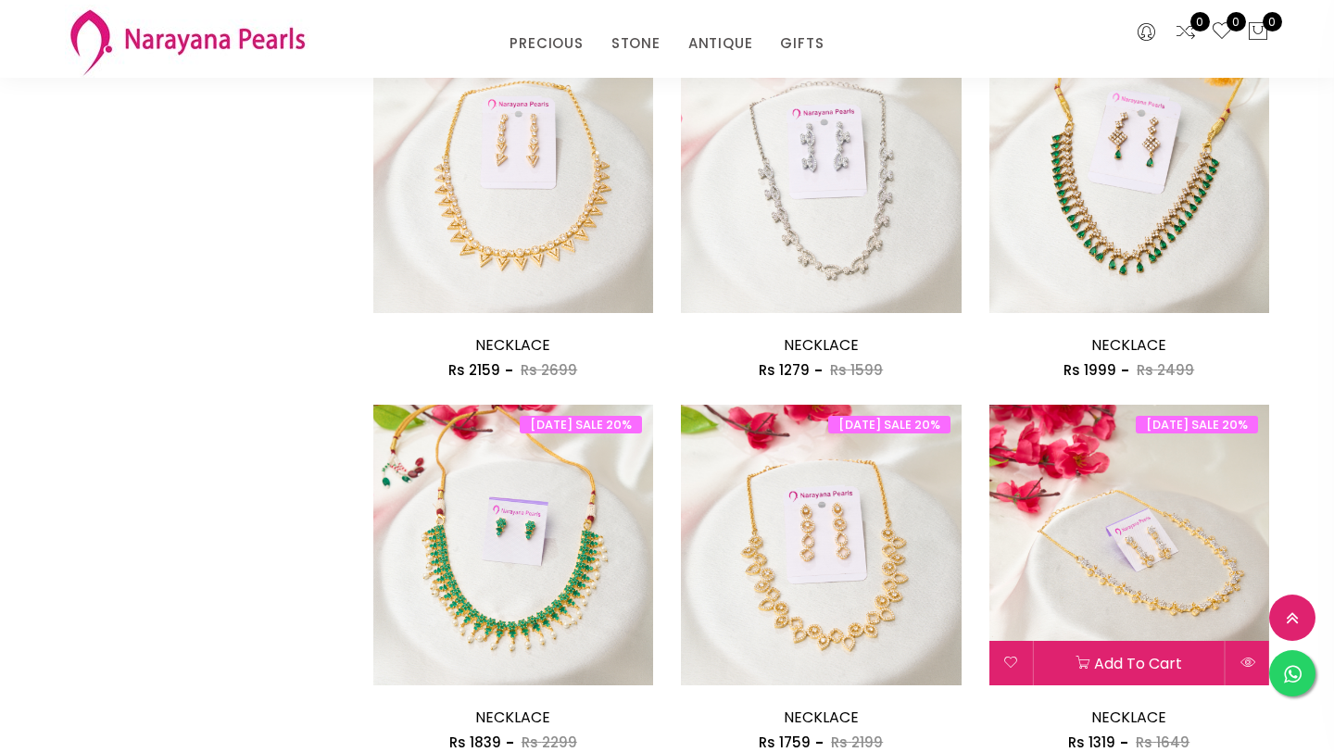
click at [1184, 619] on img at bounding box center [1129, 545] width 281 height 281
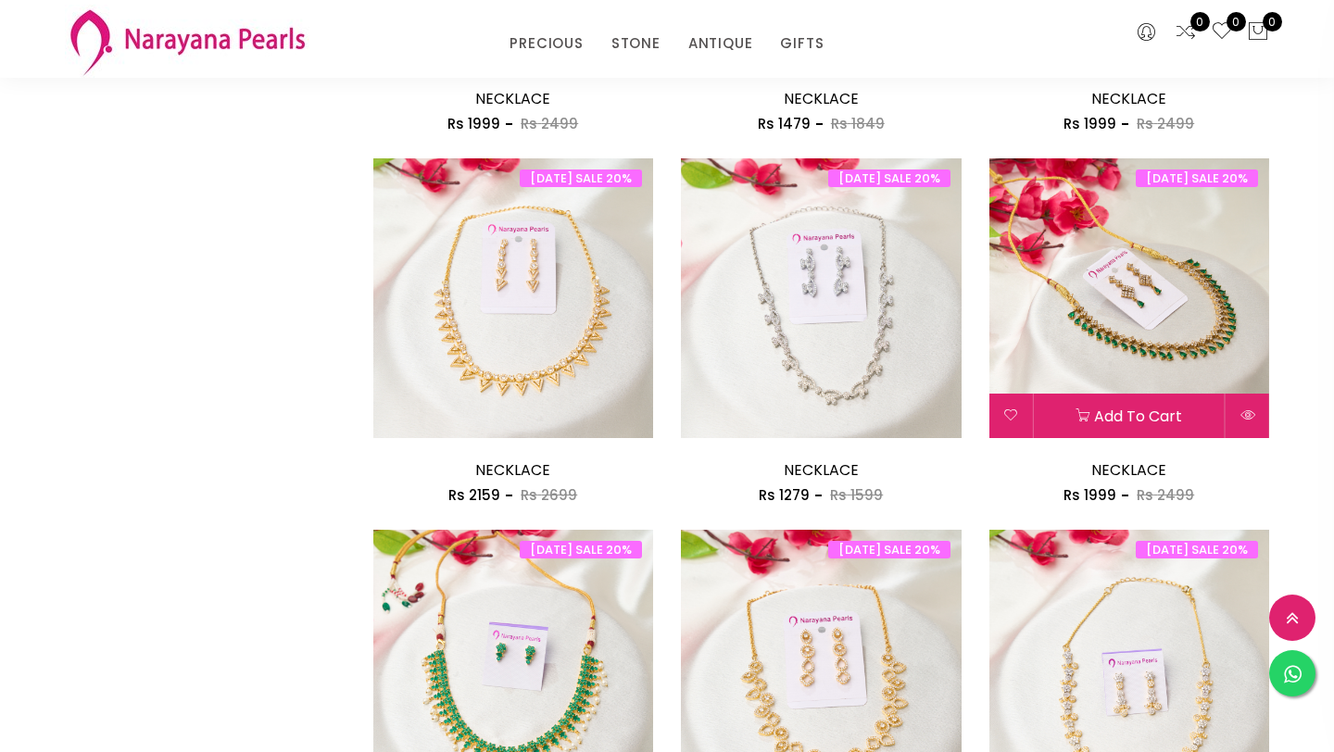
scroll to position [1284, 0]
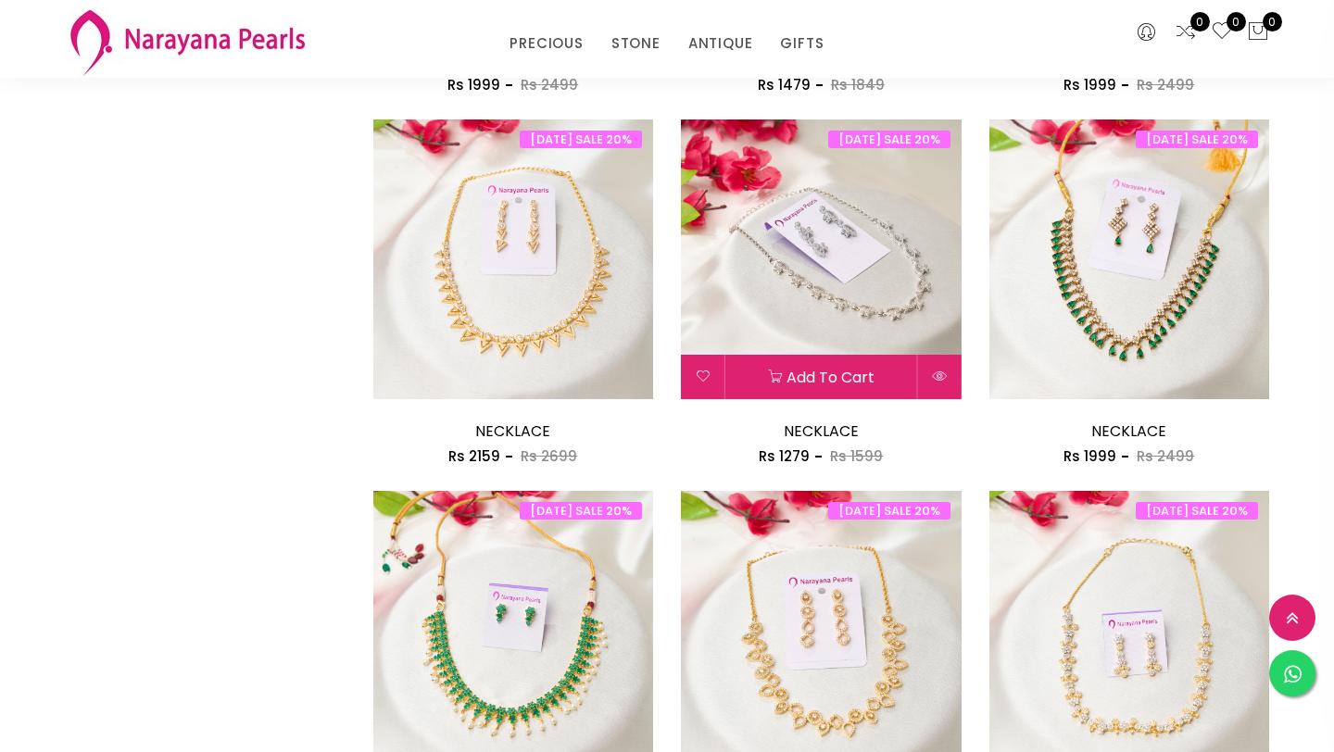
click at [875, 300] on img at bounding box center [821, 259] width 281 height 281
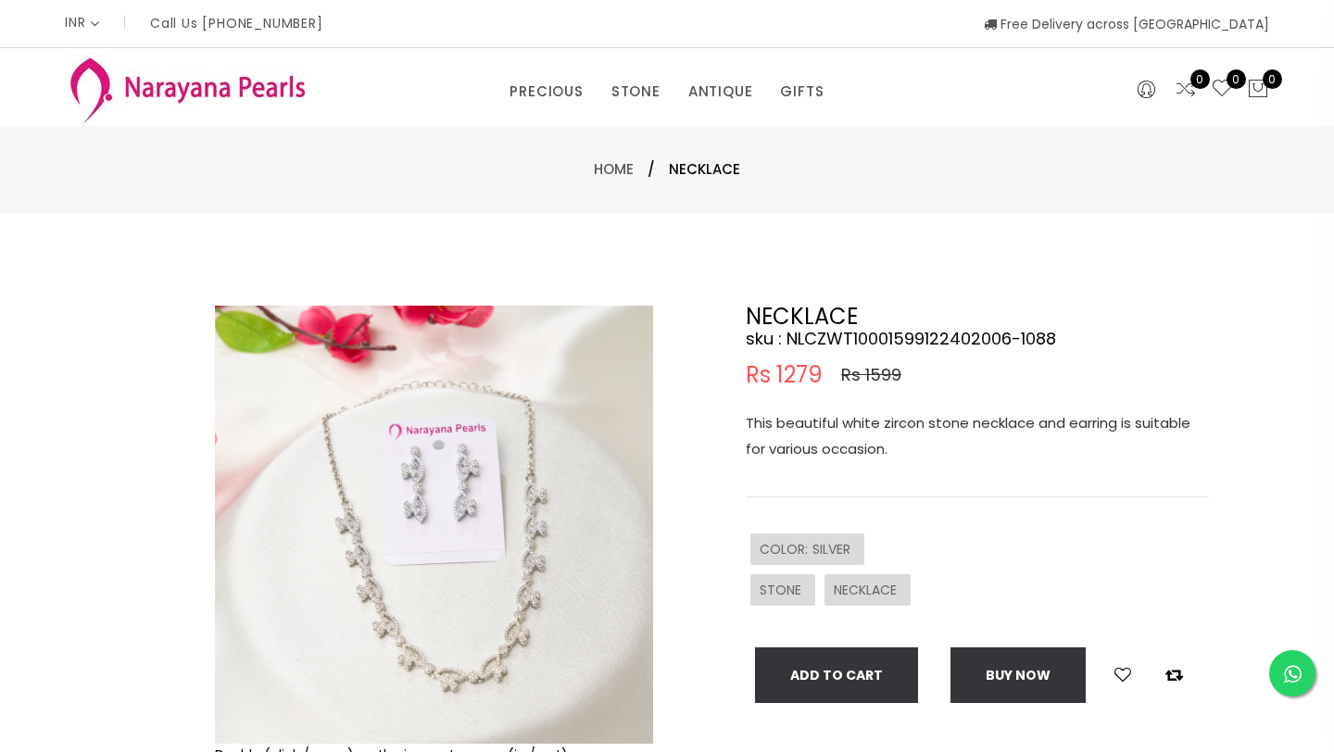
click at [560, 496] on img at bounding box center [434, 525] width 438 height 438
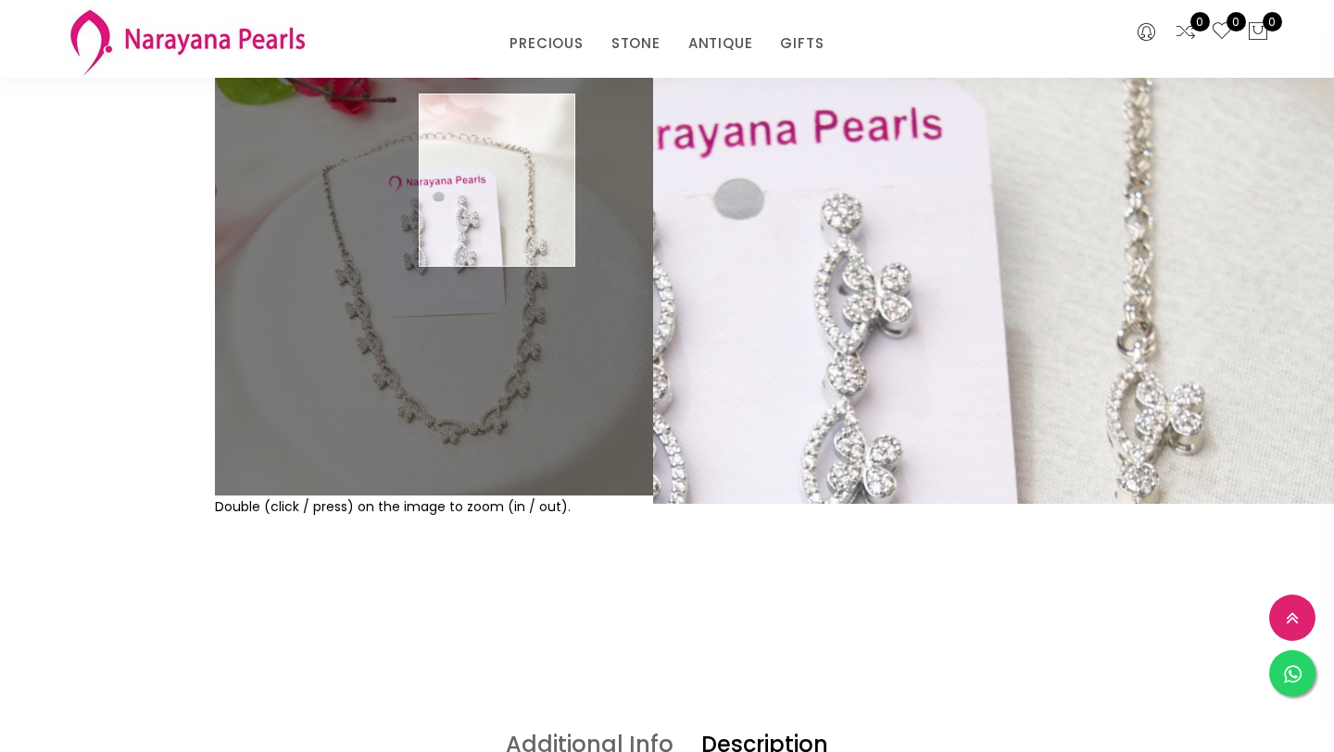
scroll to position [163, 0]
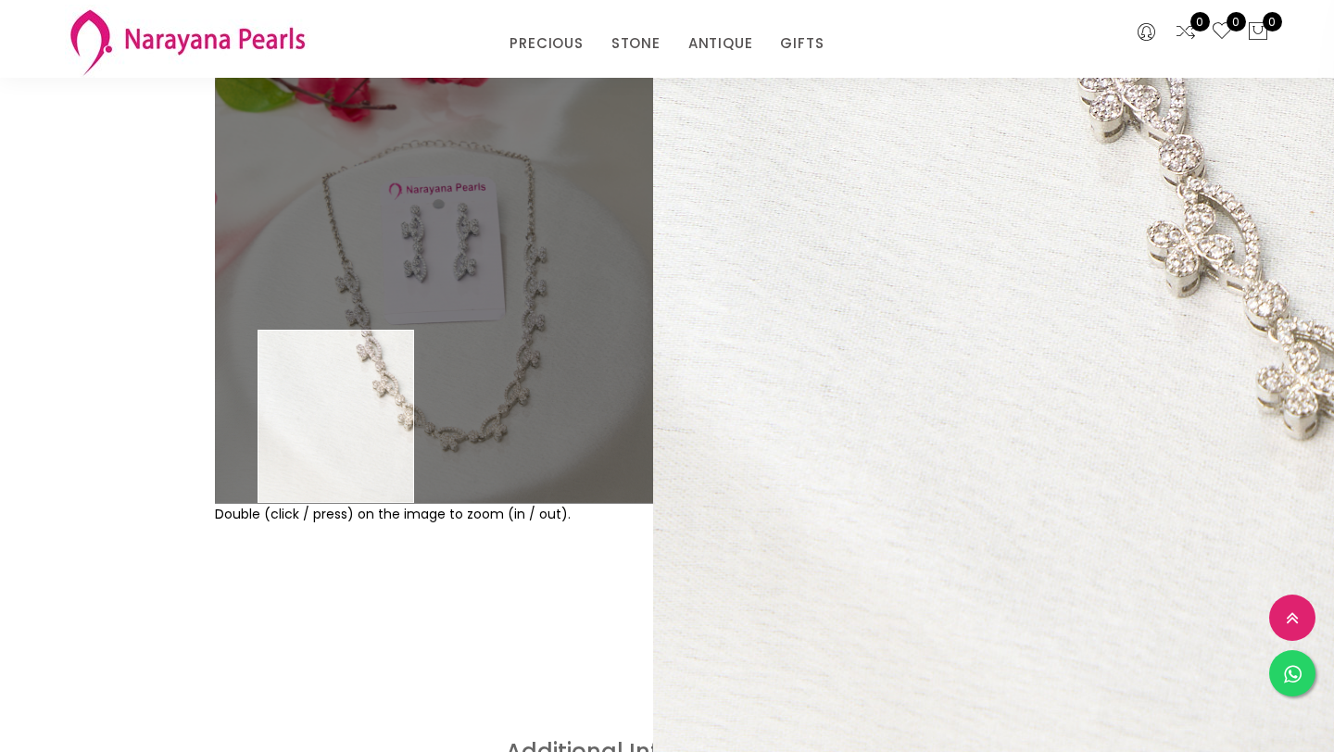
click at [324, 667] on div "Double (click / press) on the image to zoom (in / out). NECKLACE sku : NLCZWT10…" at bounding box center [667, 356] width 1334 height 769
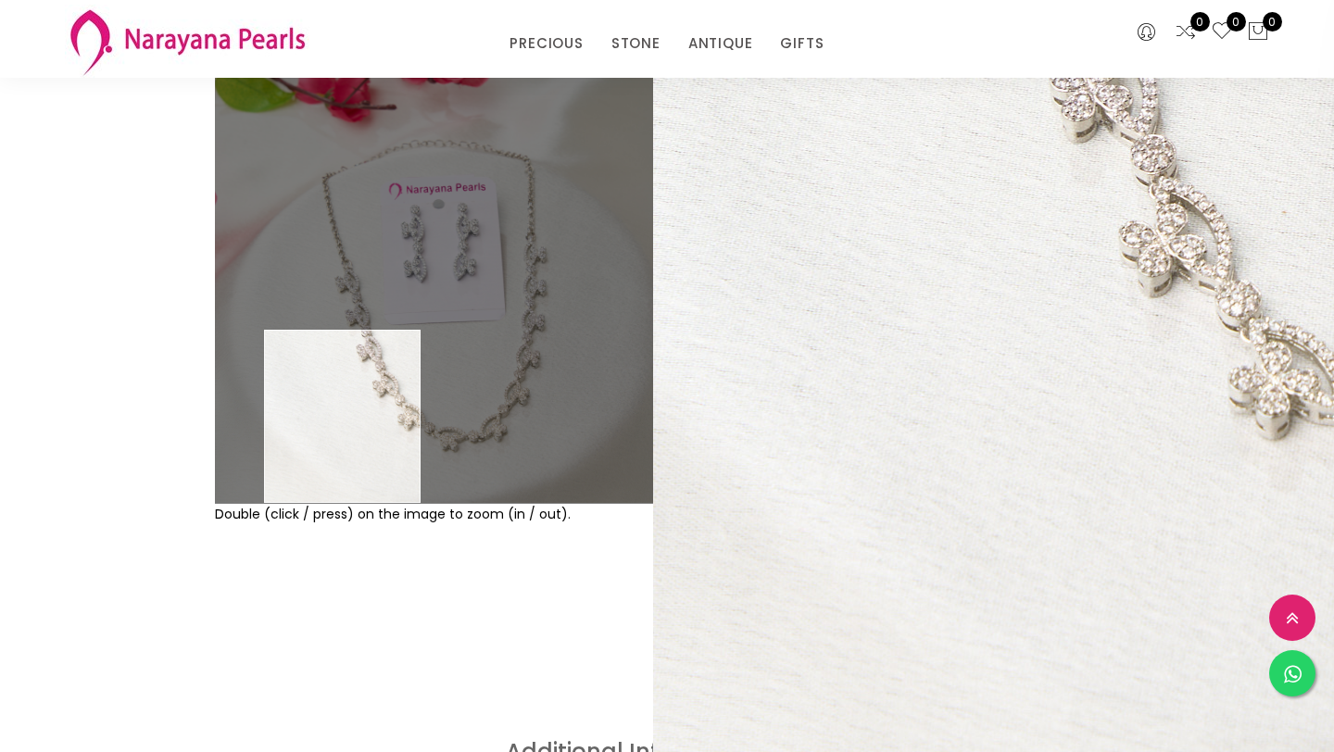
click at [343, 489] on img at bounding box center [434, 284] width 438 height 438
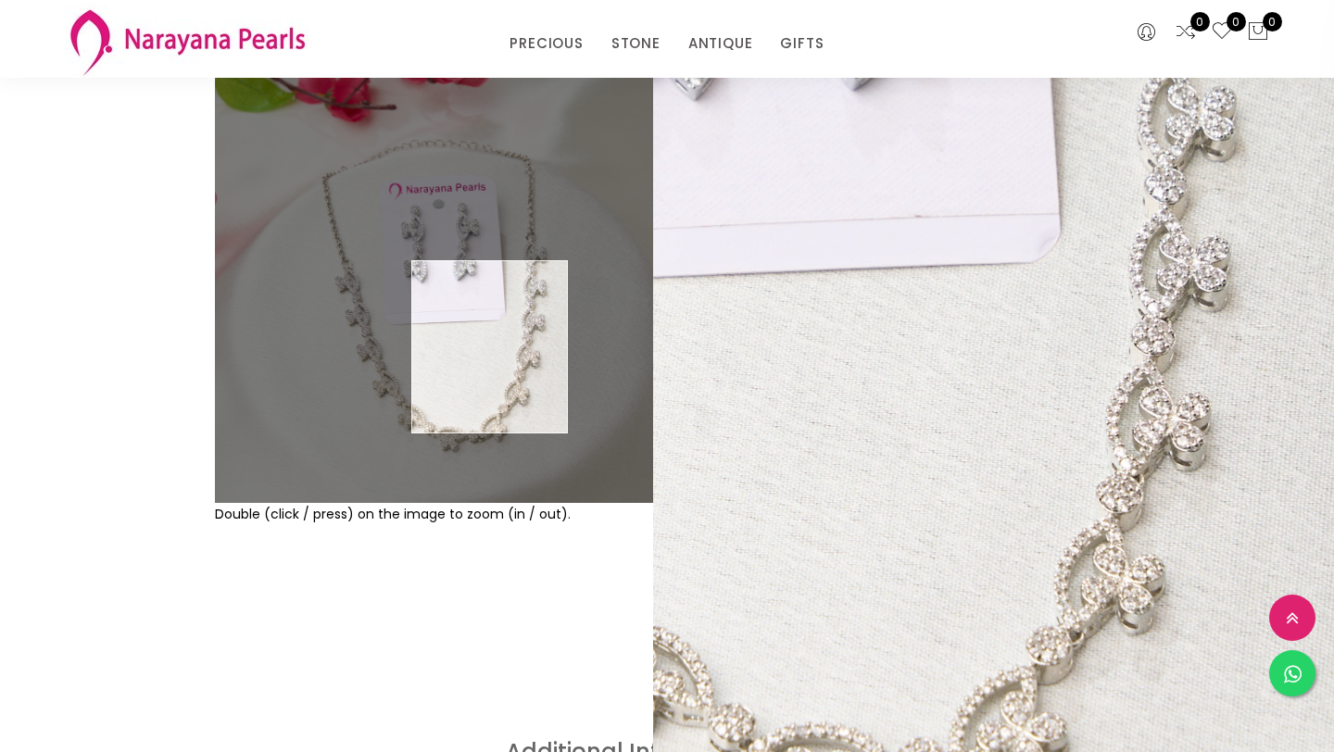
click at [490, 347] on img at bounding box center [434, 284] width 438 height 438
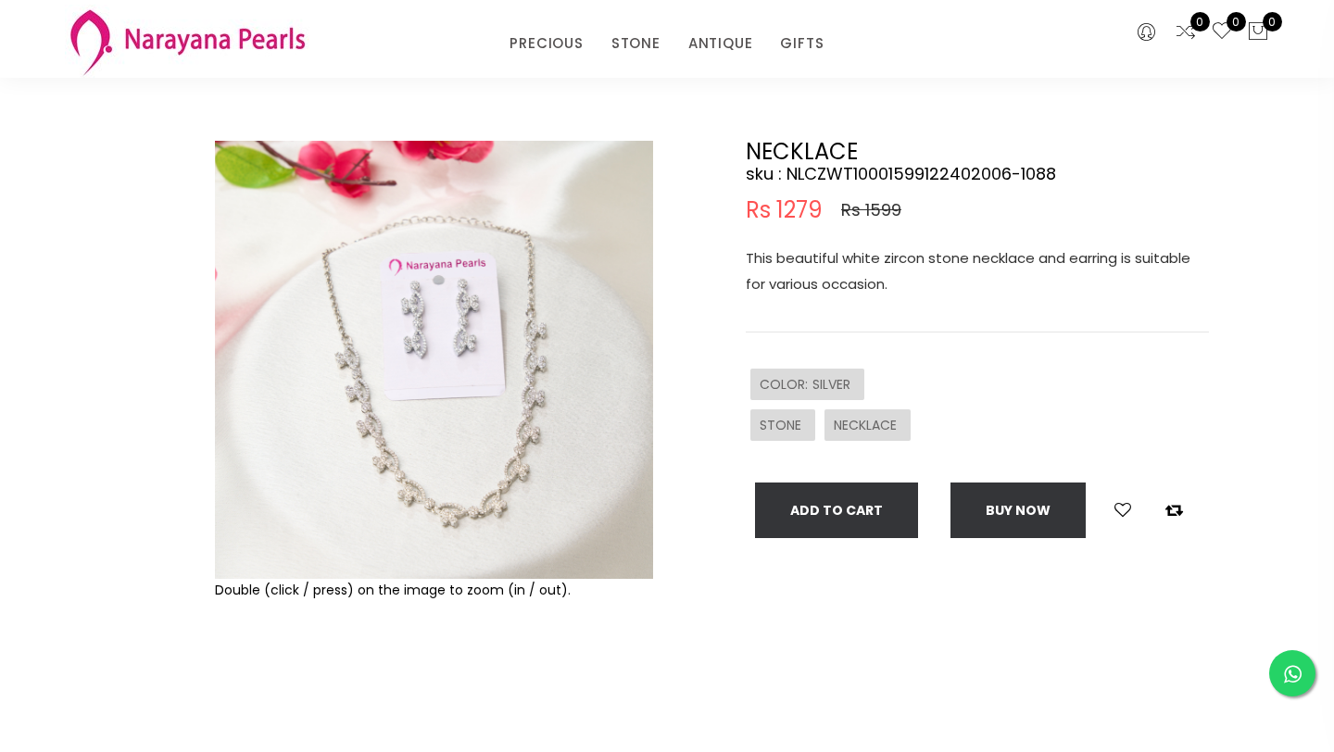
scroll to position [82, 0]
